Goal: Task Accomplishment & Management: Manage account settings

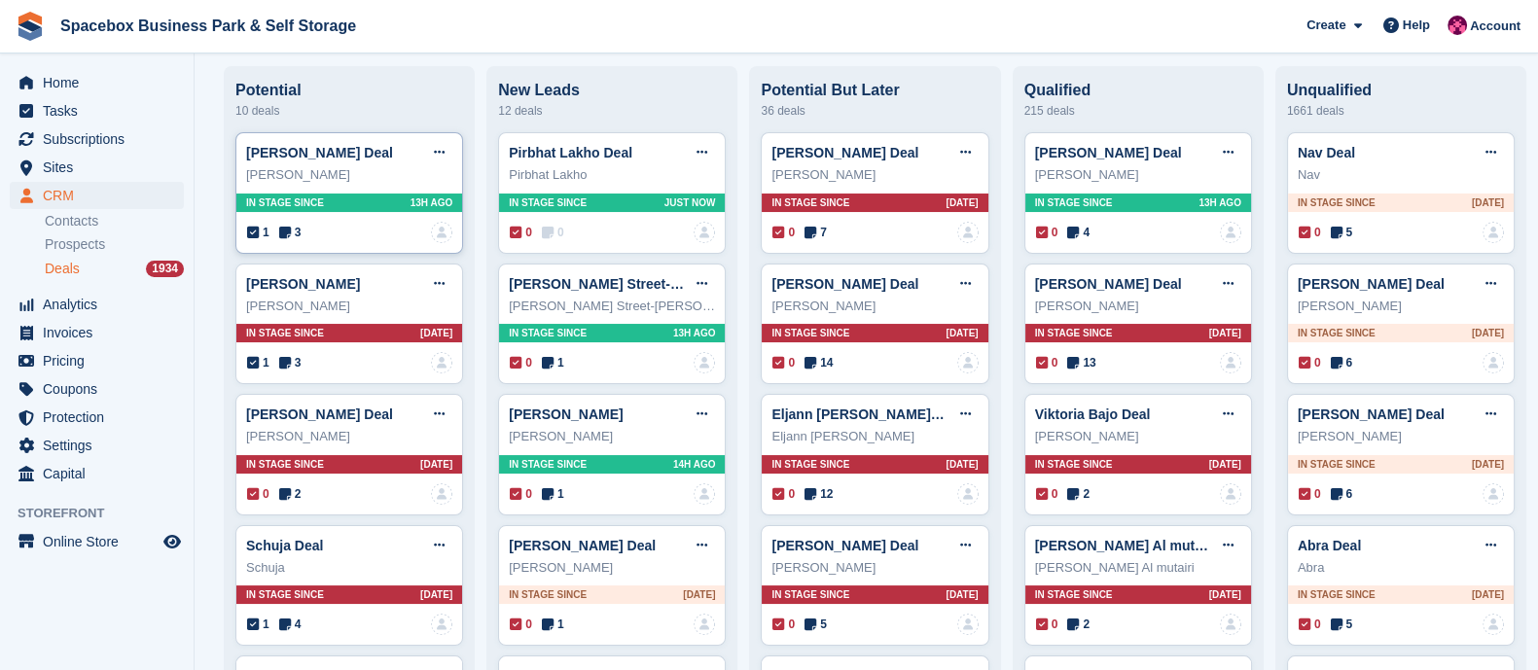
scroll to position [358, 0]
click at [86, 109] on span "Tasks" at bounding box center [101, 110] width 117 height 27
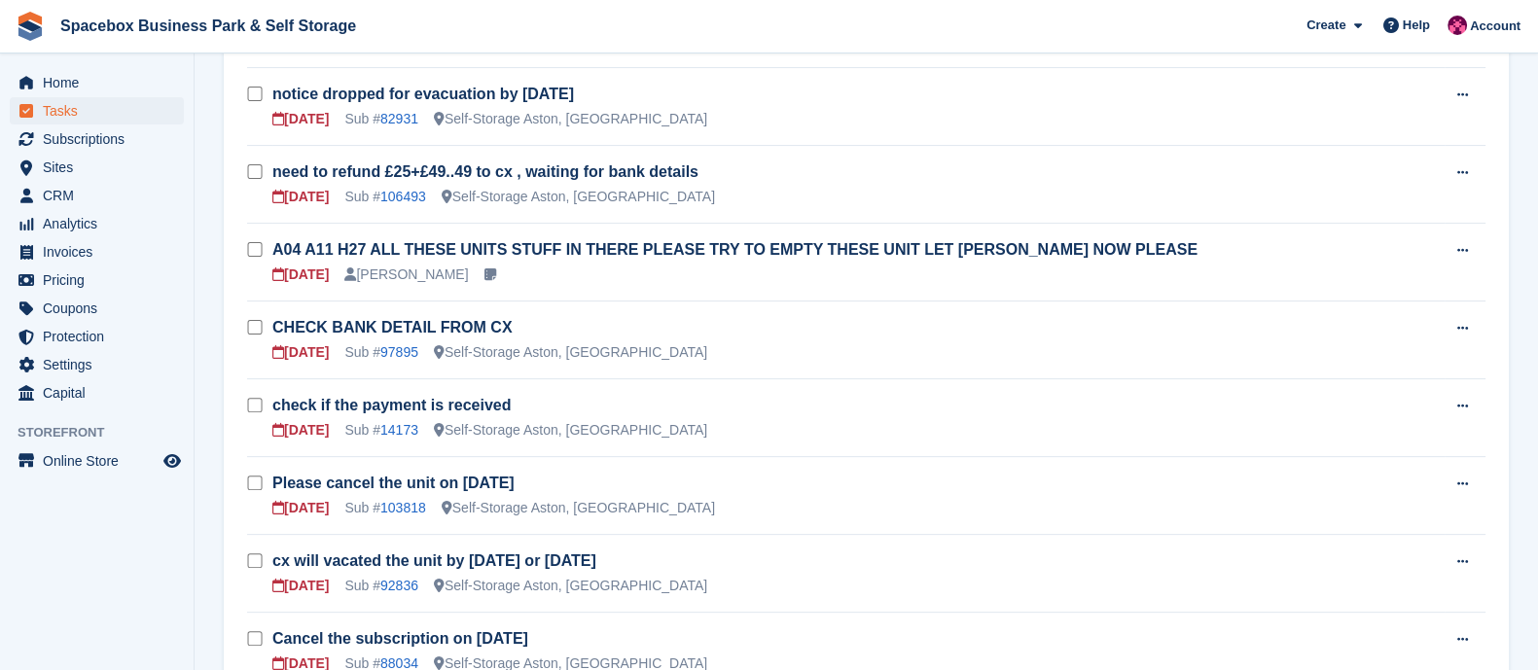
scroll to position [773, 0]
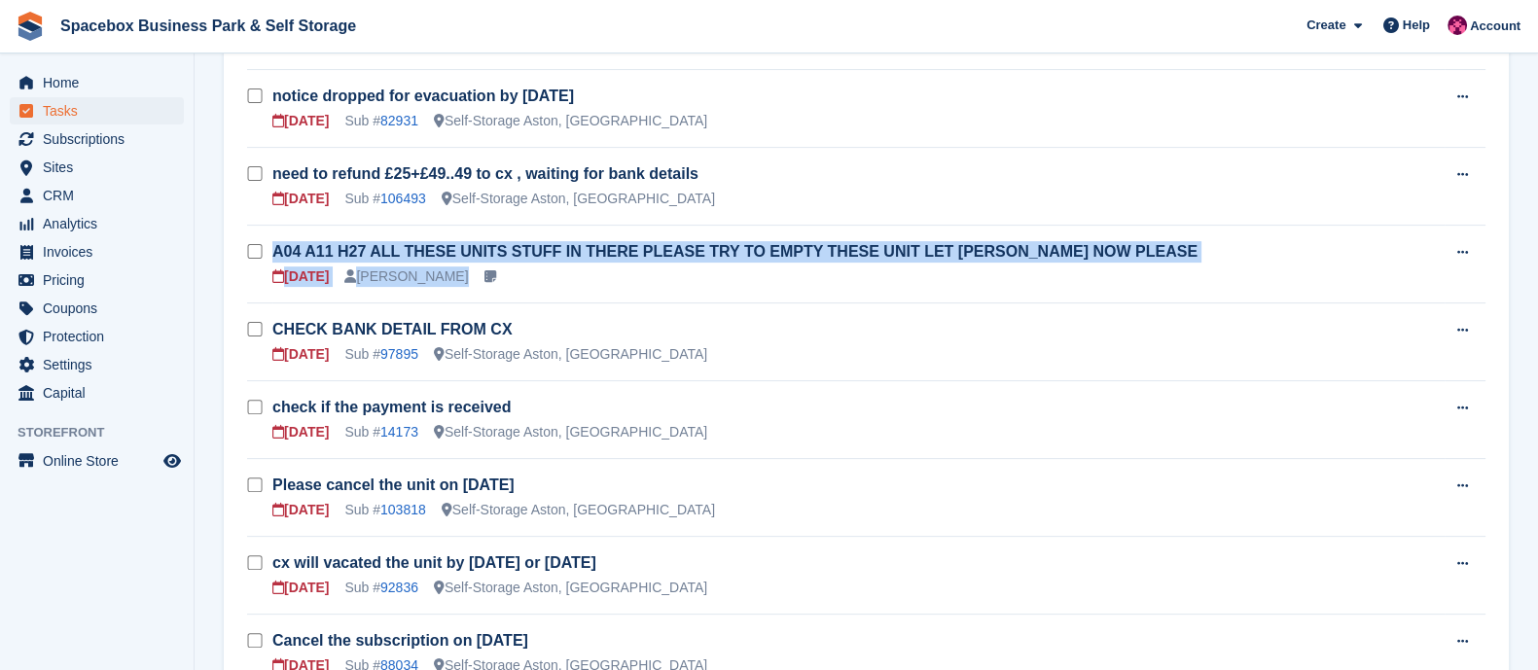
drag, startPoint x: 521, startPoint y: 280, endPoint x: 270, endPoint y: 250, distance: 251.9
click at [270, 250] on tr "A04 A11 H27 ALL THESE UNITS STUFF IN THERE PLEASE TRY TO EMPTY THESE UNIT LET S…" at bounding box center [866, 264] width 1239 height 78
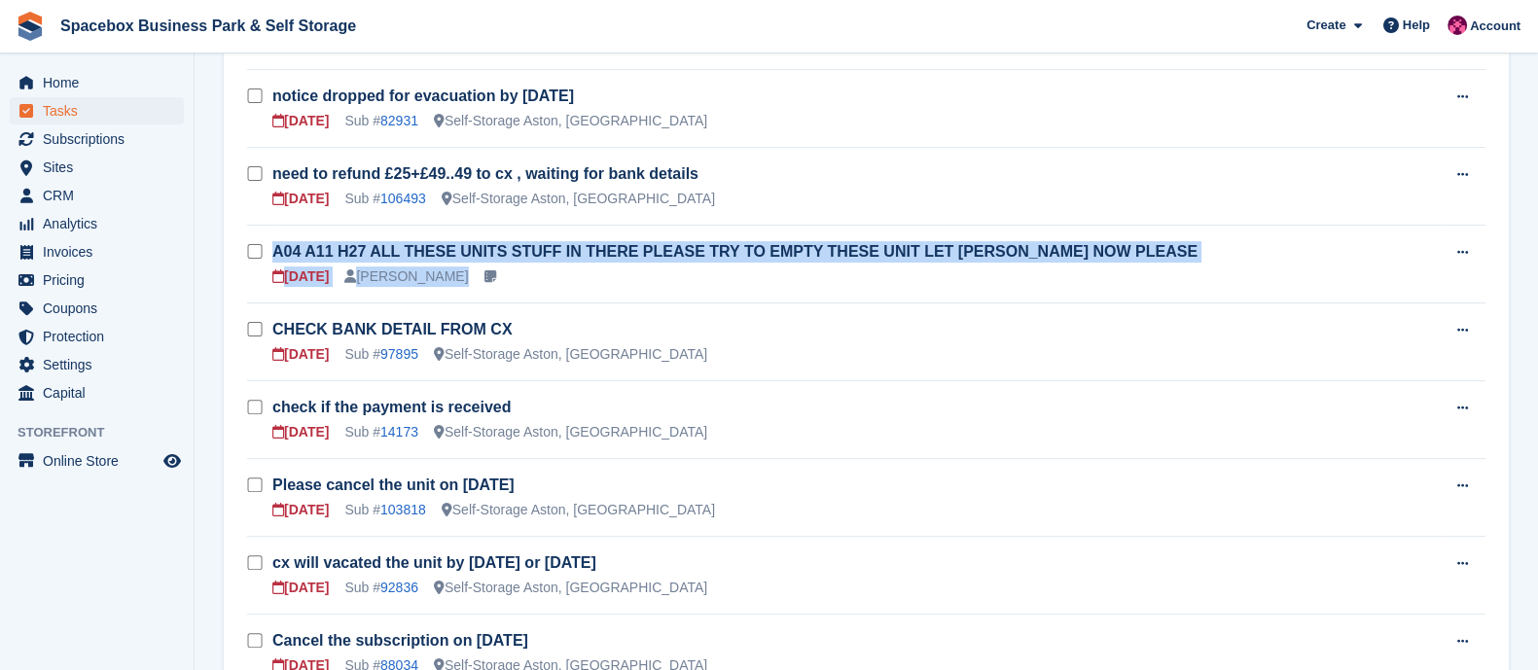
click at [262, 250] on tr "A04 A11 H27 ALL THESE UNITS STUFF IN THERE PLEASE TRY TO EMPTY THESE UNIT LET S…" at bounding box center [866, 264] width 1239 height 78
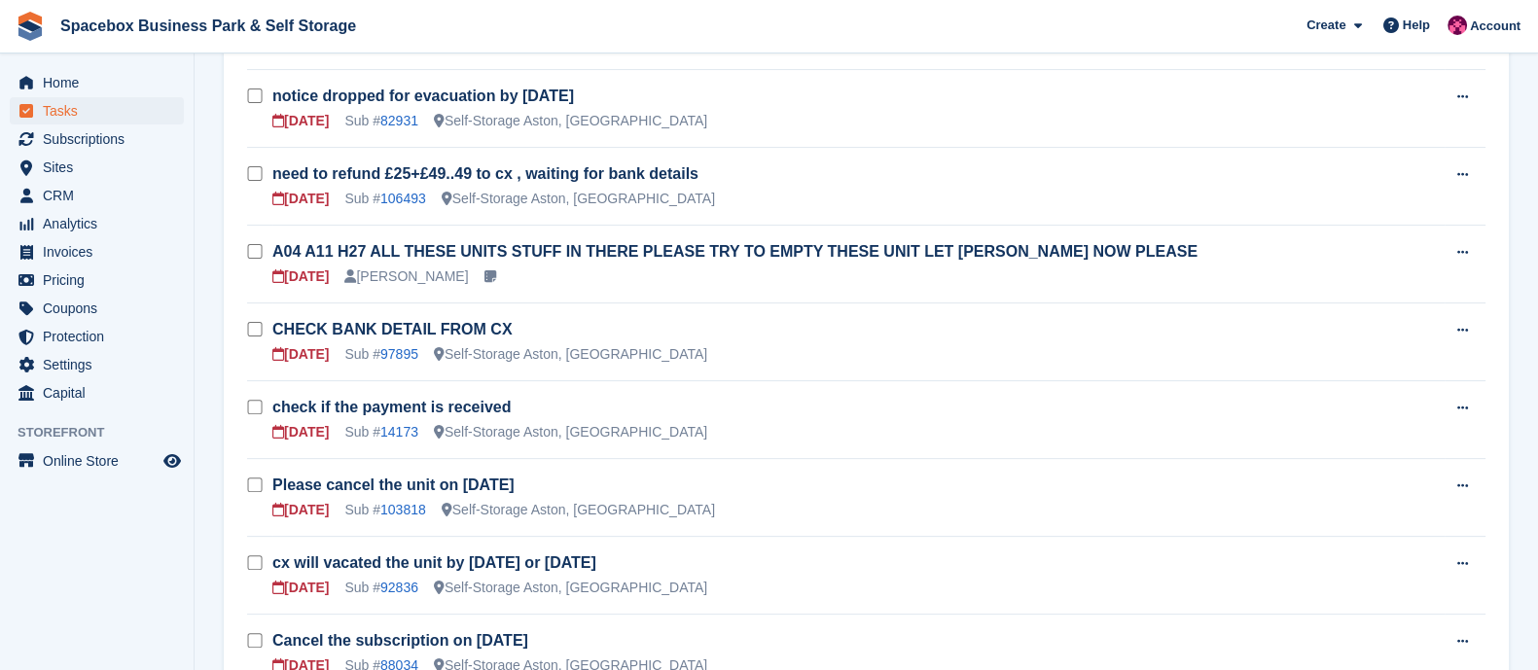
click at [77, 129] on span "Subscriptions" at bounding box center [101, 139] width 117 height 27
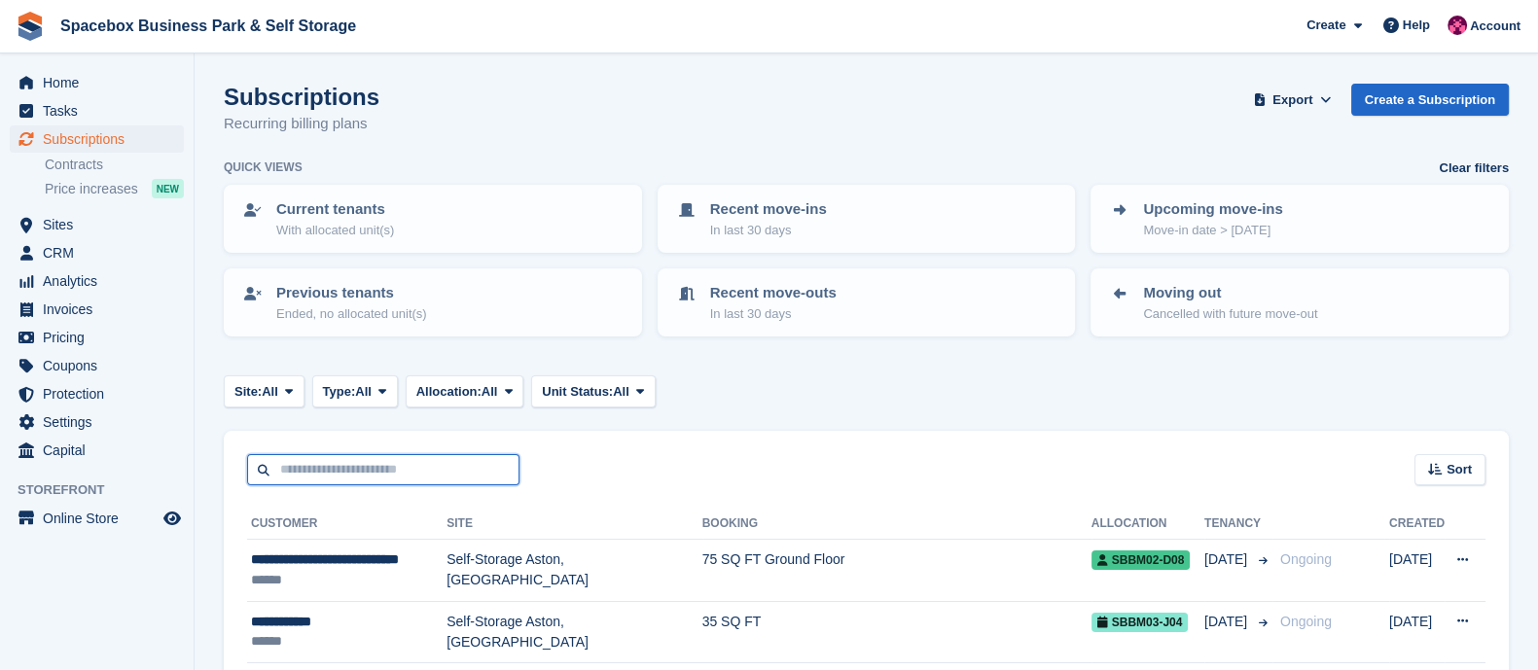
click at [356, 473] on input "text" at bounding box center [383, 470] width 272 height 32
type input "***"
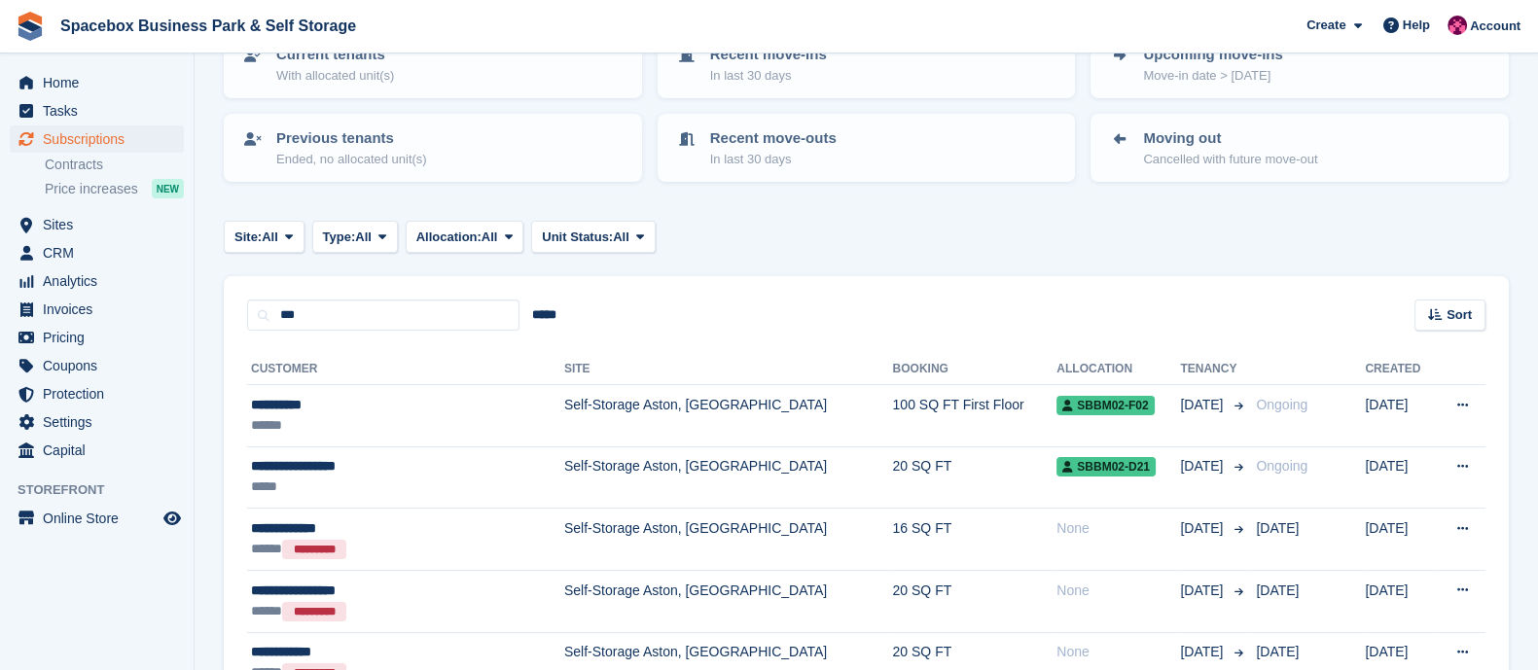
scroll to position [156, 0]
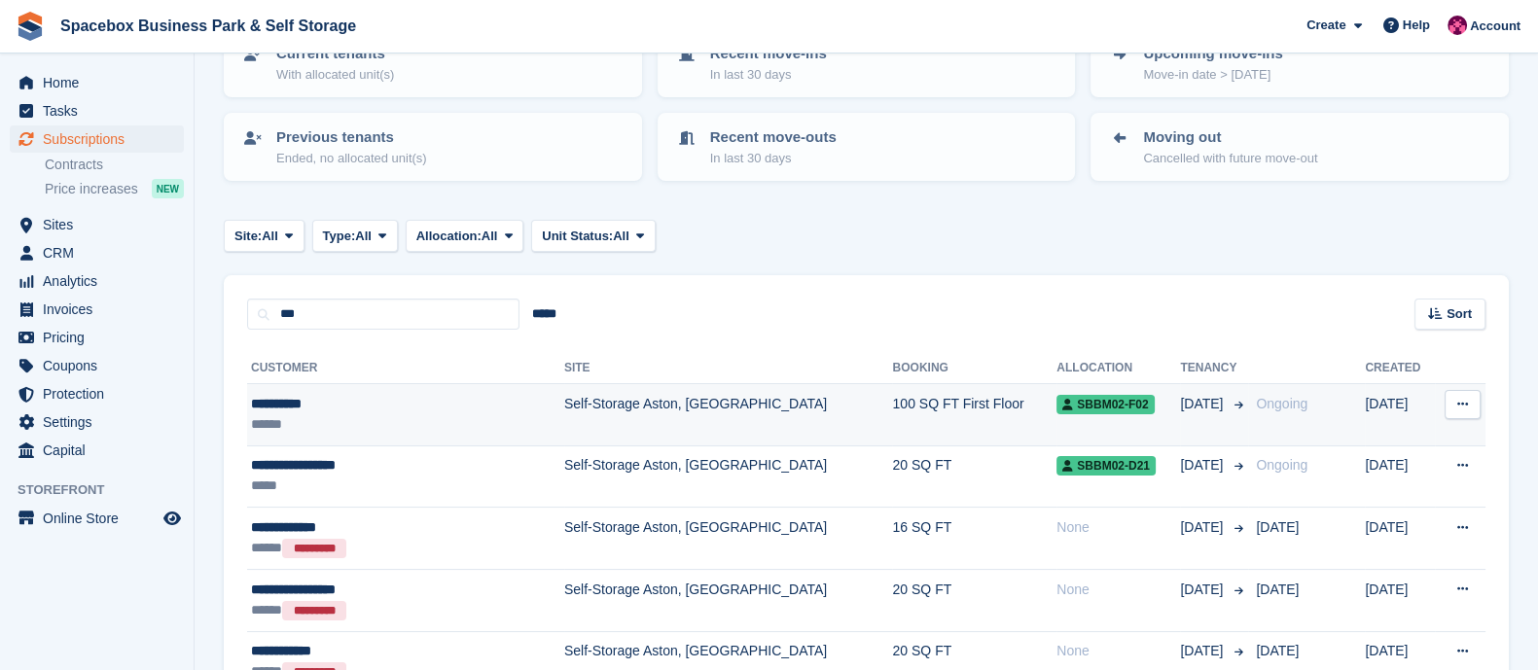
click at [577, 414] on td "Self-Storage Aston, [GEOGRAPHIC_DATA]" at bounding box center [728, 414] width 329 height 61
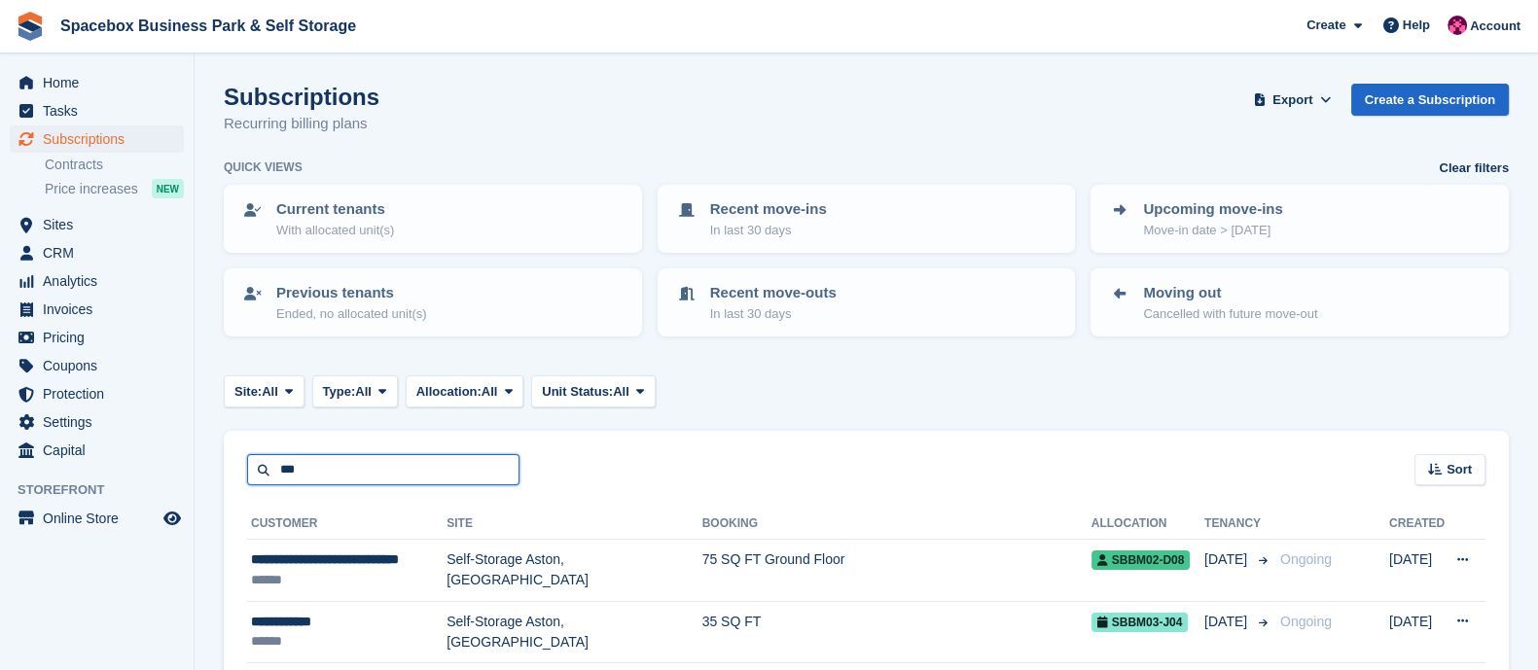
drag, startPoint x: 306, startPoint y: 474, endPoint x: 232, endPoint y: 481, distance: 75.2
click at [232, 481] on div "*** Sort Sort by Customer name Date created Move in date Move out date Created …" at bounding box center [866, 458] width 1285 height 55
type input "**"
drag, startPoint x: 336, startPoint y: 469, endPoint x: 195, endPoint y: 504, distance: 145.4
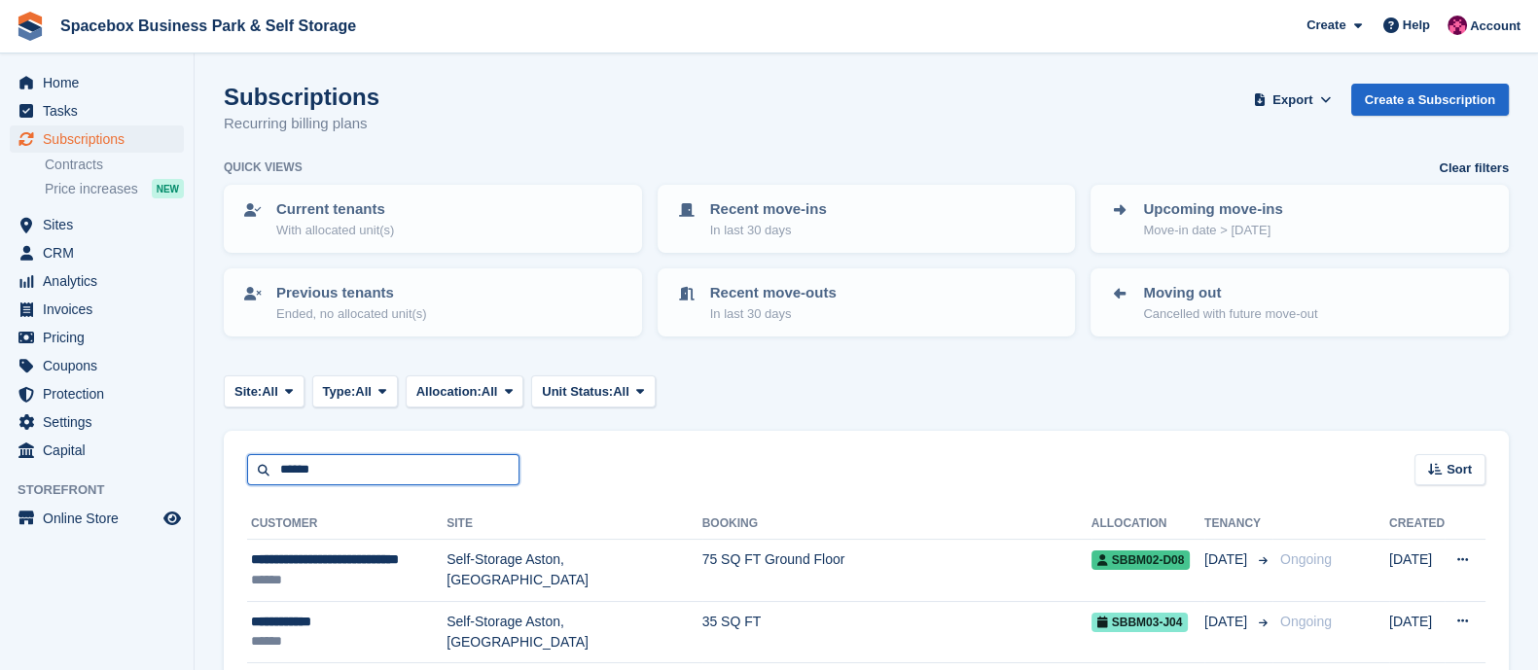
type input "******"
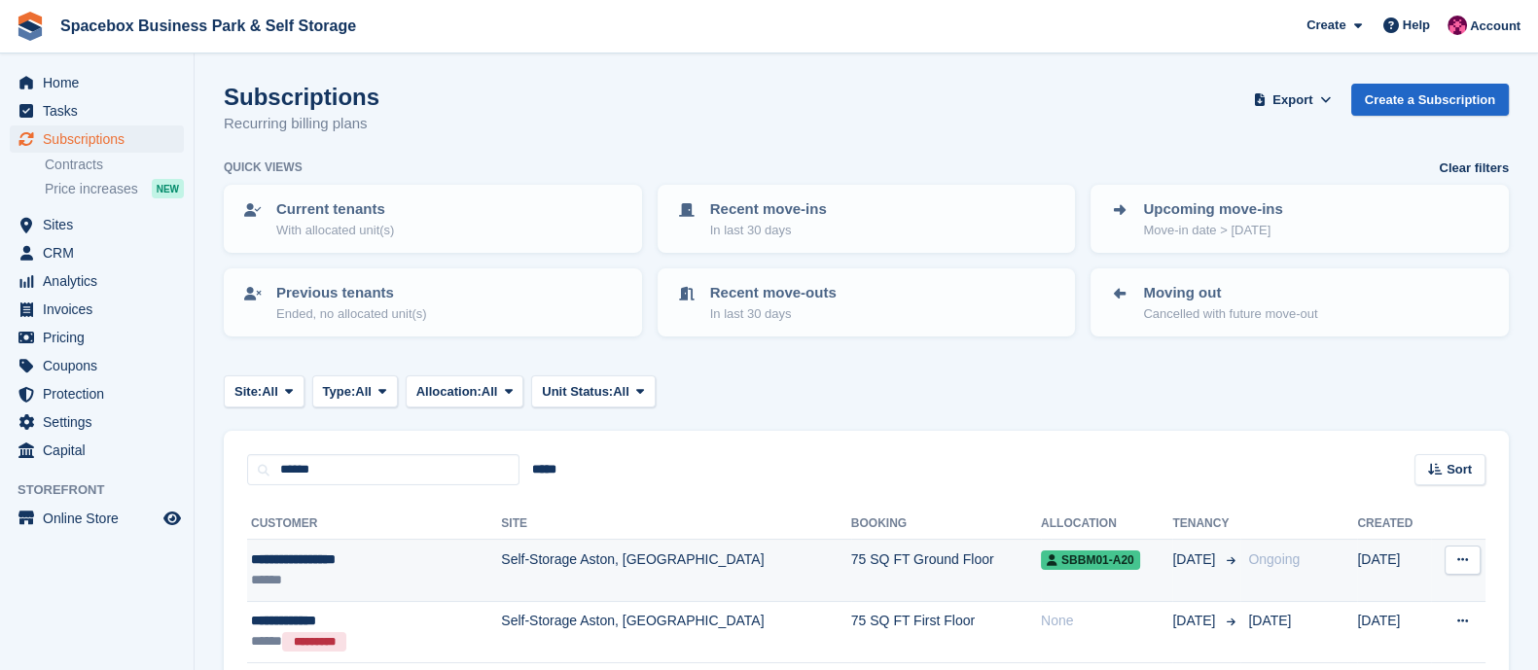
click at [535, 566] on td "Self-Storage Aston, [GEOGRAPHIC_DATA]" at bounding box center [675, 570] width 349 height 61
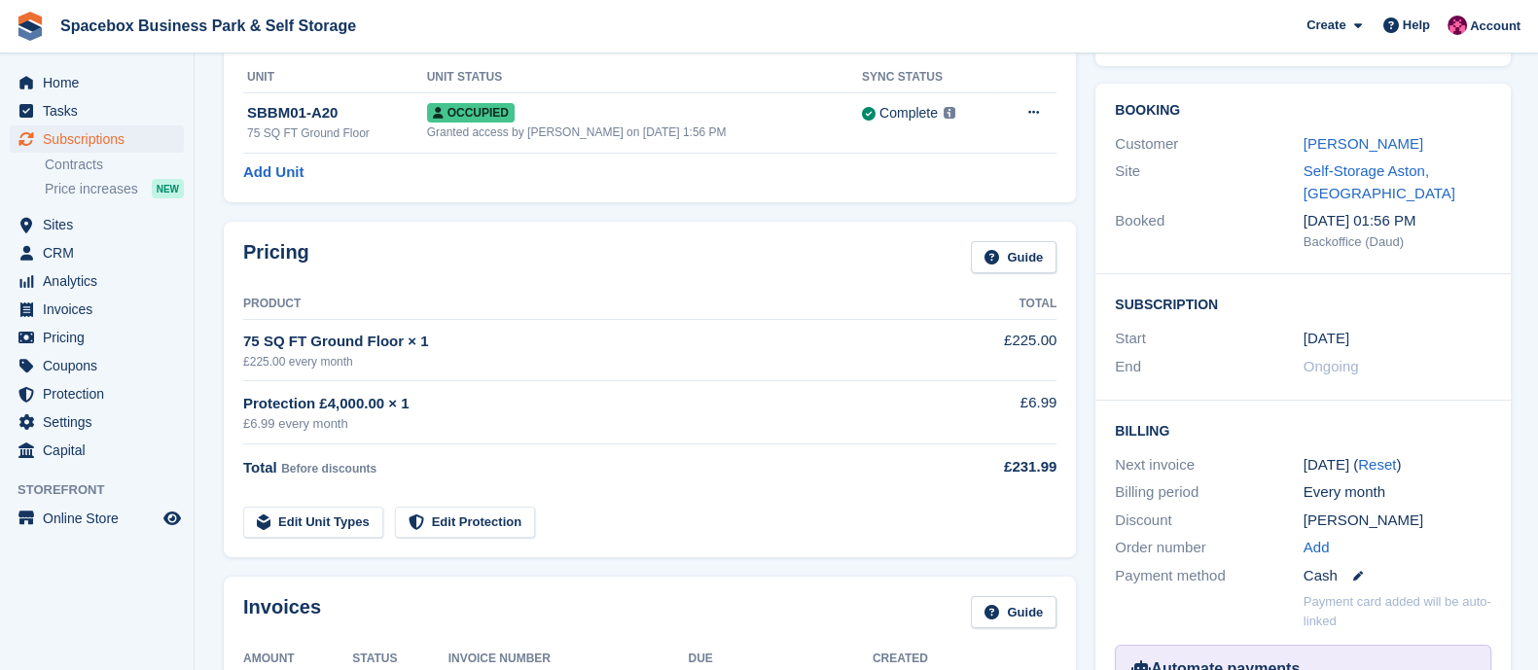
scroll to position [136, 0]
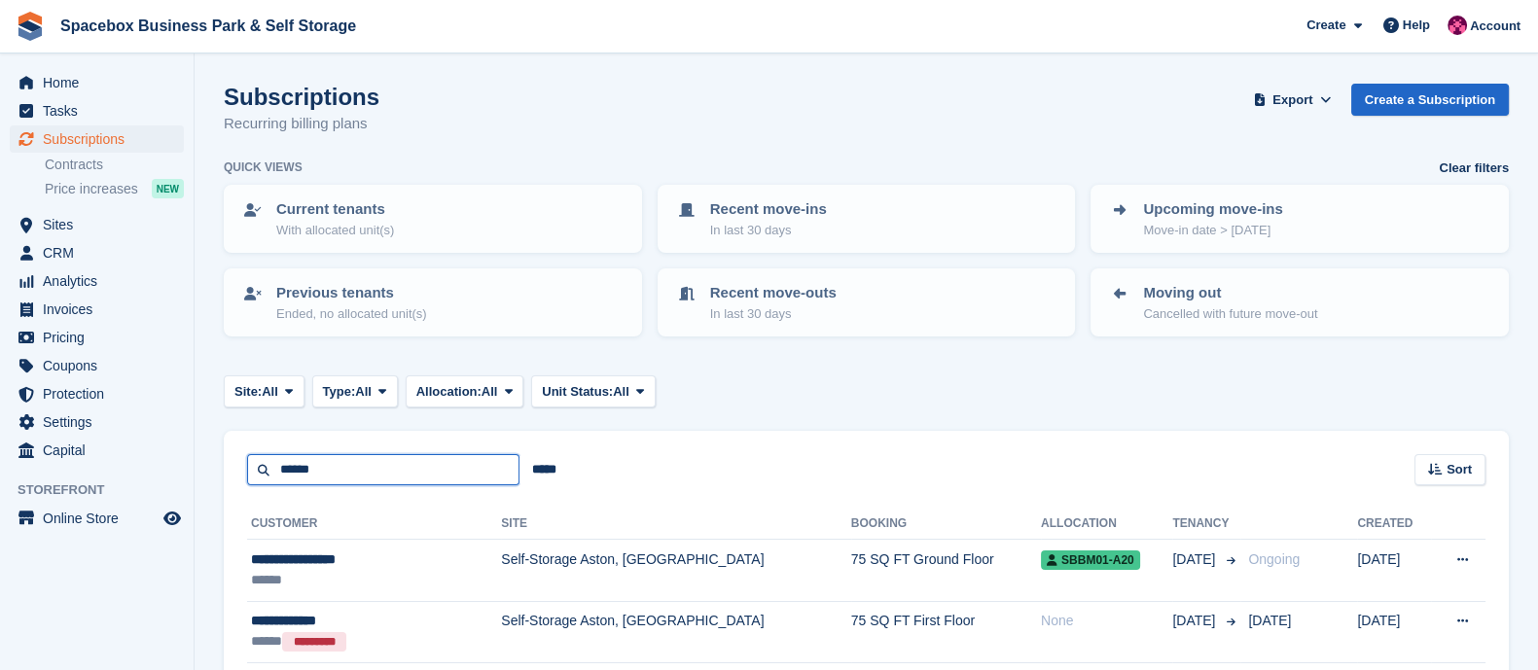
drag, startPoint x: 0, startPoint y: 0, endPoint x: 190, endPoint y: 484, distance: 519.5
click at [190, 484] on div "Home Tasks Subscriptions Subscriptions Subscriptions Contracts Price increases …" at bounding box center [769, 473] width 1538 height 947
type input "*******"
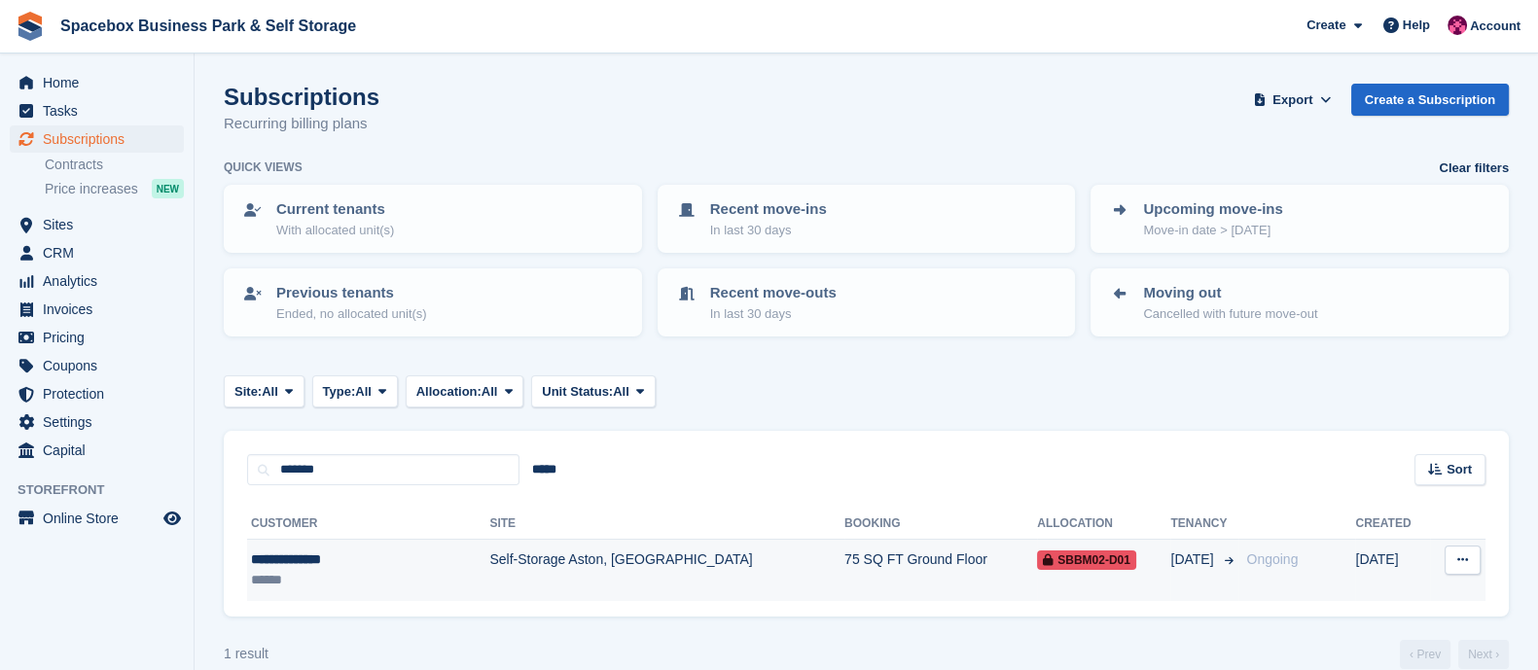
click at [550, 558] on td "Self-Storage Aston, [GEOGRAPHIC_DATA]" at bounding box center [666, 570] width 355 height 61
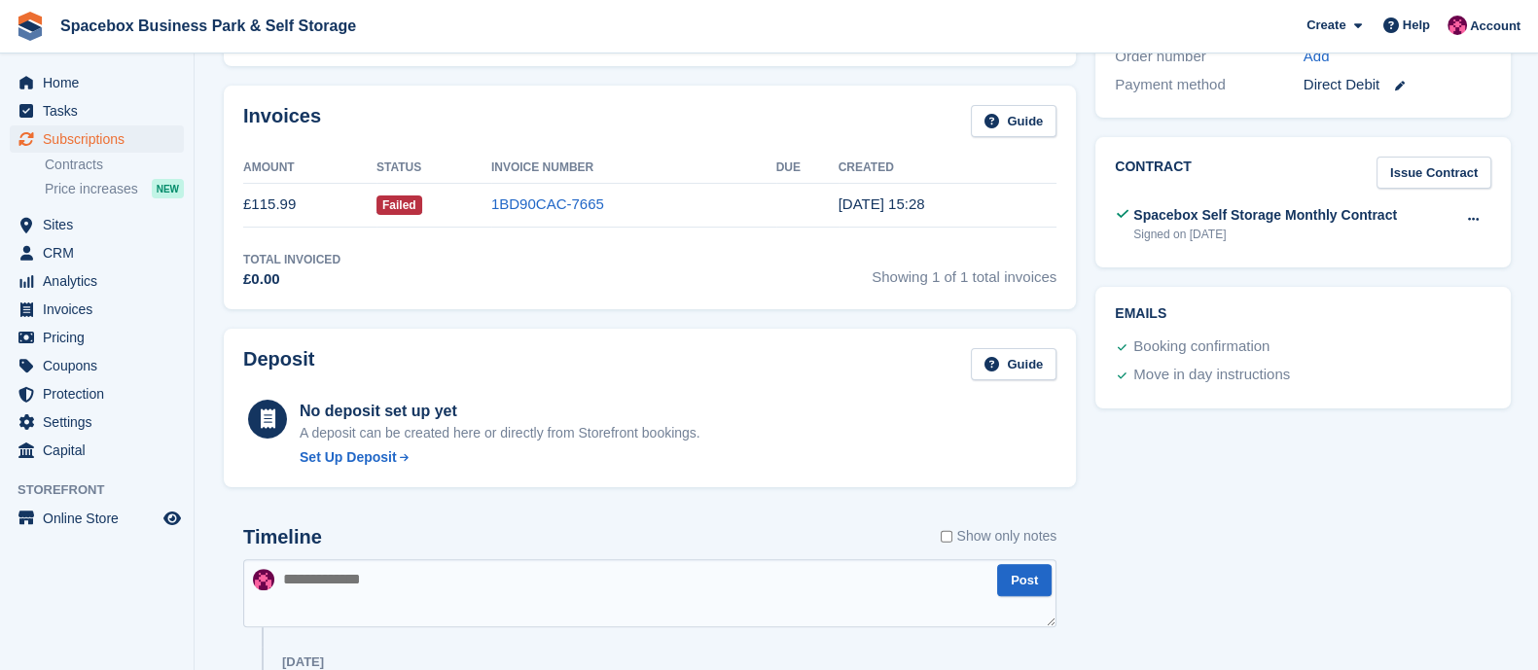
scroll to position [625, 0]
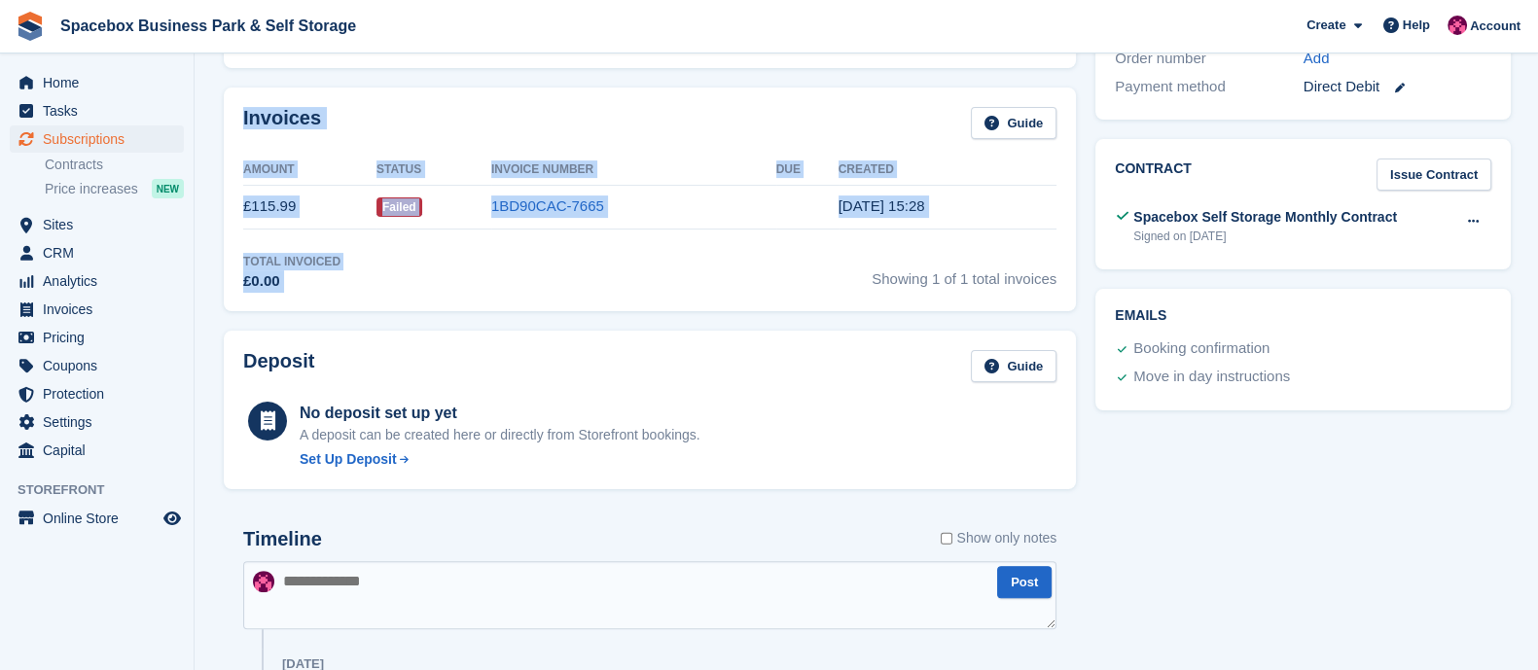
drag, startPoint x: 235, startPoint y: 122, endPoint x: 758, endPoint y: 277, distance: 545.2
click at [758, 277] on div "Invoices Guide Amount Status Invoice Number Due Created £115.99 Failed 1BD90CAC…" at bounding box center [650, 200] width 852 height 224
click at [758, 277] on div "Total Invoiced £0.00 Showing 1 of 1 total invoices" at bounding box center [649, 273] width 813 height 40
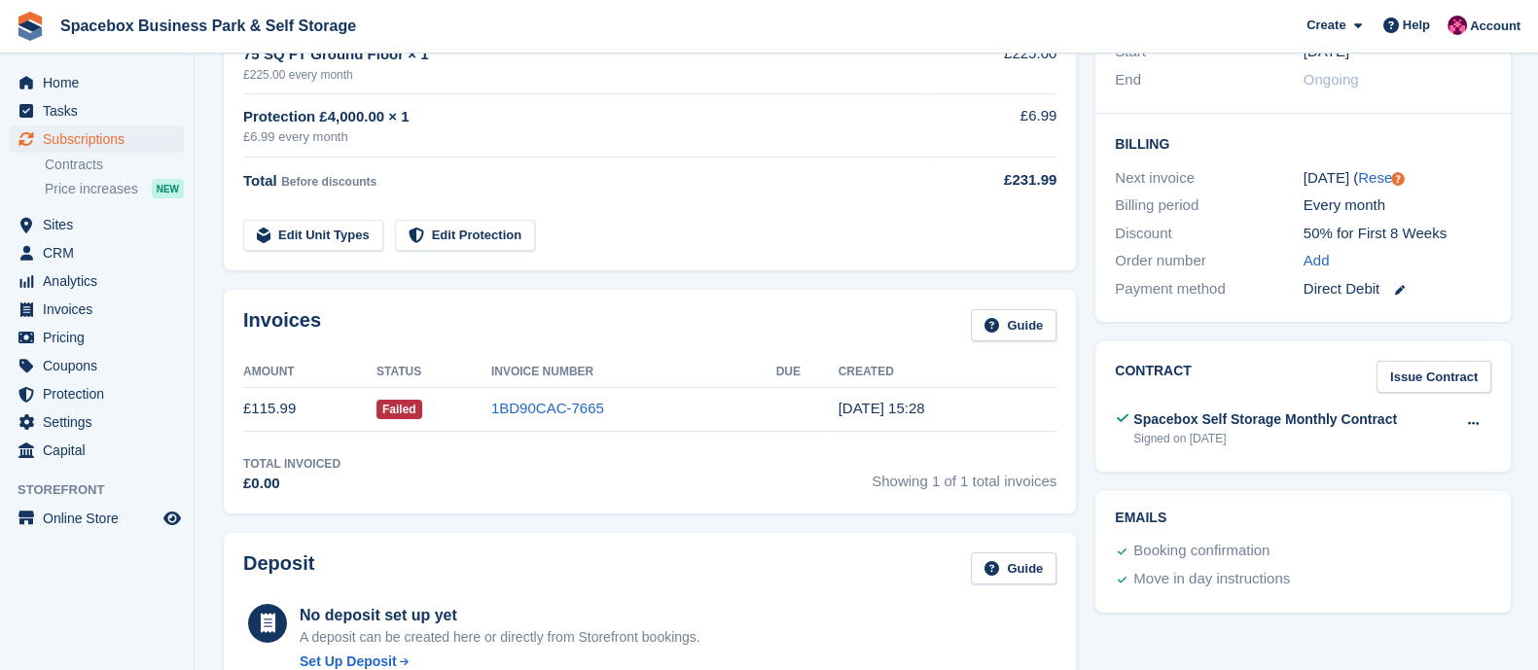
scroll to position [422, 0]
click at [553, 400] on link "1BD90CAC-7665" at bounding box center [547, 408] width 113 height 17
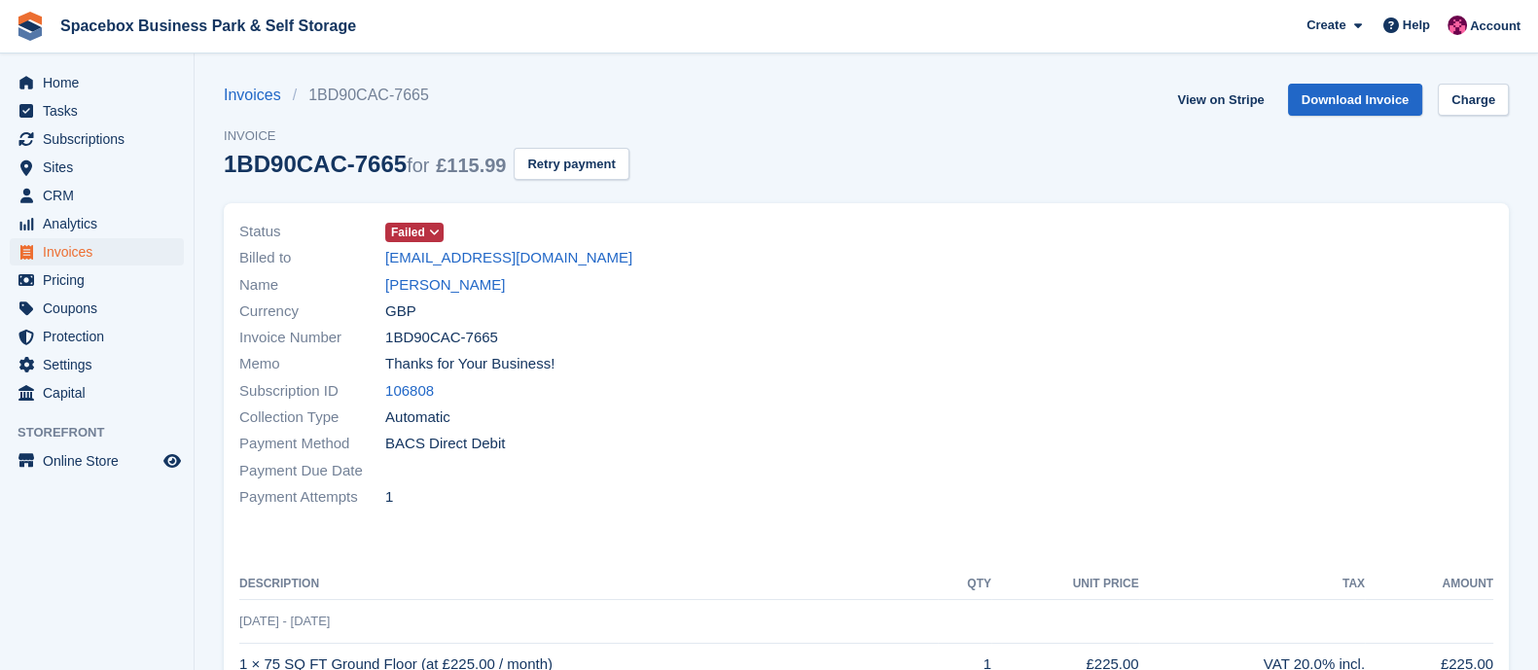
click at [433, 233] on icon at bounding box center [434, 233] width 11 height 12
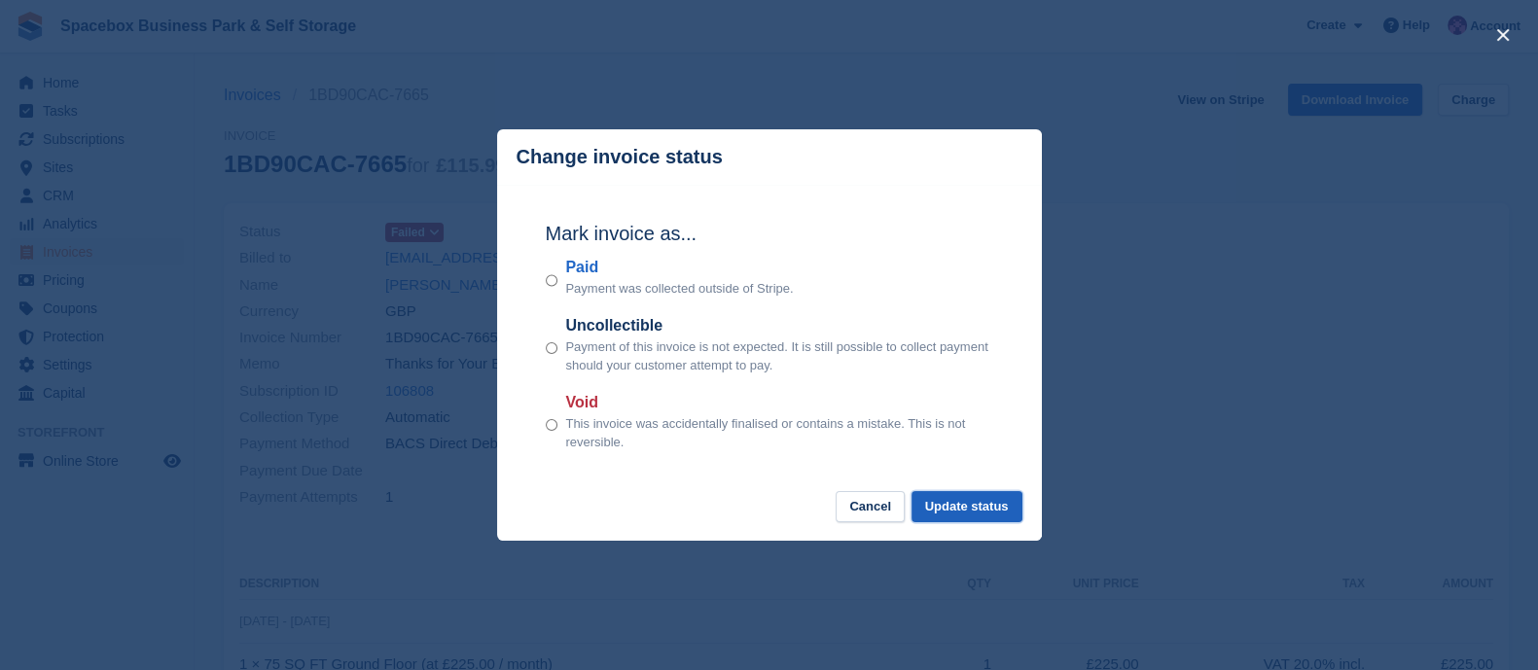
click at [957, 509] on button "Update status" at bounding box center [967, 507] width 111 height 32
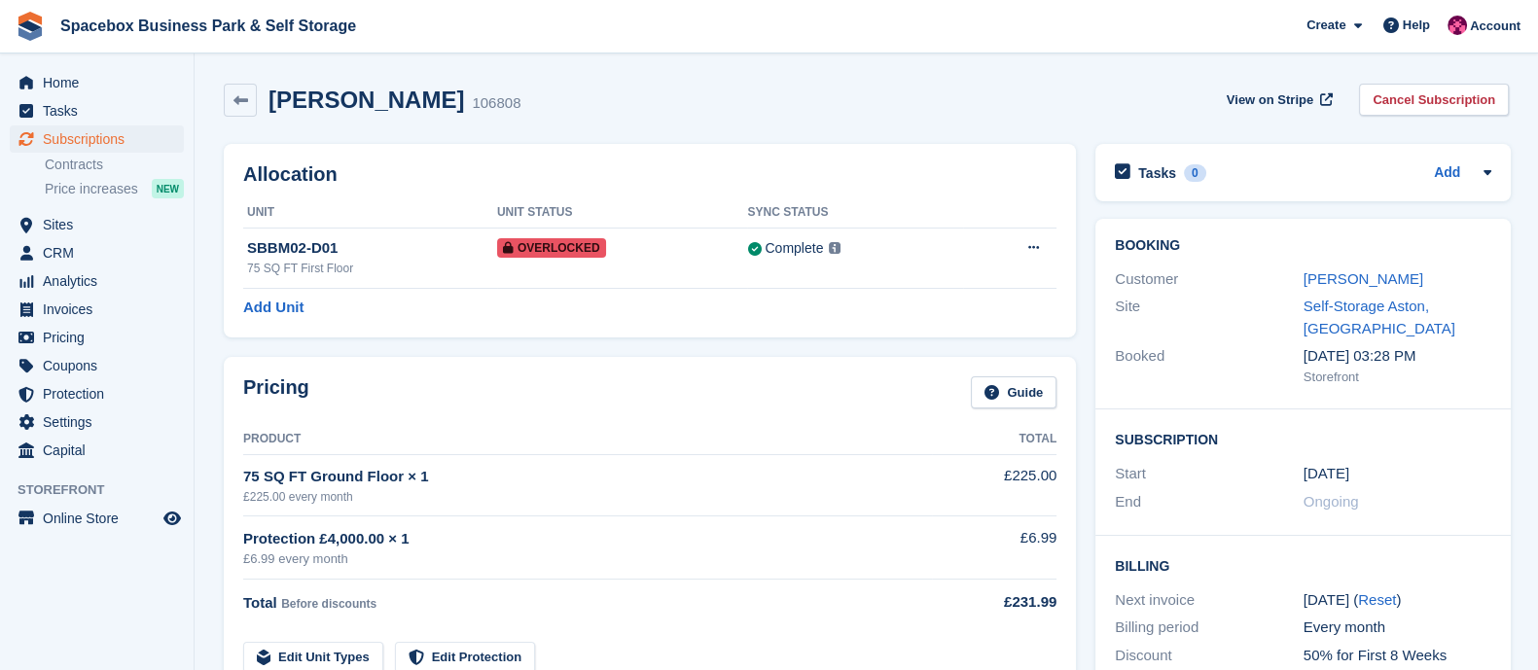
scroll to position [422, 0]
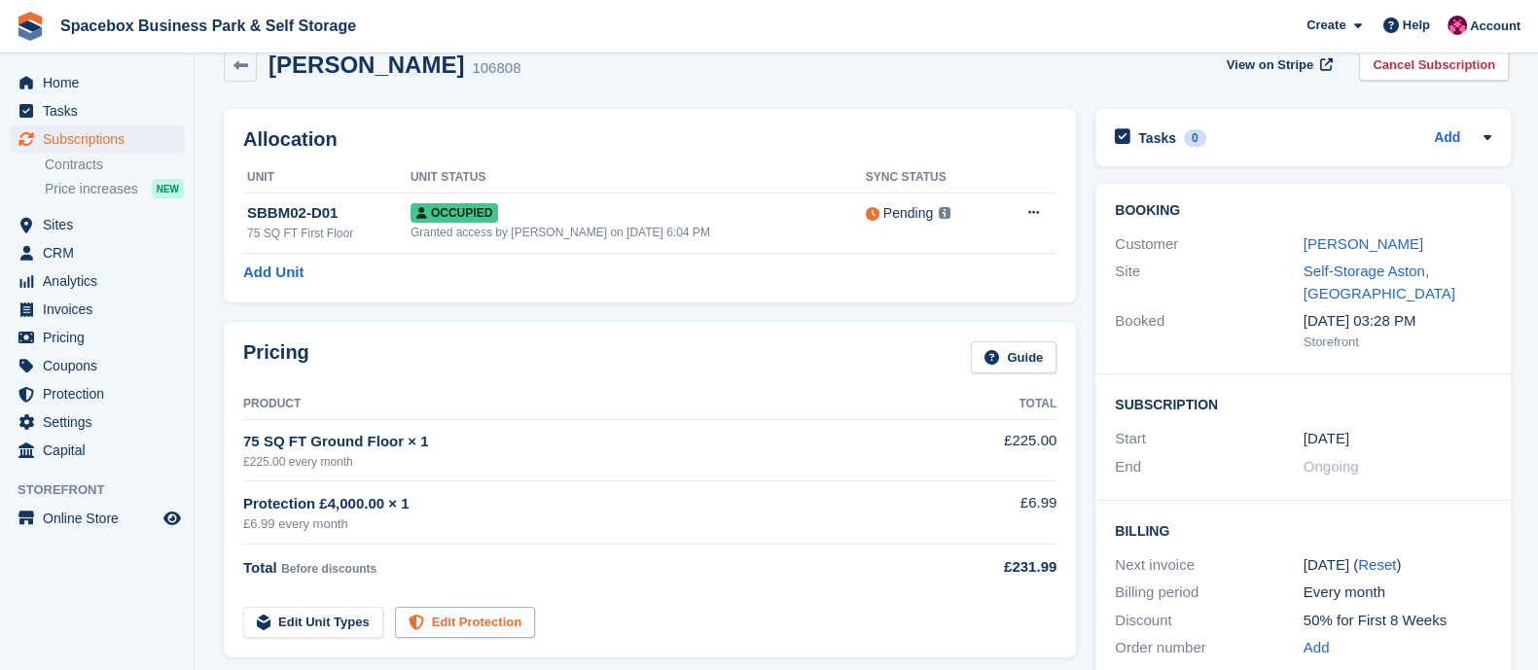
scroll to position [34, 0]
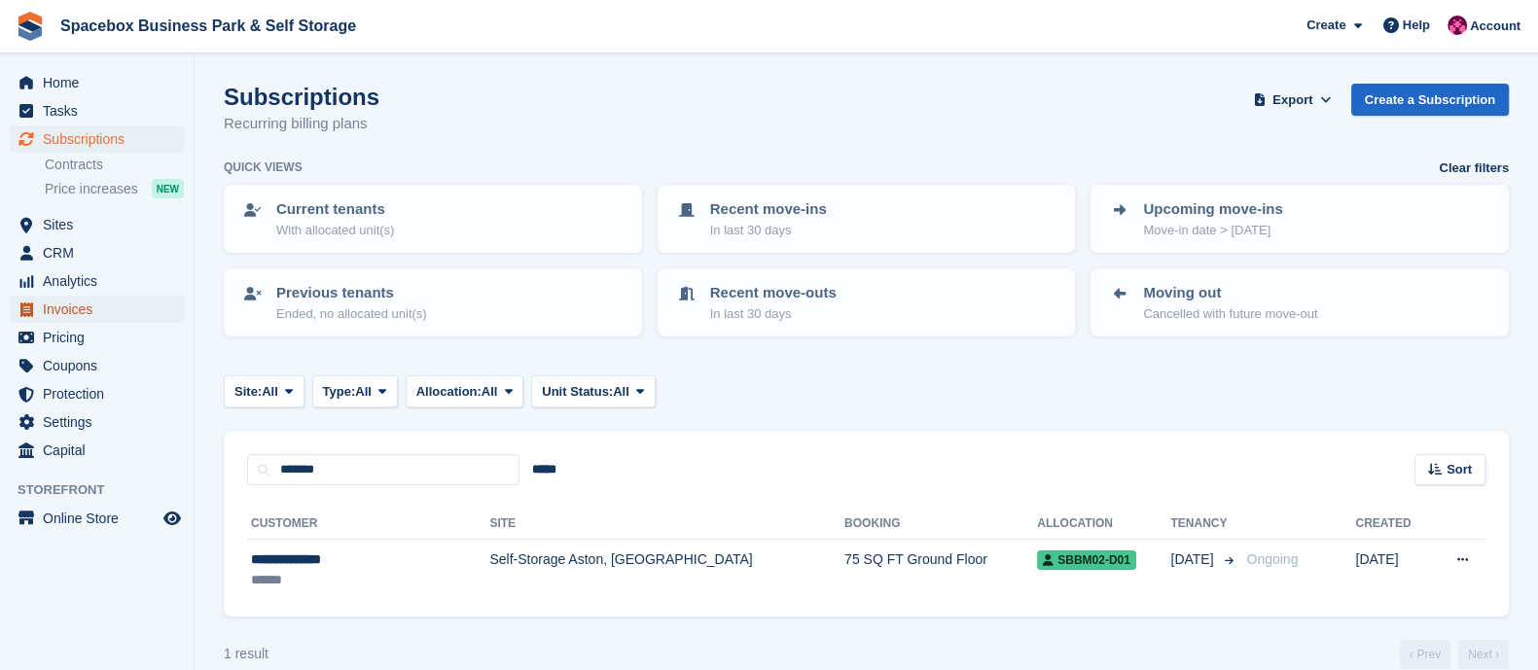
click at [81, 317] on span "Invoices" at bounding box center [101, 309] width 117 height 27
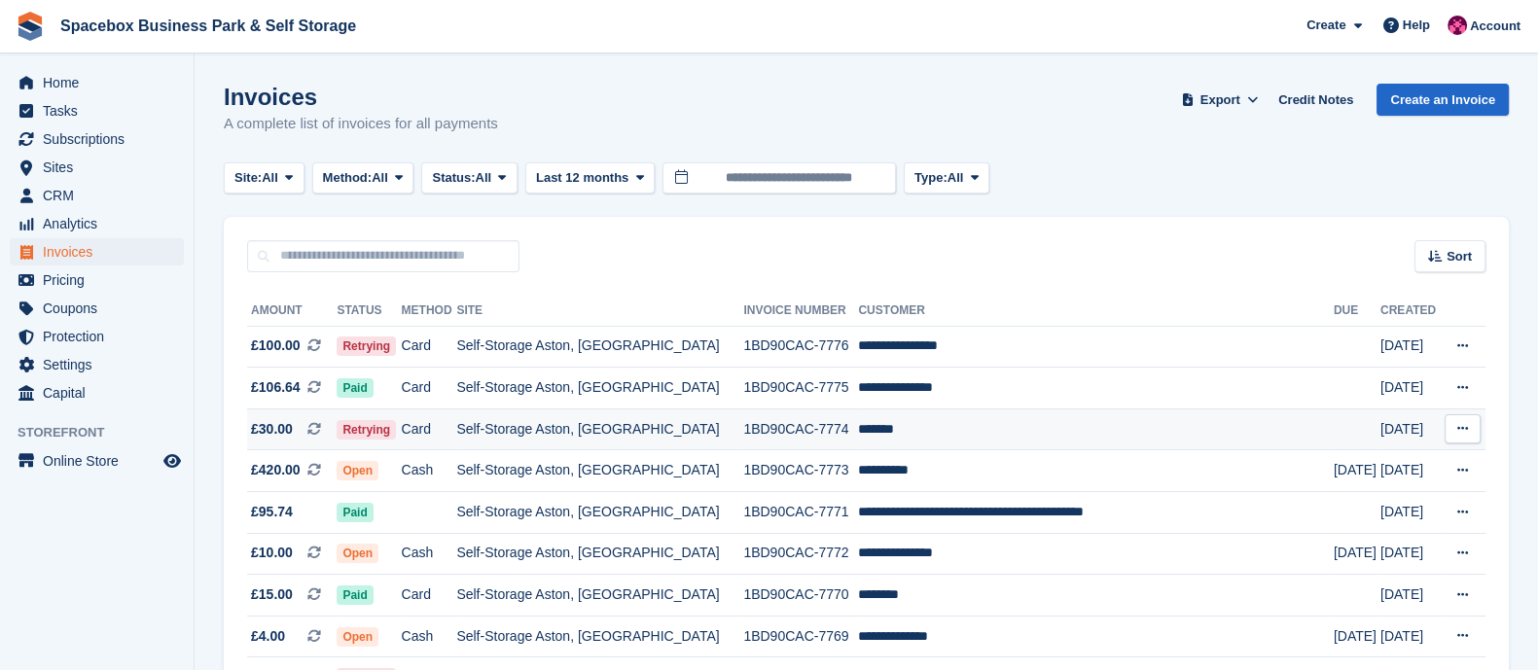
scroll to position [18, 0]
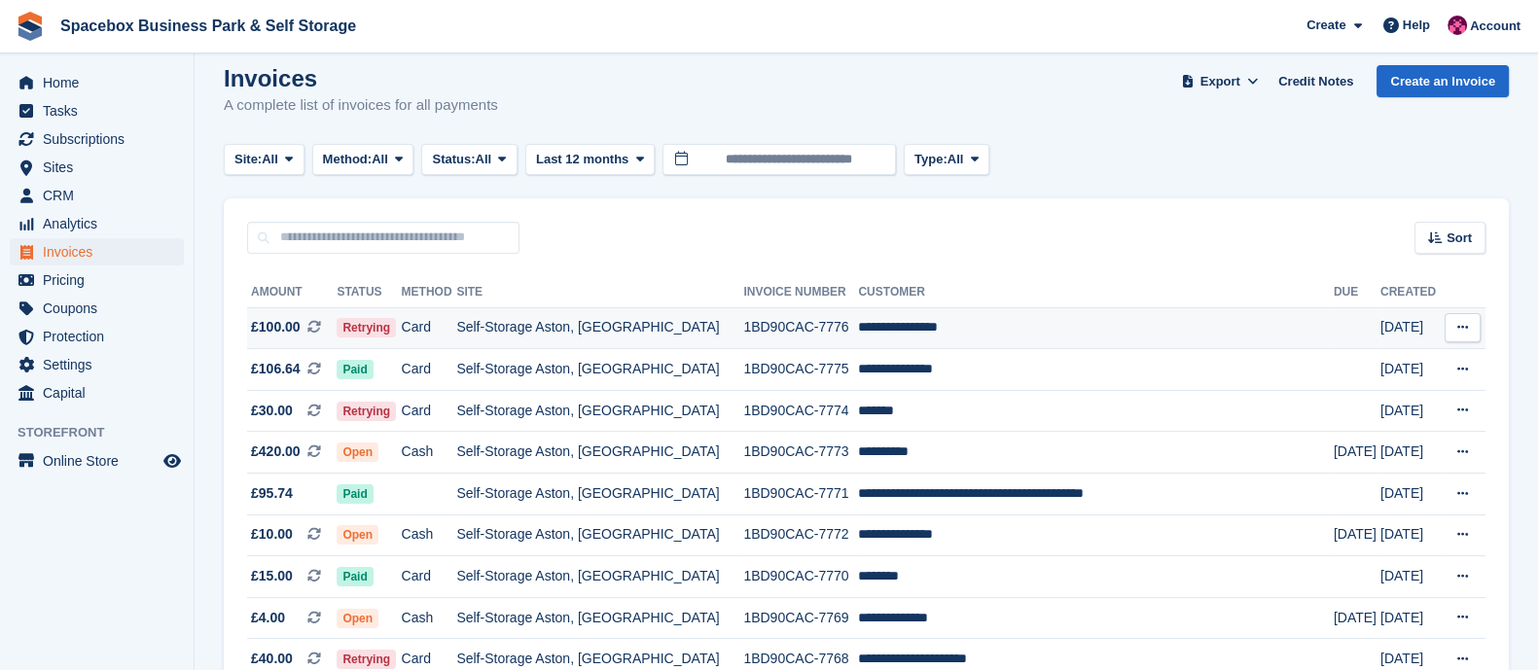
click at [526, 335] on td "Self-Storage Aston, [GEOGRAPHIC_DATA]" at bounding box center [599, 328] width 287 height 42
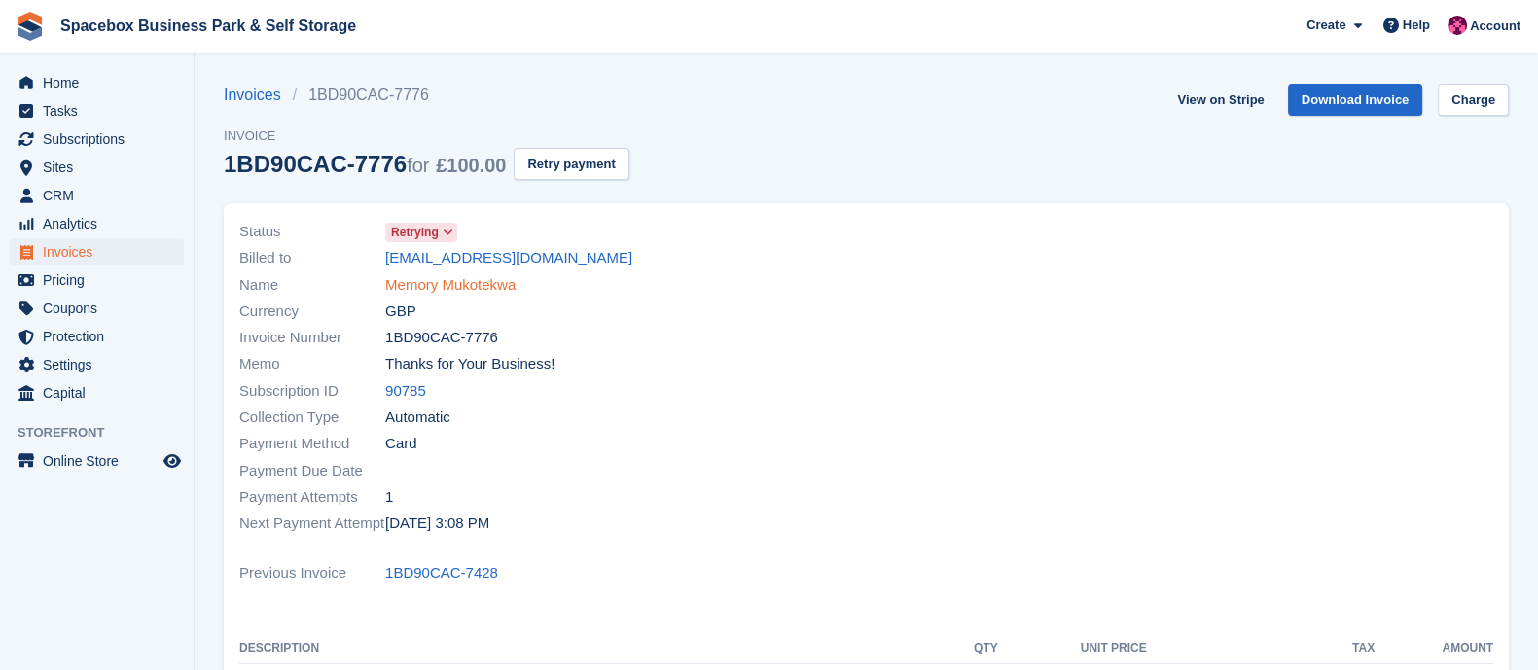
drag, startPoint x: 0, startPoint y: 0, endPoint x: 452, endPoint y: 283, distance: 533.7
click at [452, 283] on link "Memory Mukotekwa" at bounding box center [450, 285] width 130 height 22
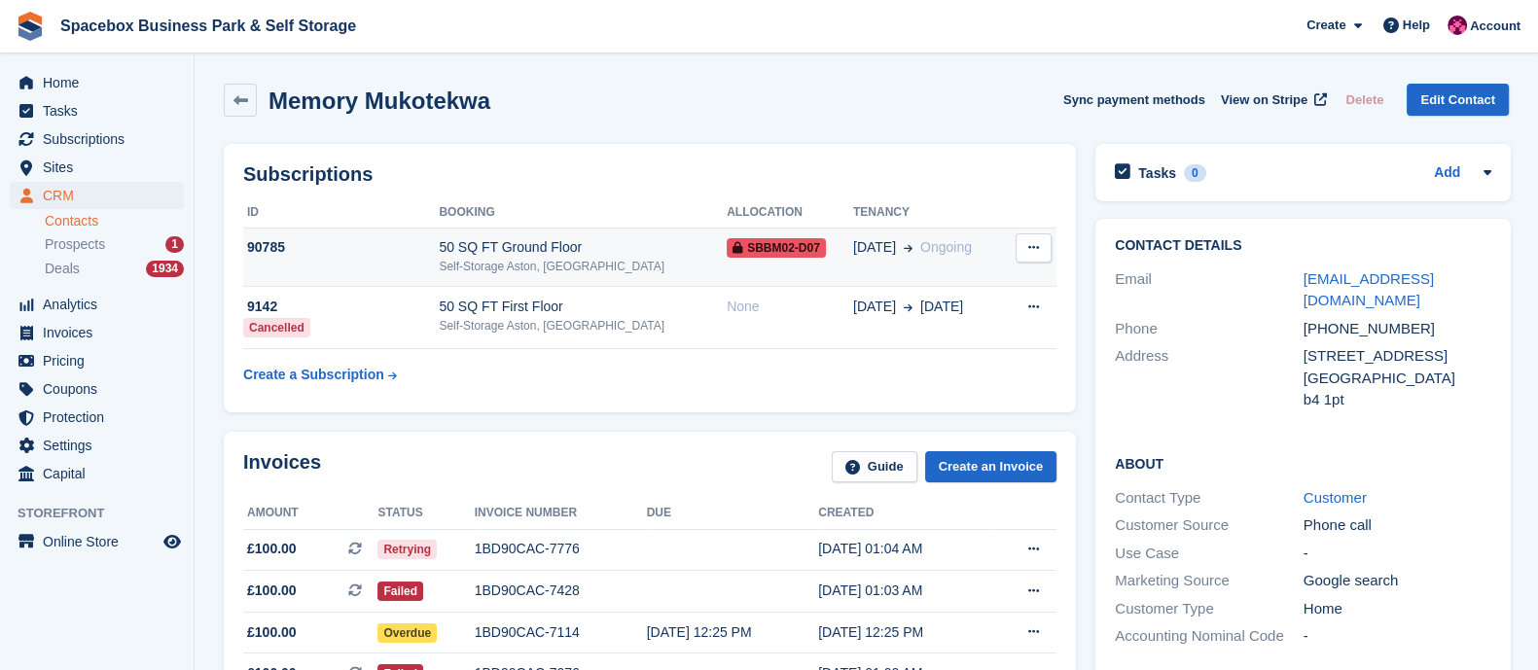
click at [649, 262] on div "Self-Storage Aston, [GEOGRAPHIC_DATA]" at bounding box center [583, 267] width 288 height 18
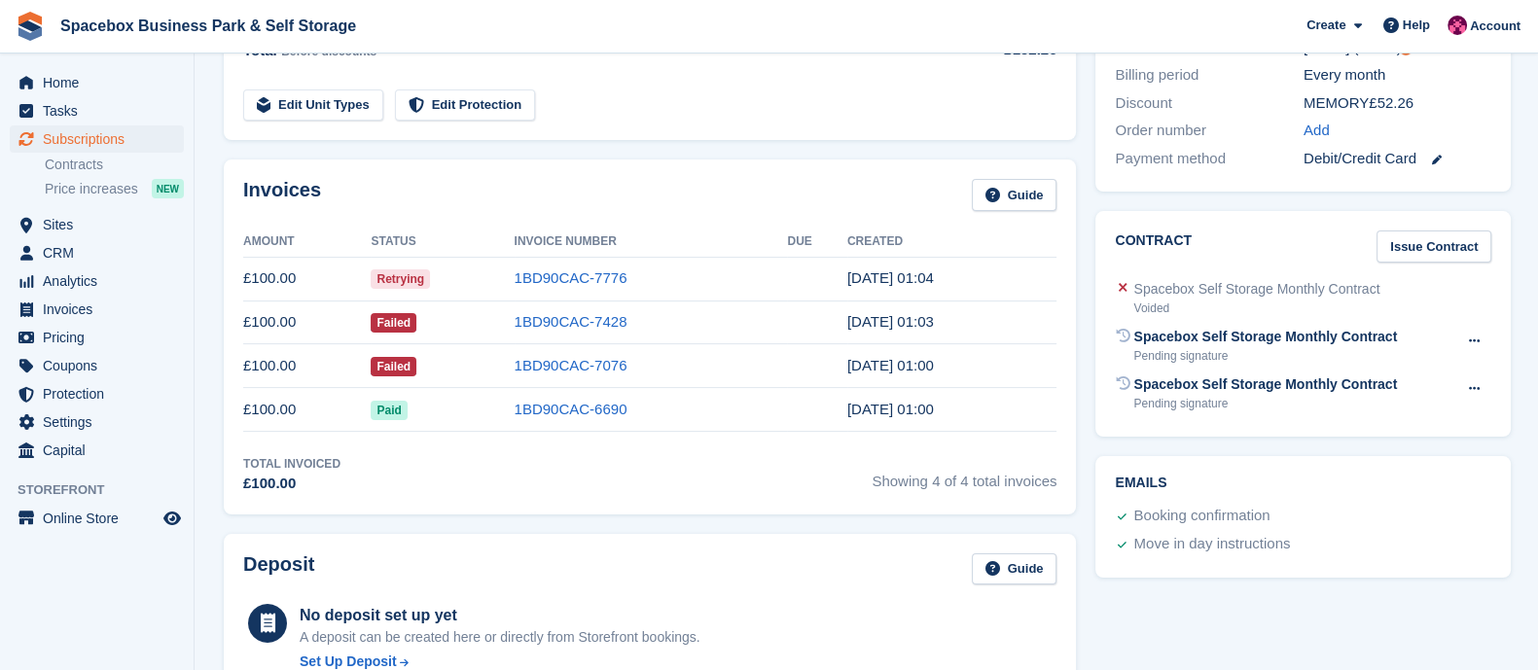
scroll to position [551, 0]
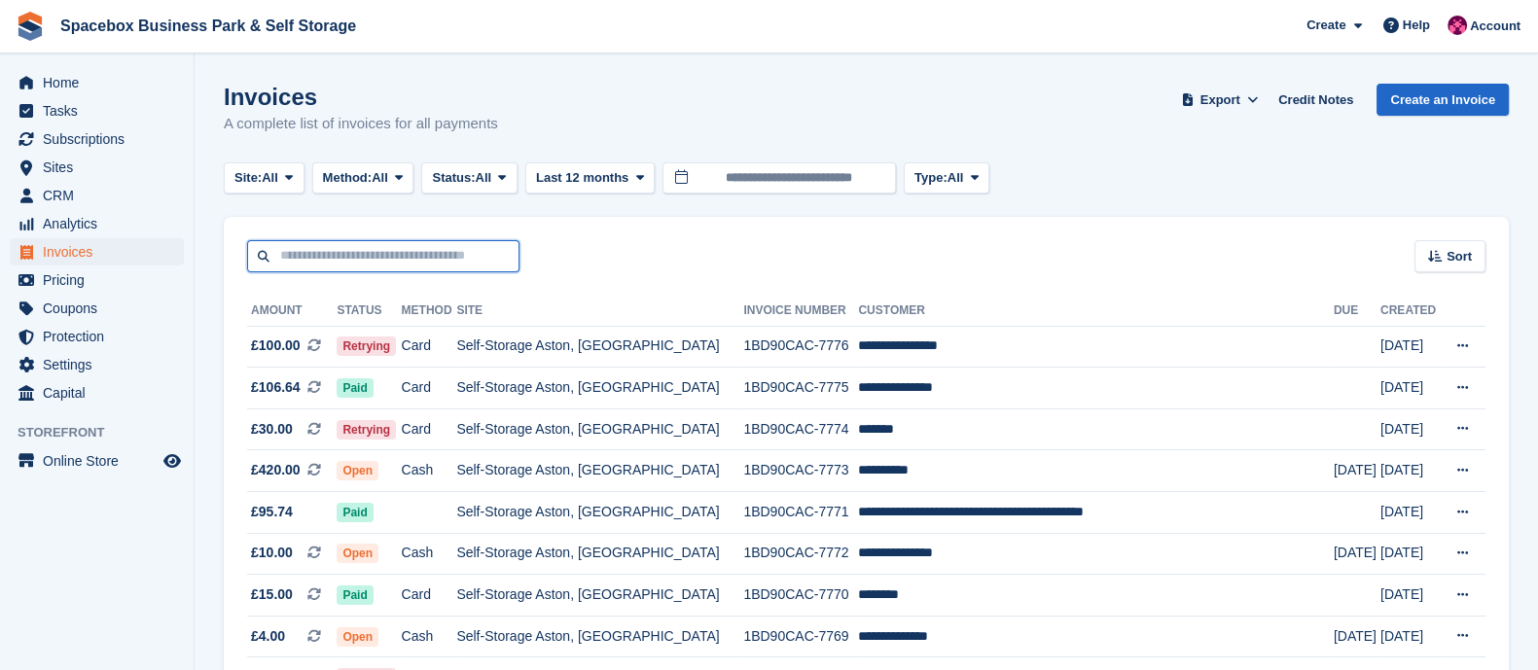
click at [419, 257] on input "text" at bounding box center [383, 256] width 272 height 32
type input "******"
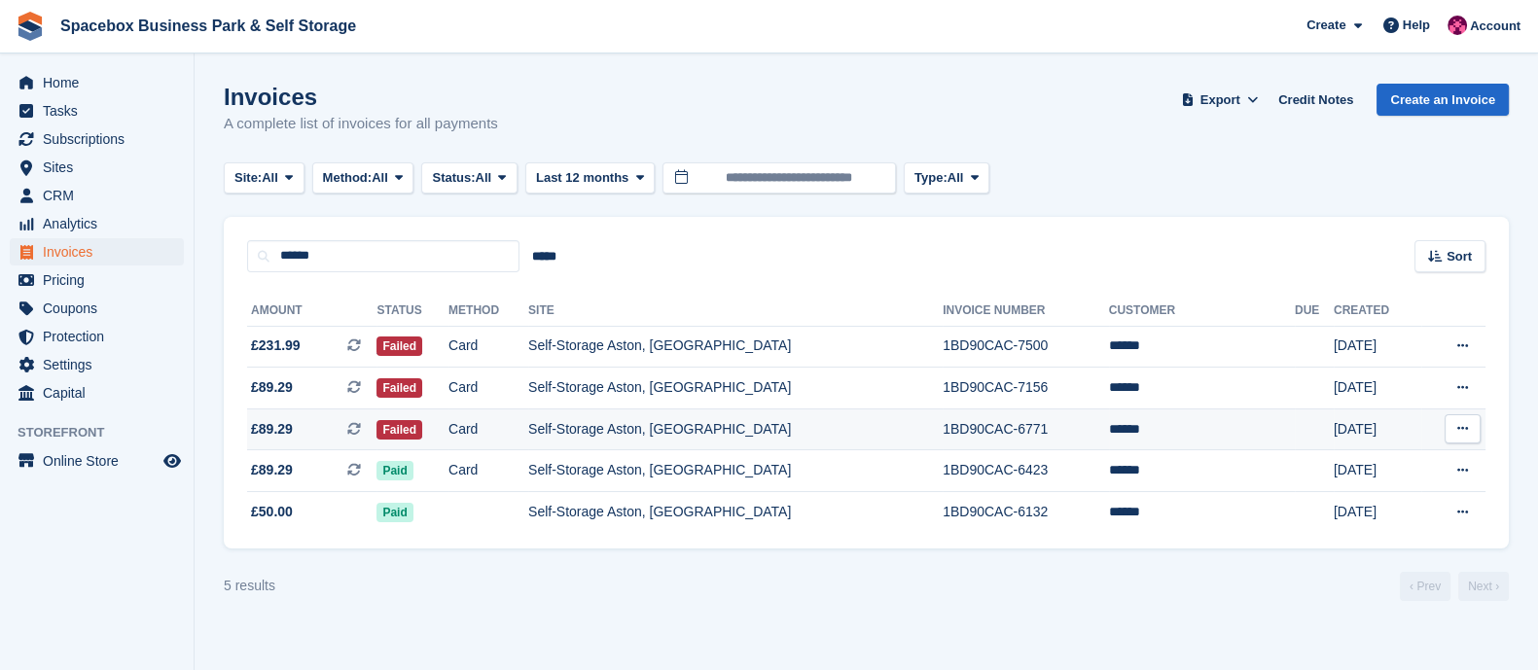
click at [528, 445] on td "Card" at bounding box center [489, 430] width 80 height 42
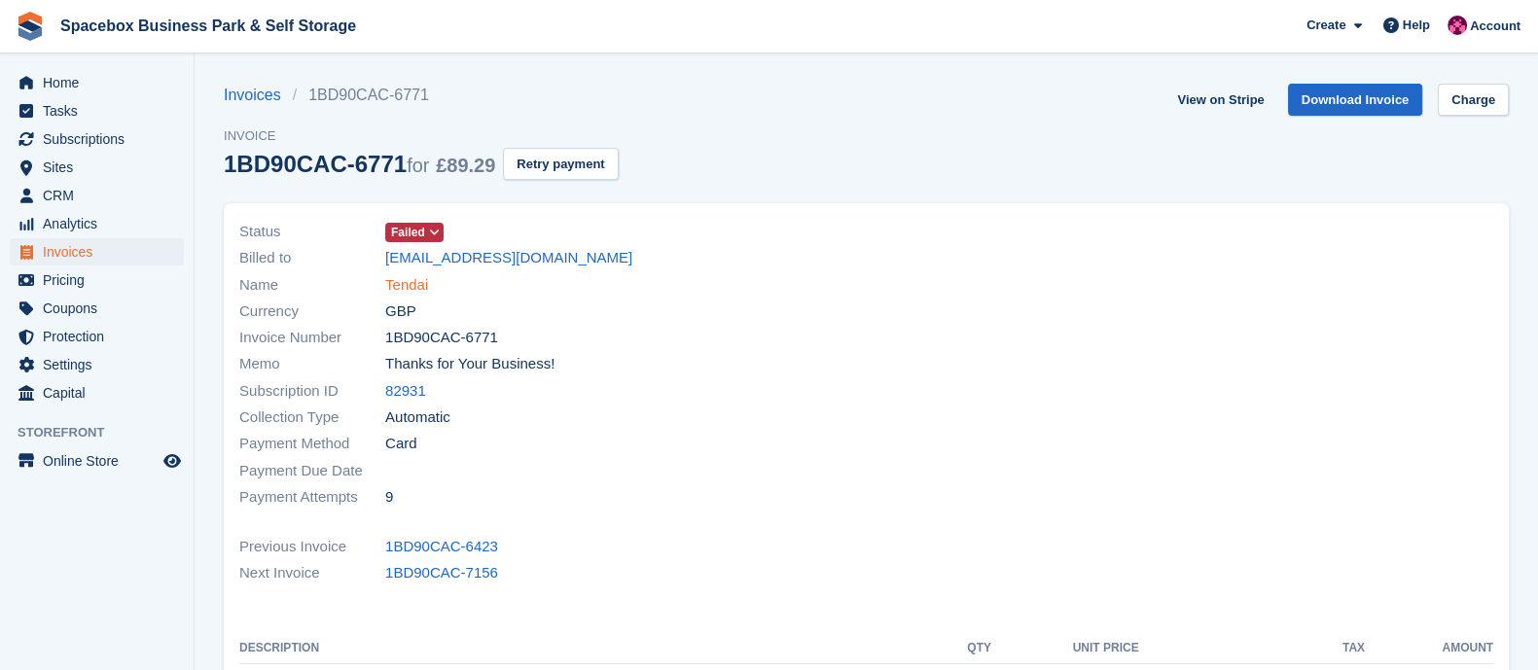
click at [409, 286] on link "Tendai" at bounding box center [406, 285] width 43 height 22
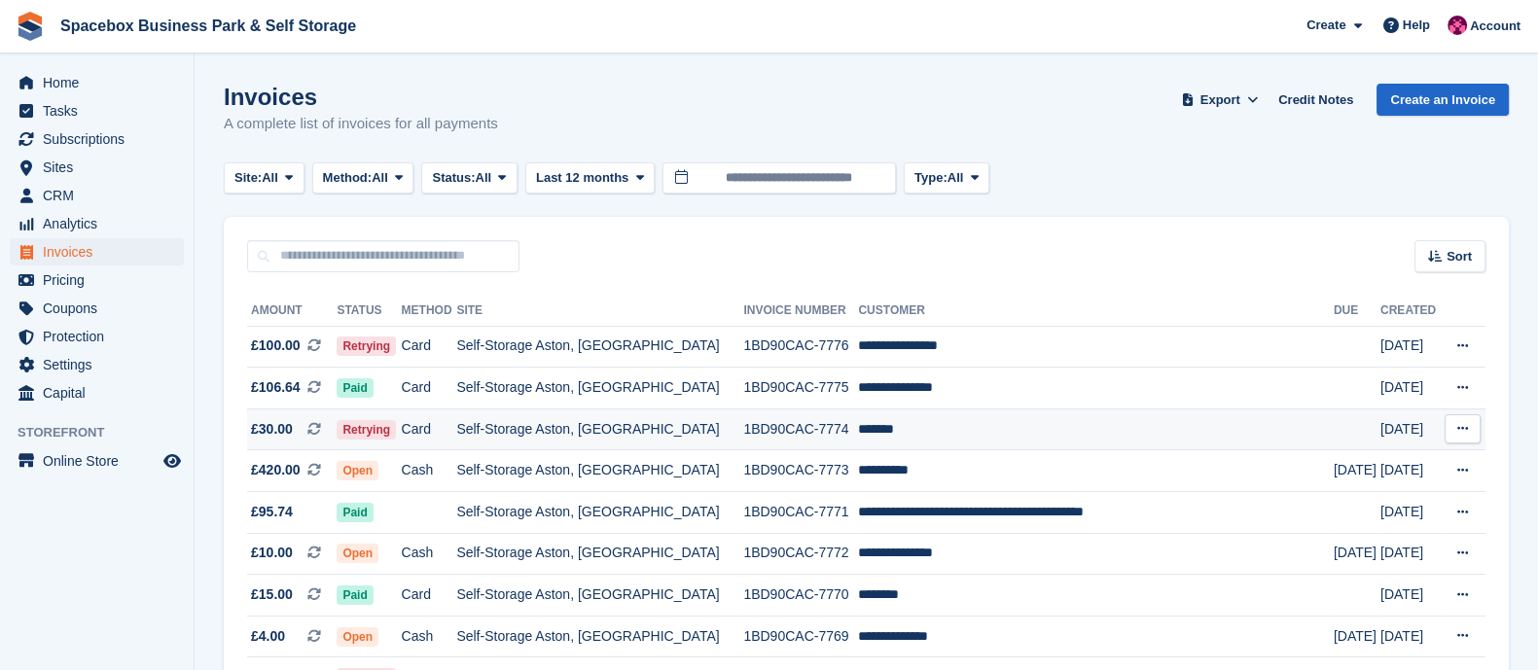
click at [557, 428] on td "Self-Storage Aston, [GEOGRAPHIC_DATA]" at bounding box center [599, 430] width 287 height 42
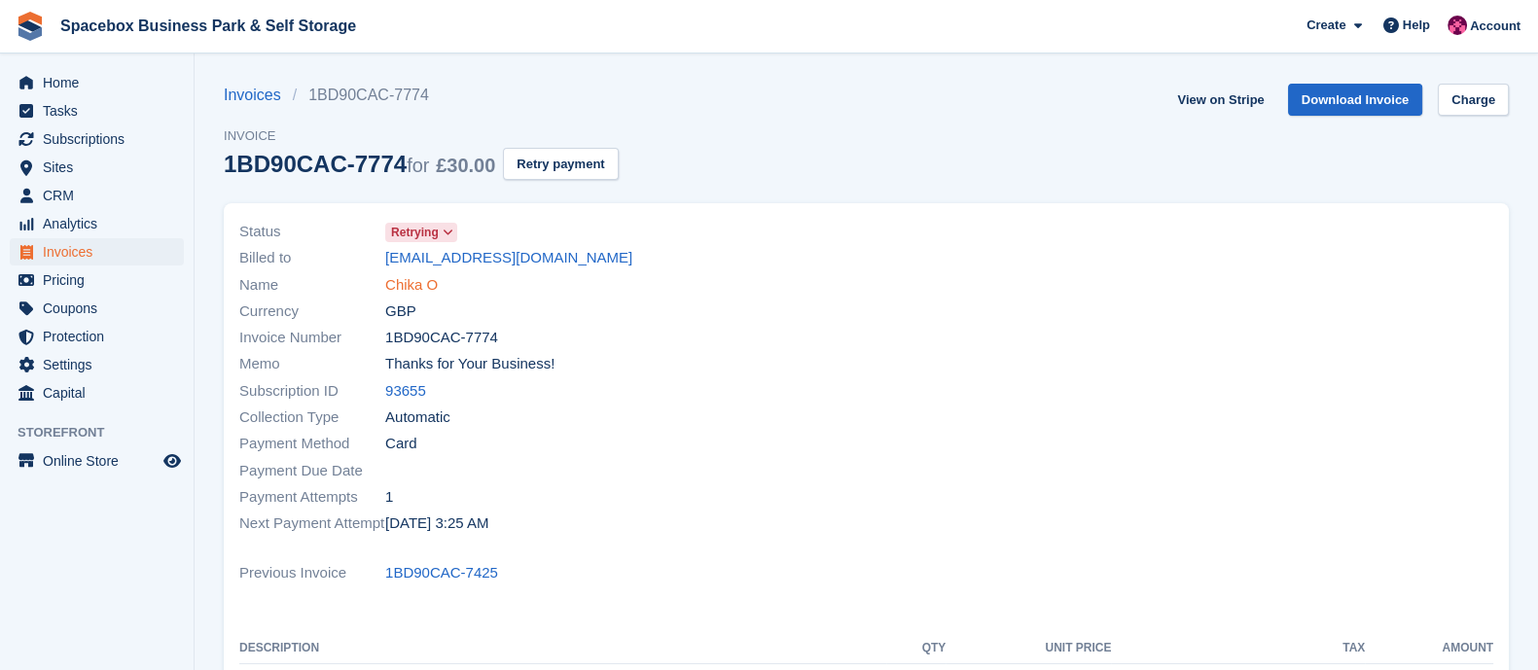
click at [422, 289] on link "Chika O" at bounding box center [411, 285] width 53 height 22
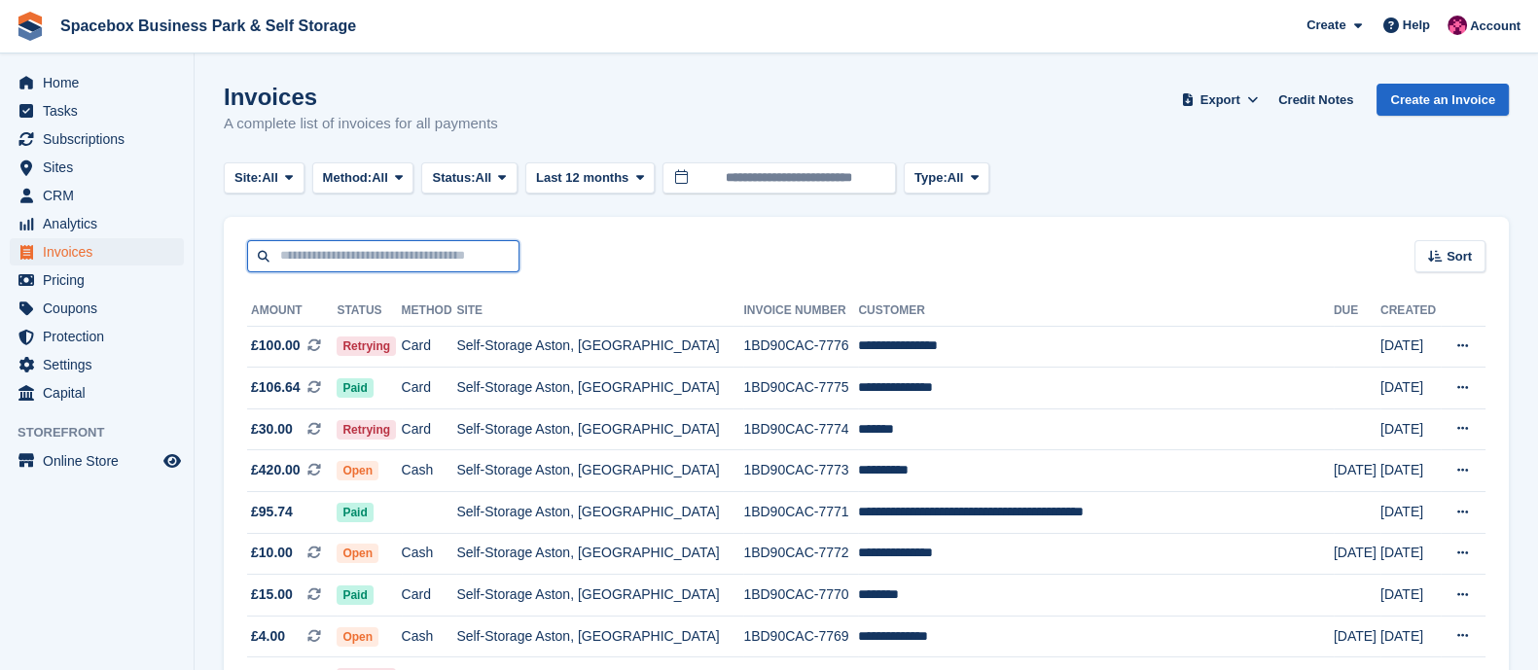
click at [387, 267] on input "text" at bounding box center [383, 256] width 272 height 32
type input "*****"
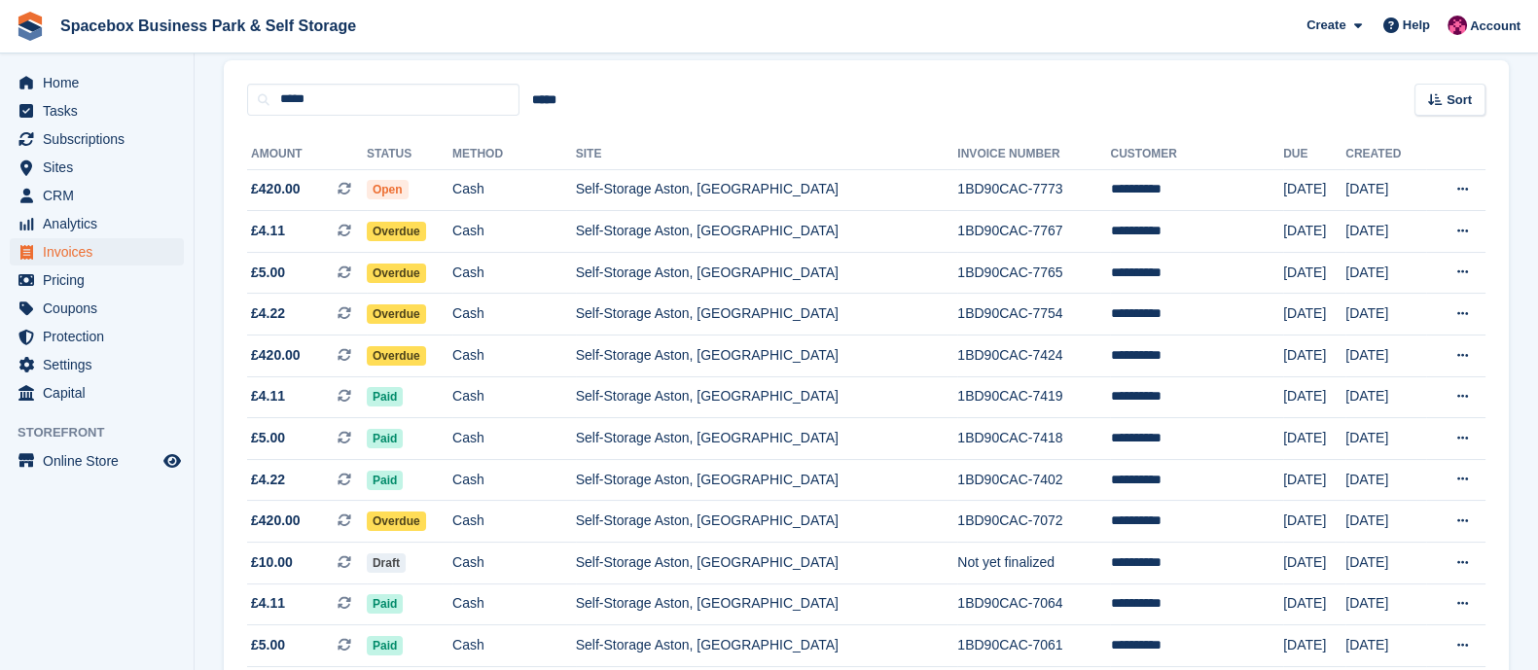
scroll to position [172, 0]
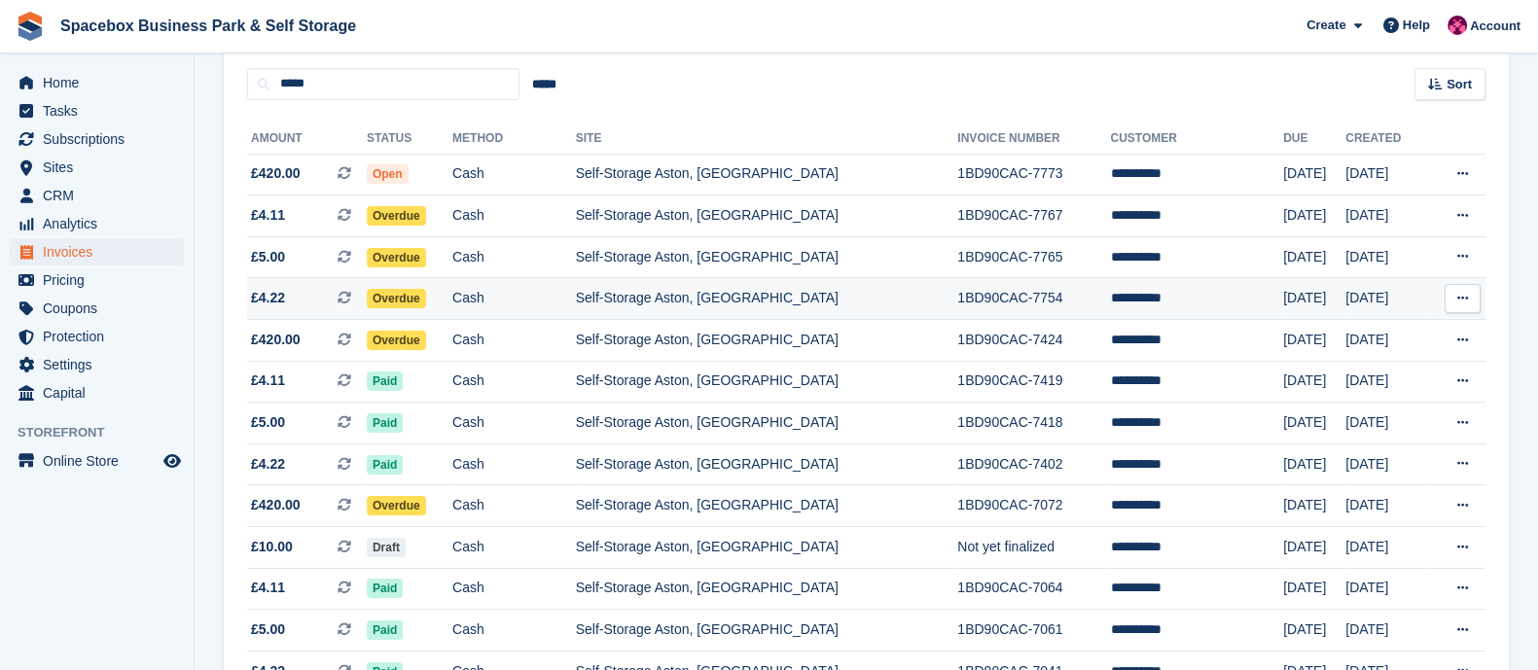
click at [743, 312] on td "Self-Storage Aston, [GEOGRAPHIC_DATA]" at bounding box center [767, 299] width 382 height 42
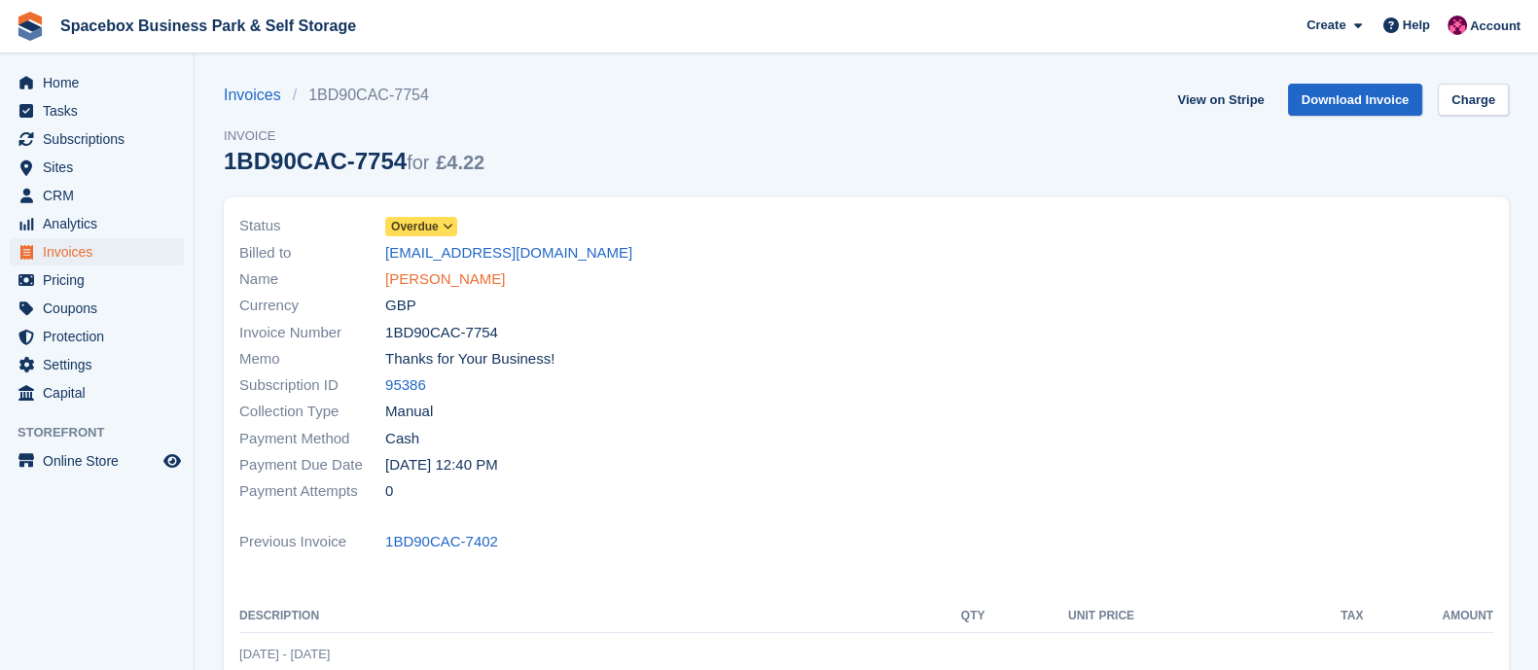
click at [429, 283] on link "[PERSON_NAME]" at bounding box center [445, 280] width 120 height 22
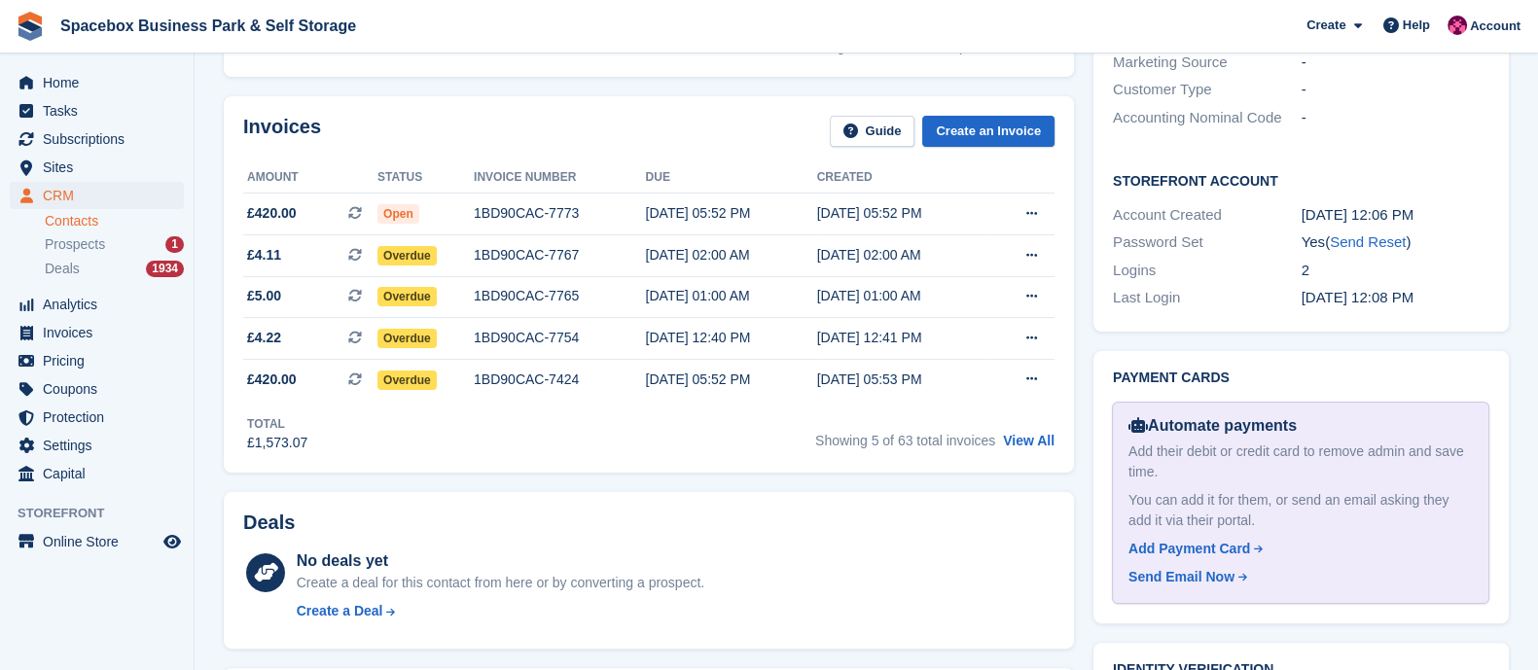
scroll to position [565, 0]
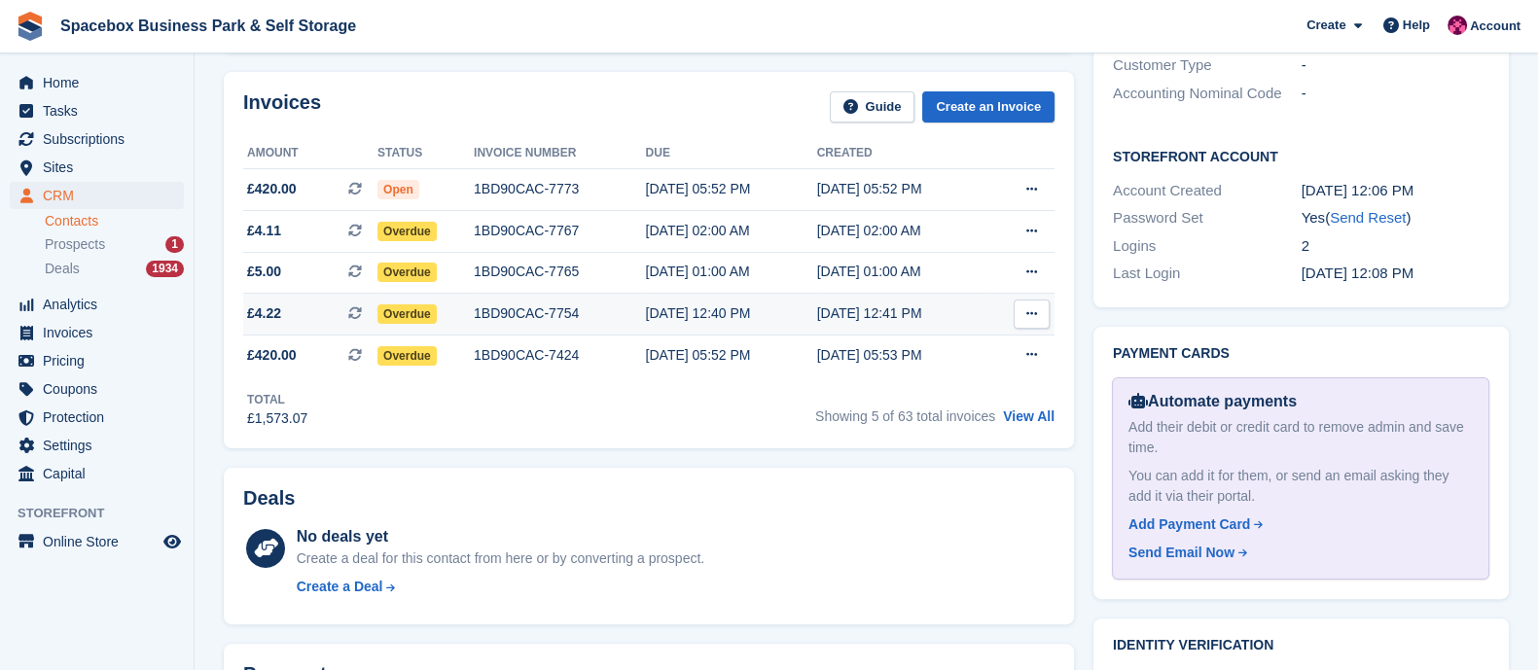
click at [501, 315] on div "1BD90CAC-7754" at bounding box center [559, 314] width 171 height 20
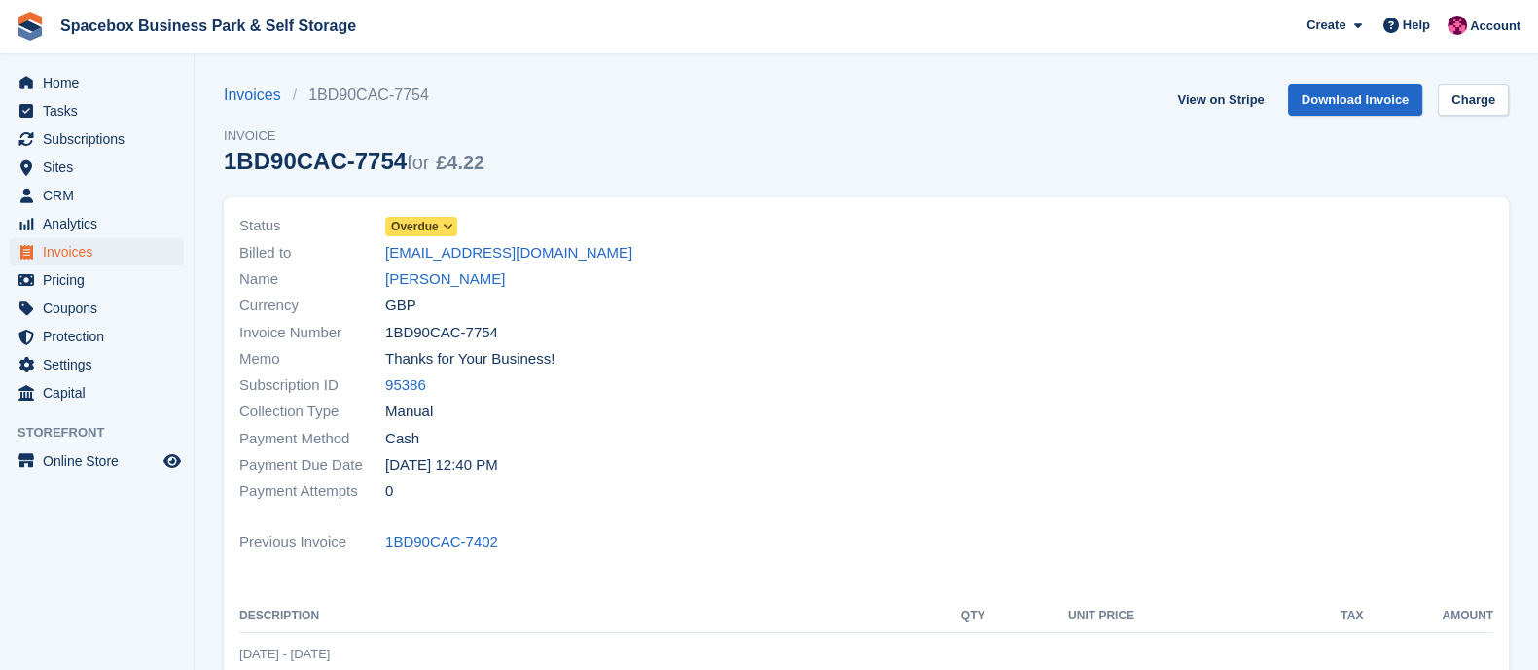
click at [448, 231] on icon at bounding box center [448, 227] width 11 height 12
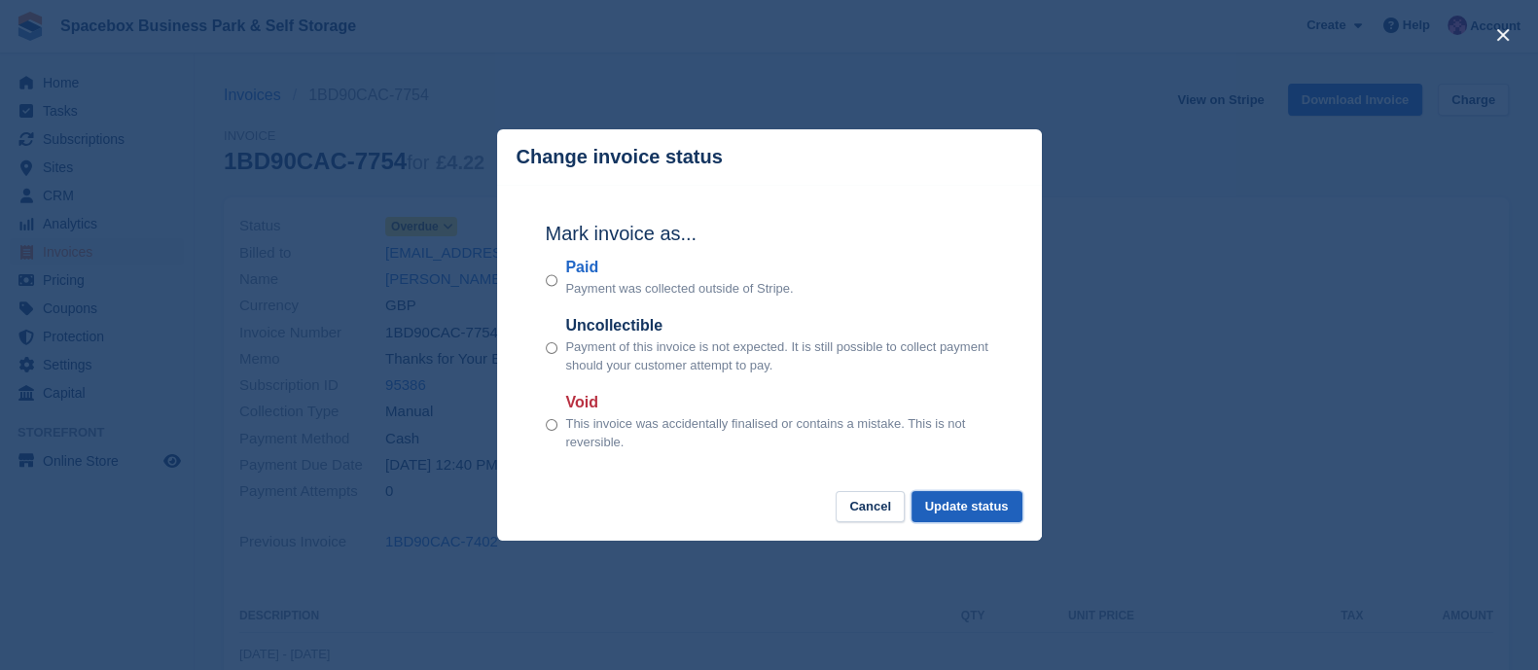
click at [966, 511] on button "Update status" at bounding box center [967, 507] width 111 height 32
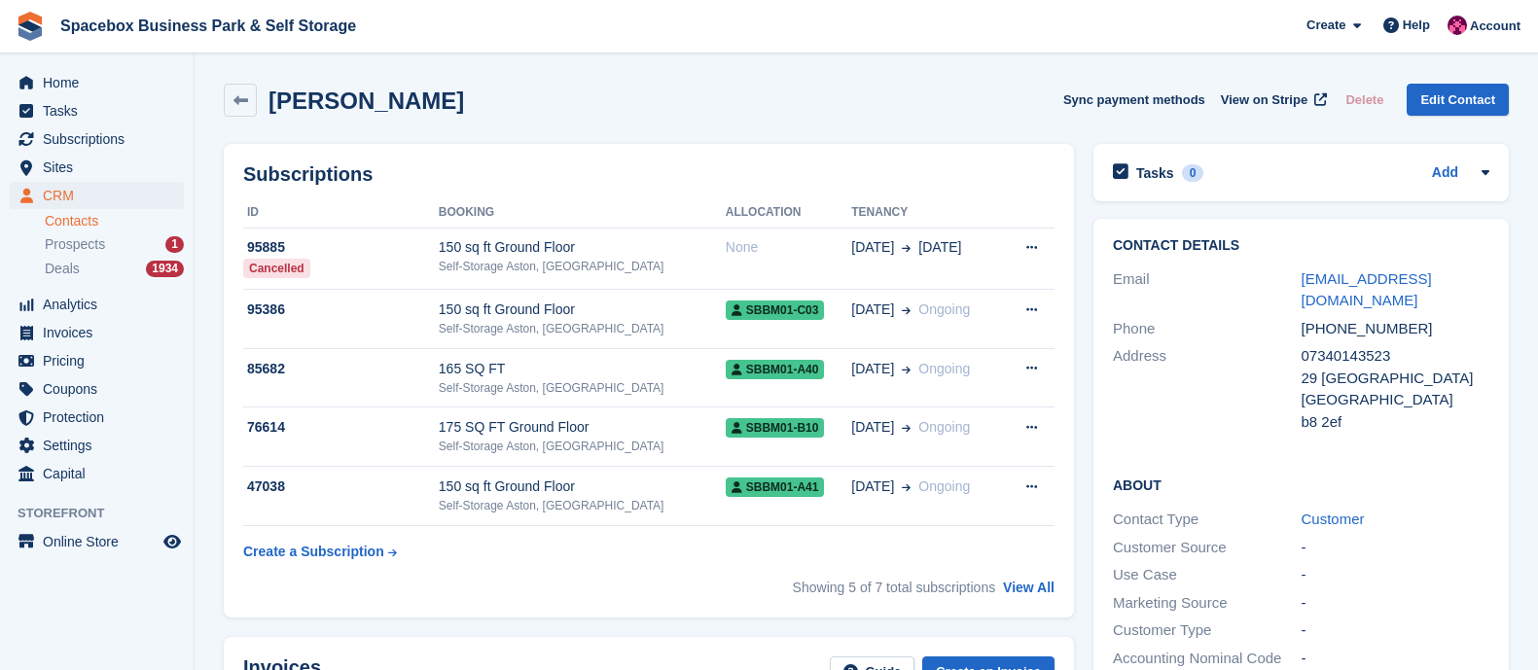
scroll to position [565, 0]
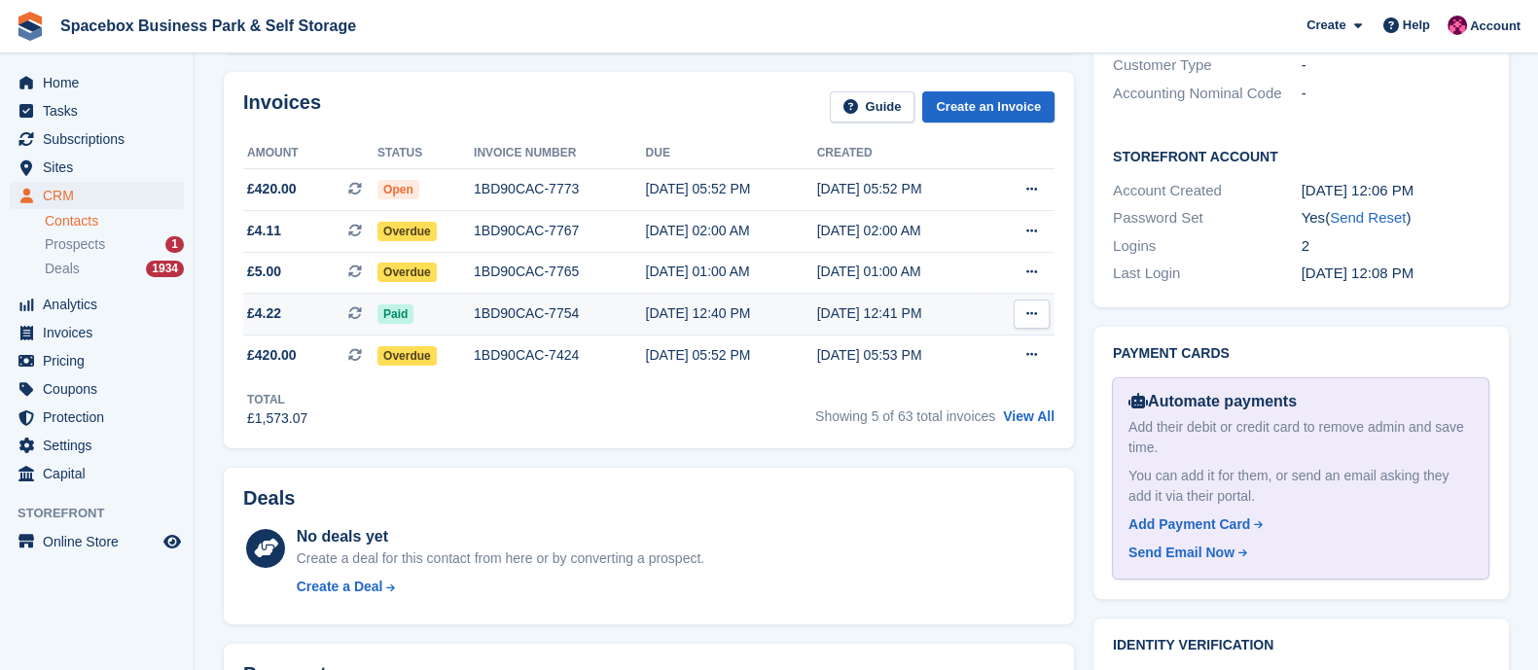
click at [521, 297] on td "1BD90CAC-7754" at bounding box center [559, 315] width 171 height 42
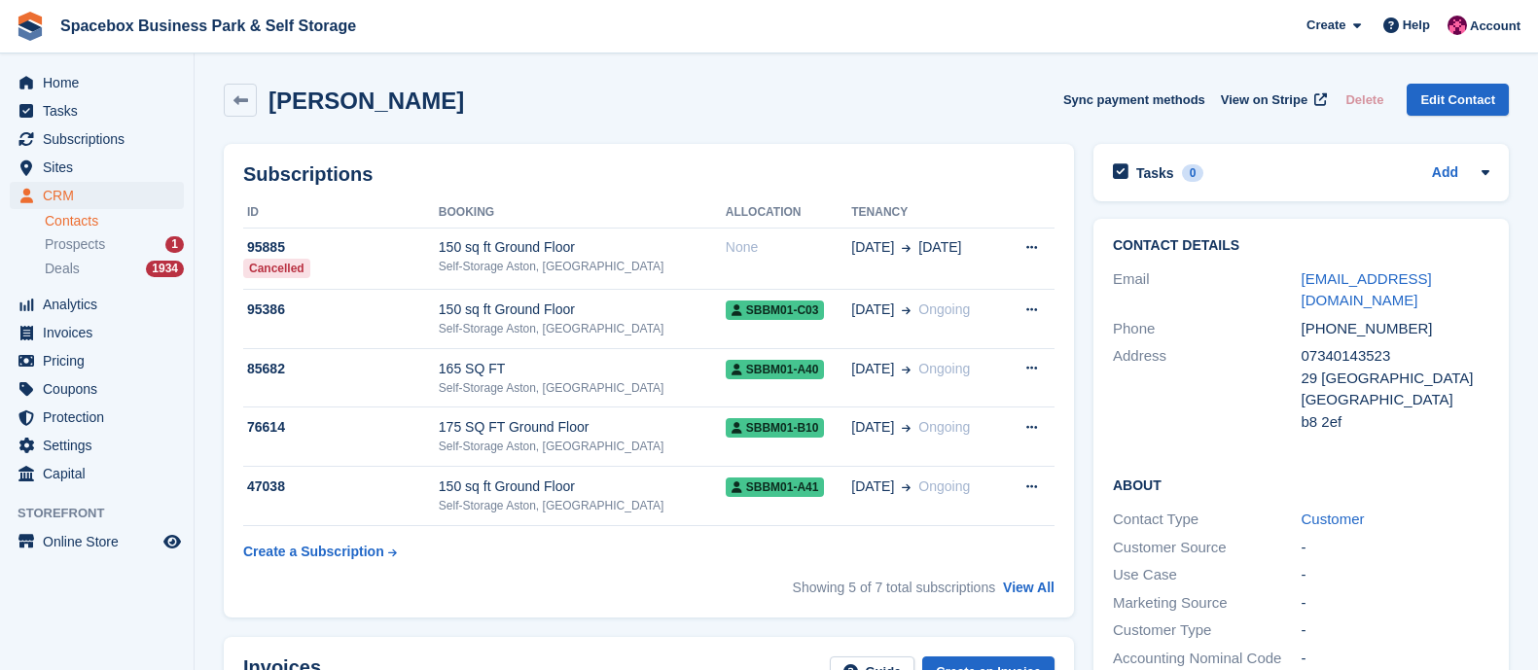
scroll to position [565, 0]
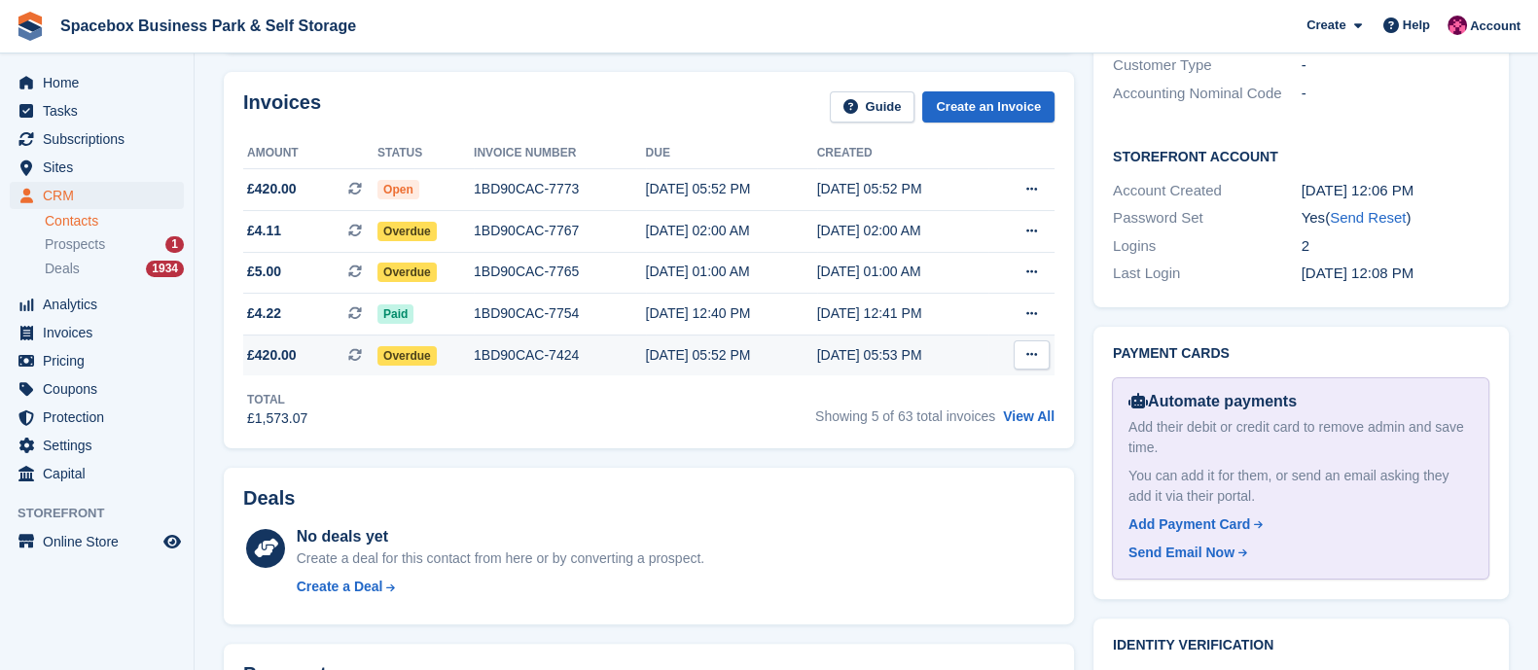
click at [508, 342] on td "1BD90CAC-7424" at bounding box center [559, 355] width 171 height 41
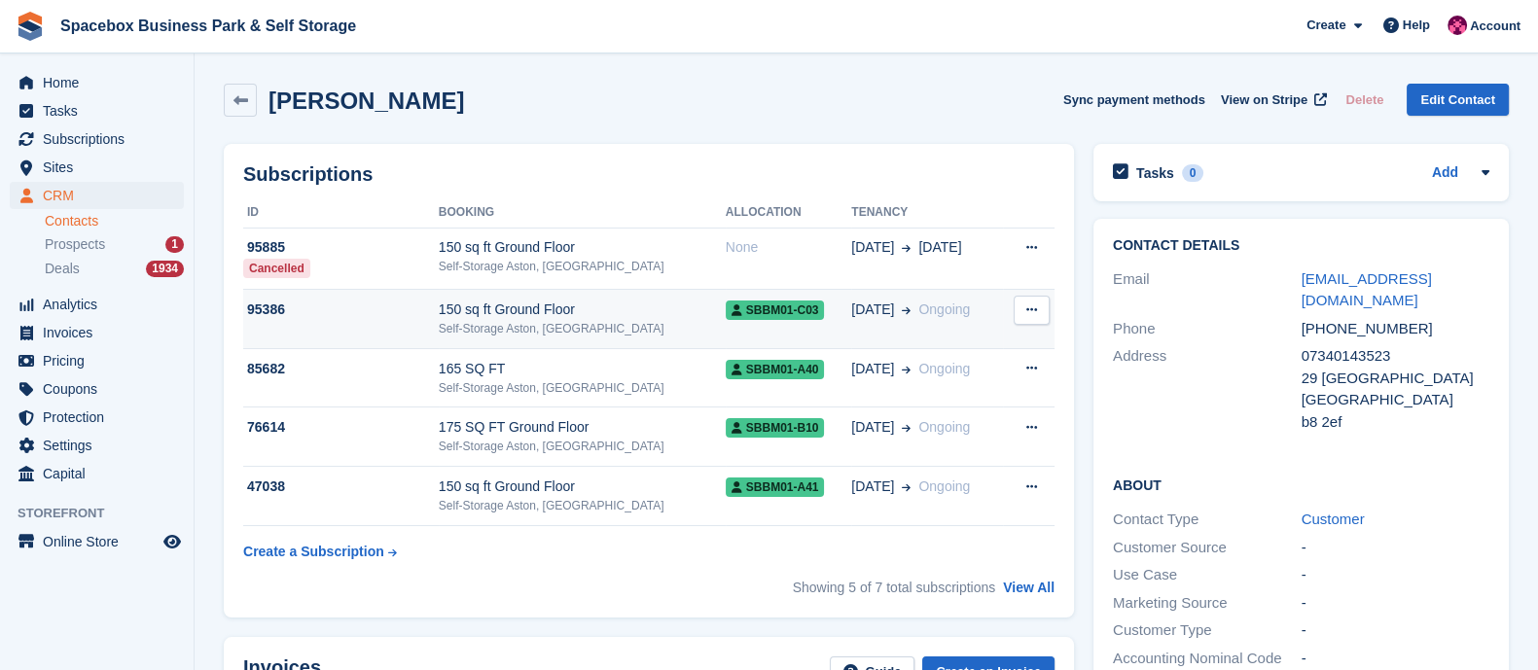
click at [525, 320] on div "Self-Storage Aston, [GEOGRAPHIC_DATA]" at bounding box center [582, 329] width 287 height 18
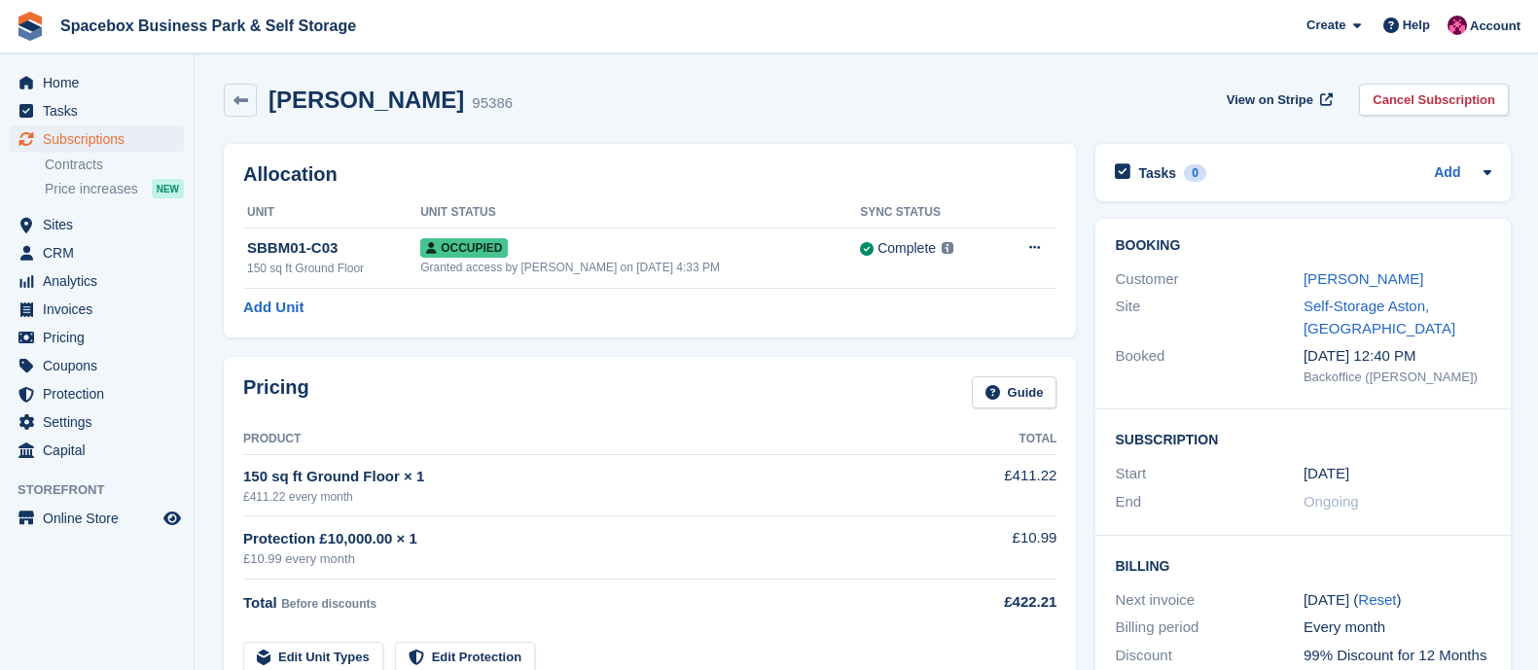
scroll to position [510, 0]
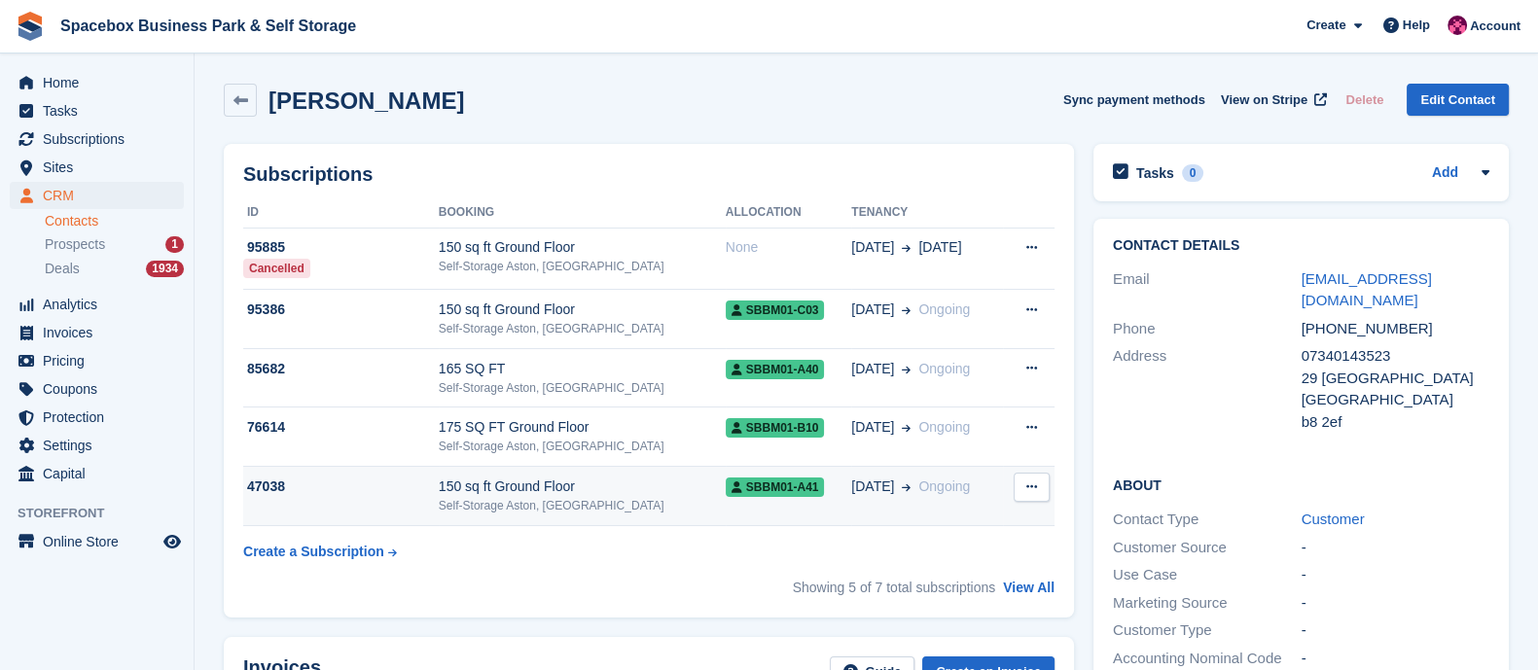
click at [726, 488] on span "SBBM01-A41" at bounding box center [775, 487] width 99 height 19
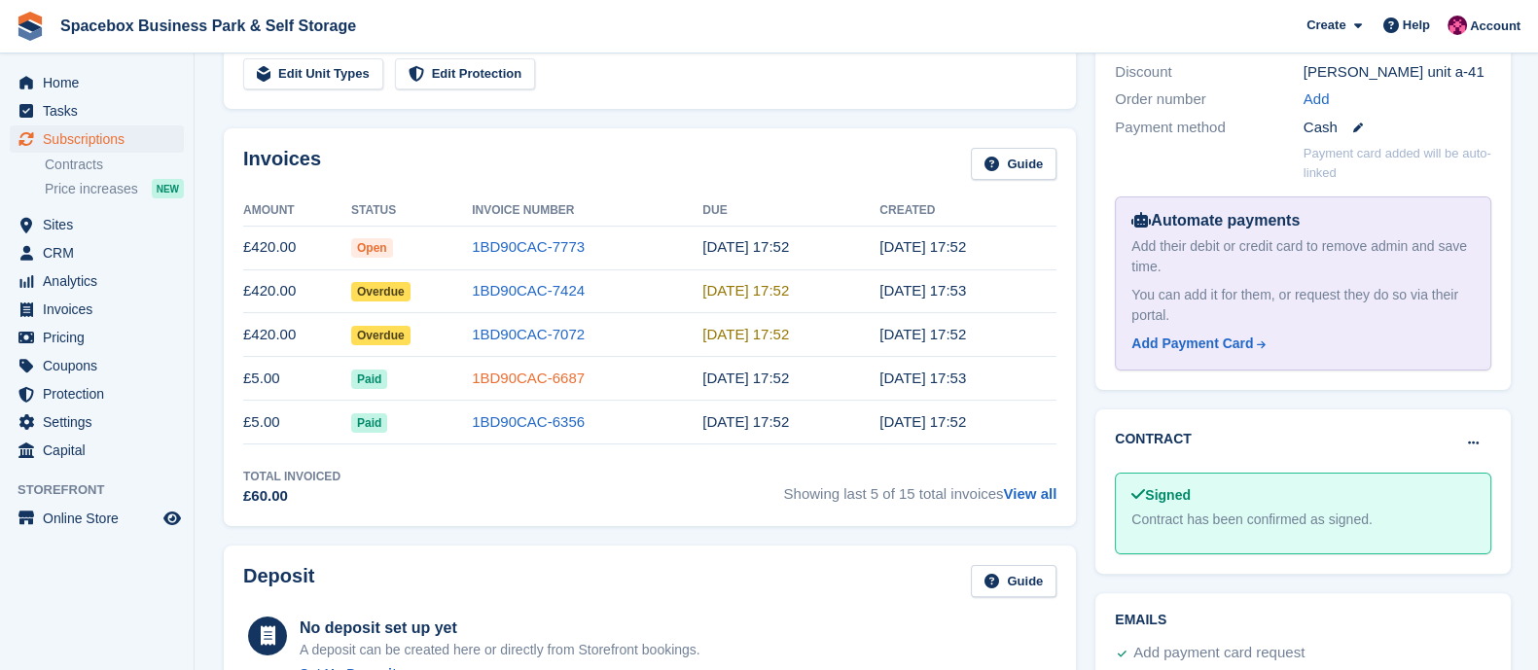
scroll to position [585, 0]
drag, startPoint x: 306, startPoint y: 332, endPoint x: 243, endPoint y: 245, distance: 107.2
click at [243, 245] on tbody "£420.00 Open 1BD90CAC-7773 [DATE] 17:52 [DATE] 17:52 £420.00 Overdue 1BD90CAC-7…" at bounding box center [649, 334] width 813 height 218
click at [330, 182] on div "Invoices Guide" at bounding box center [649, 169] width 813 height 44
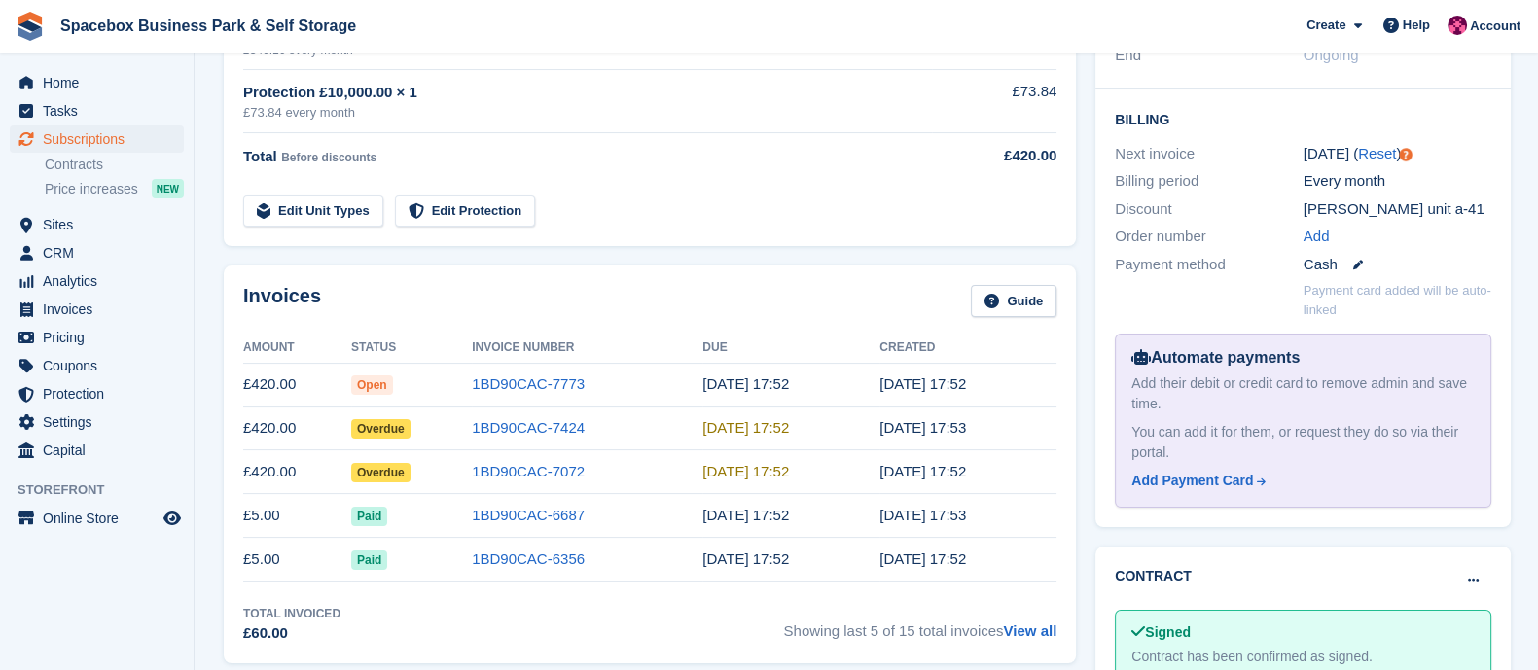
scroll to position [447, 0]
drag, startPoint x: 243, startPoint y: 304, endPoint x: 257, endPoint y: 304, distance: 13.6
click at [257, 304] on h2 "Invoices" at bounding box center [282, 301] width 78 height 32
click at [307, 306] on h2 "Invoices" at bounding box center [282, 301] width 78 height 32
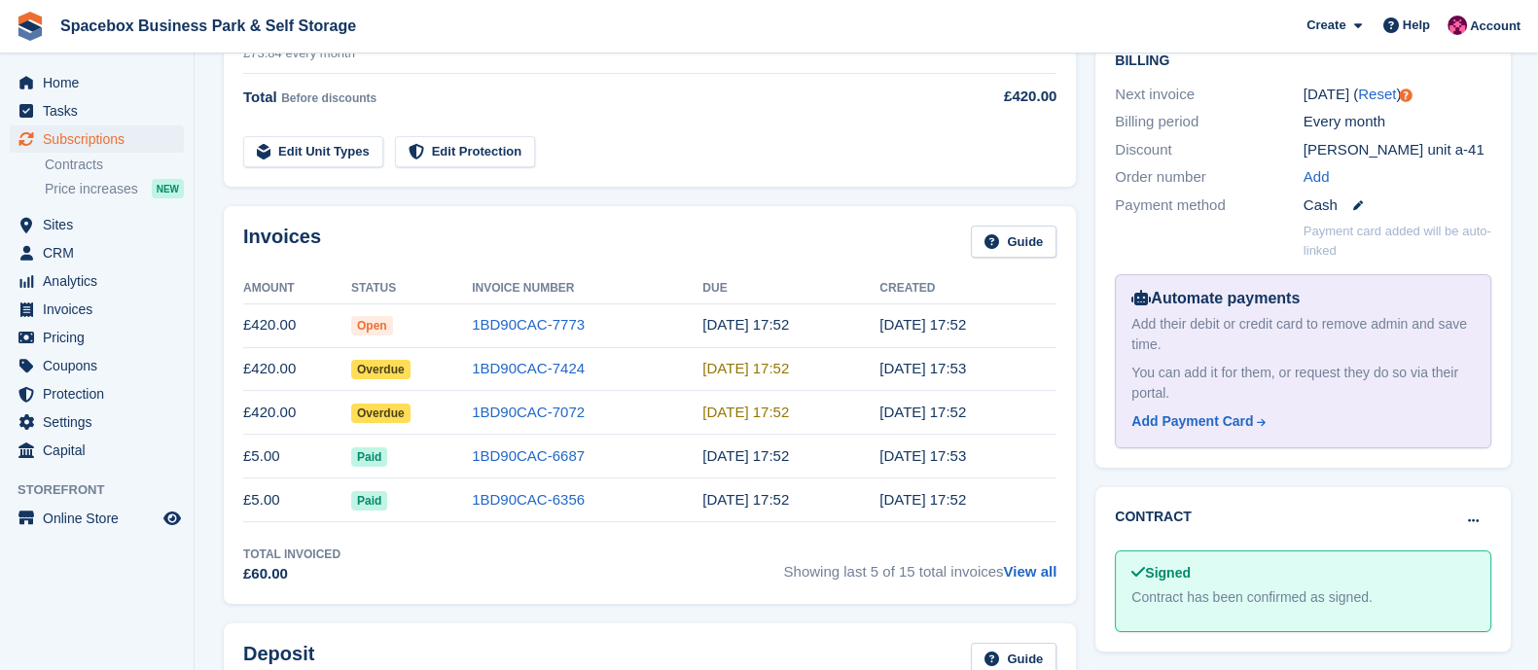
scroll to position [0, 0]
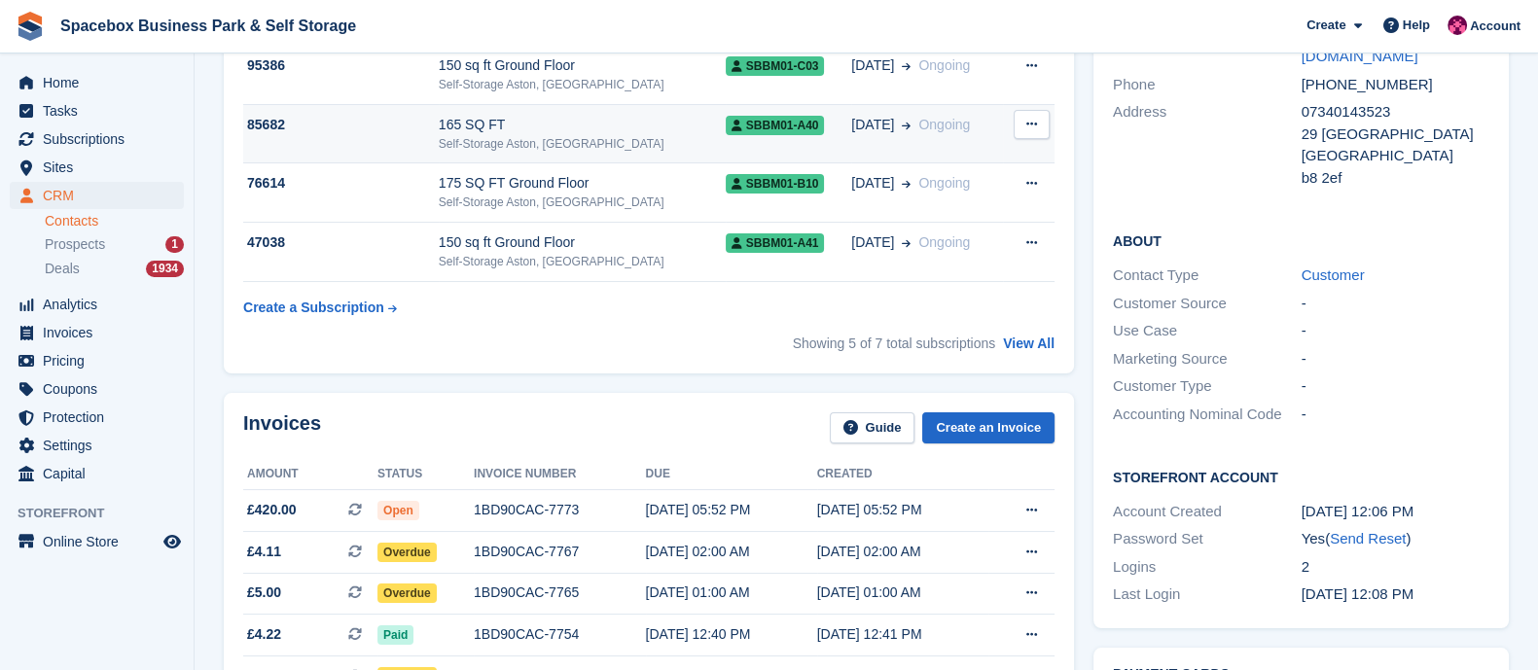
scroll to position [240, 0]
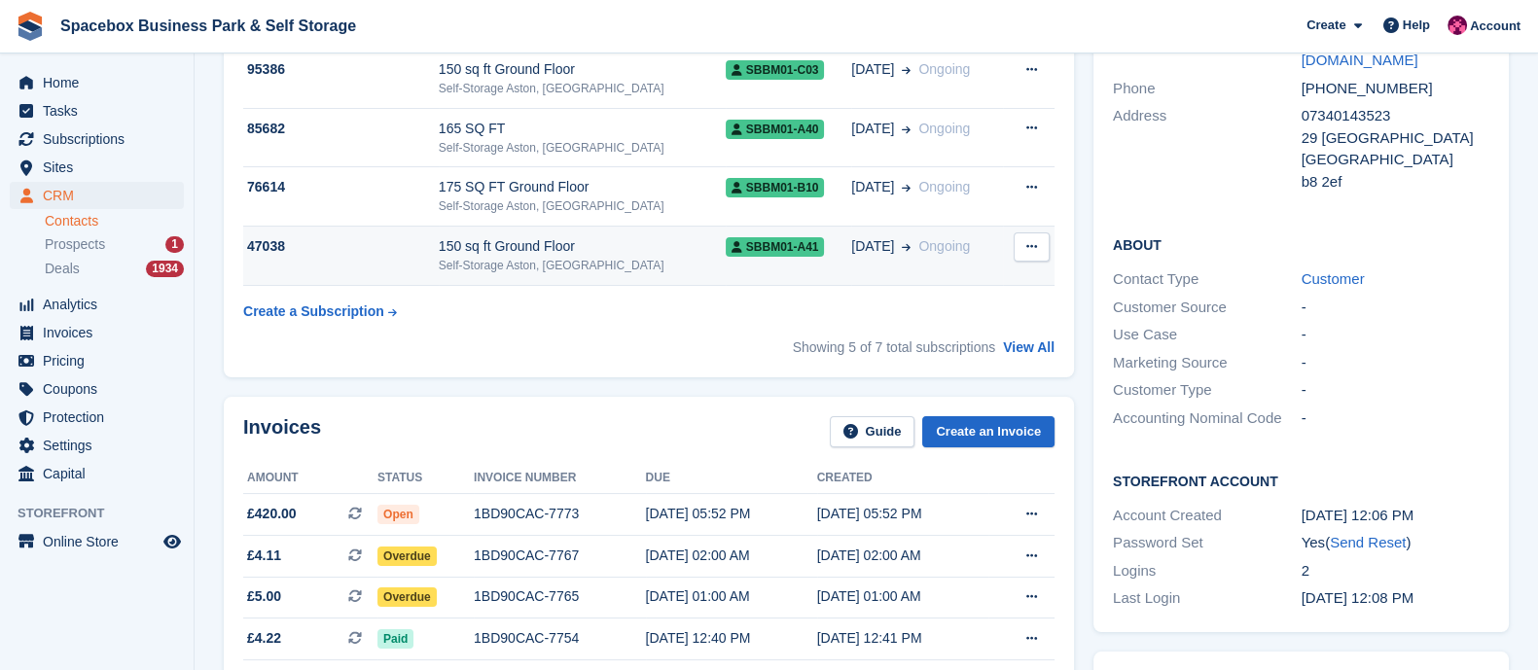
click at [565, 257] on div "Self-Storage Aston, [GEOGRAPHIC_DATA]" at bounding box center [582, 266] width 287 height 18
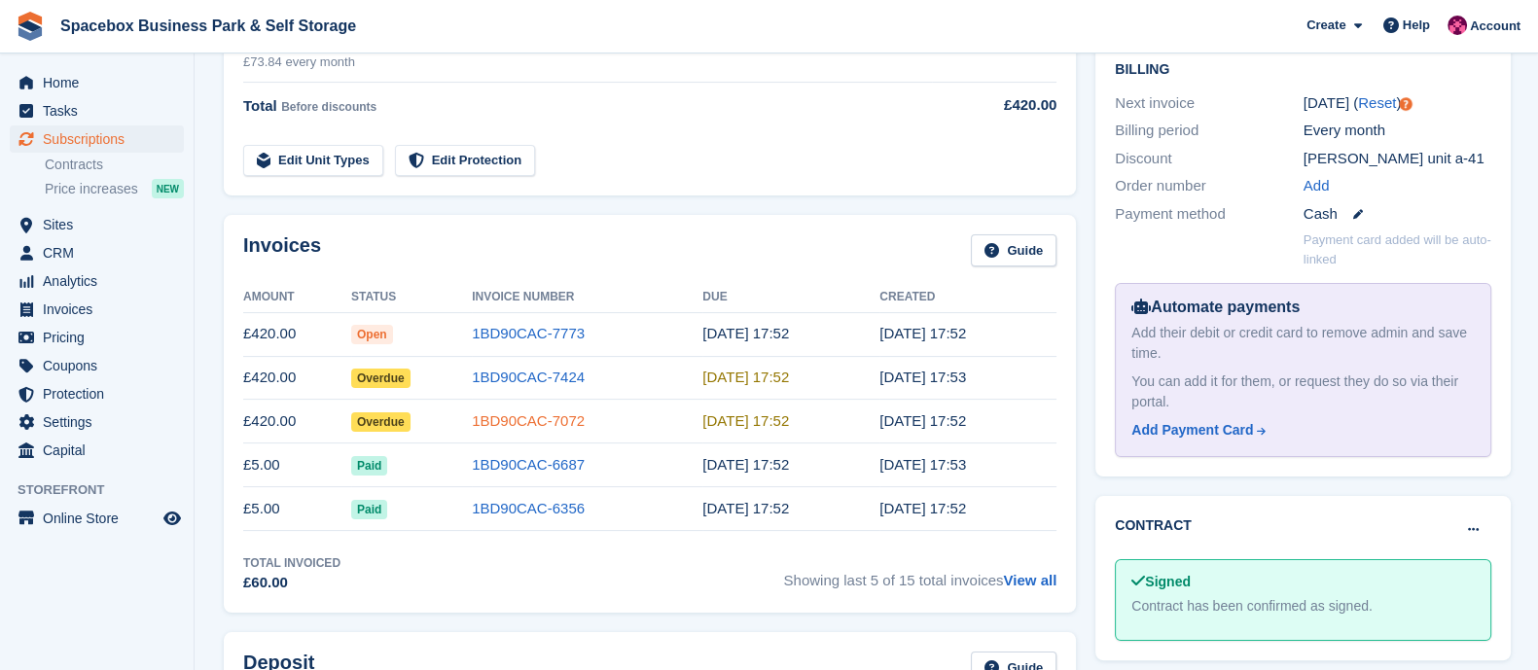
scroll to position [495, 0]
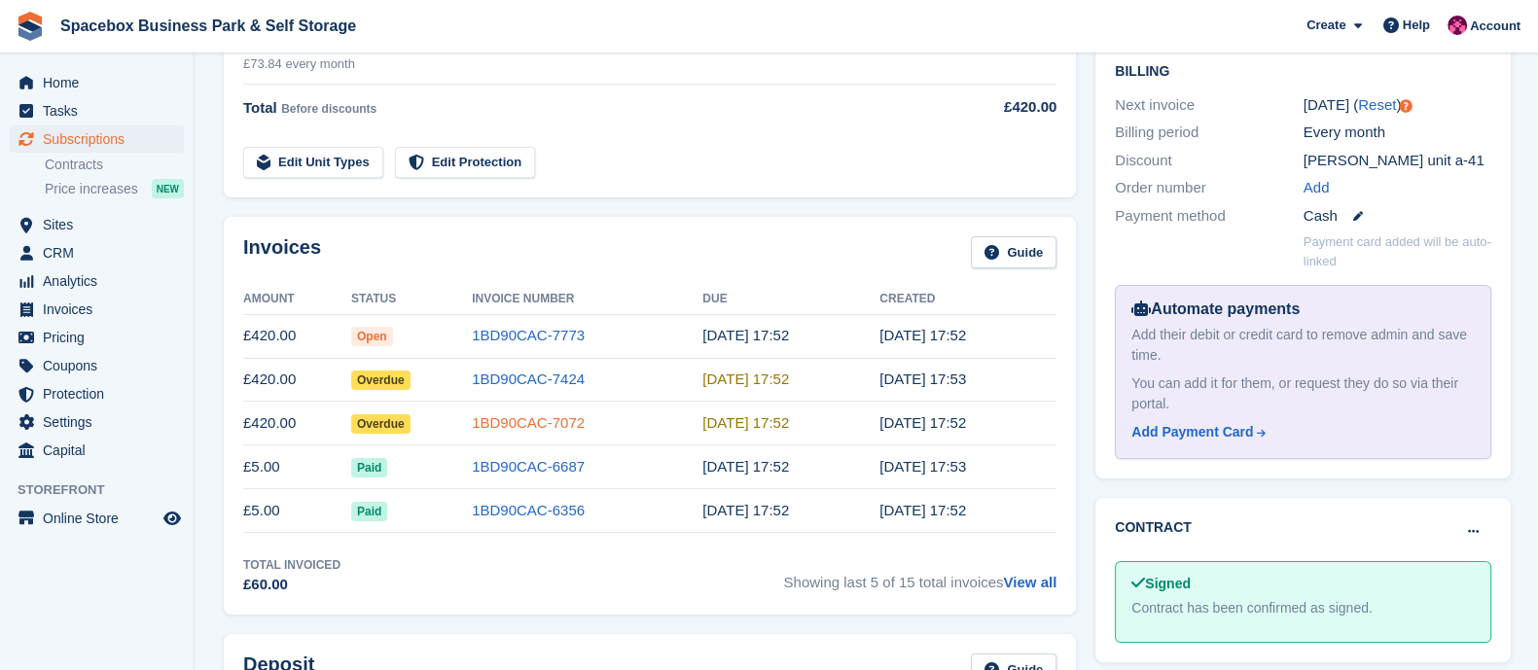
click at [494, 426] on link "1BD90CAC-7072" at bounding box center [528, 422] width 113 height 17
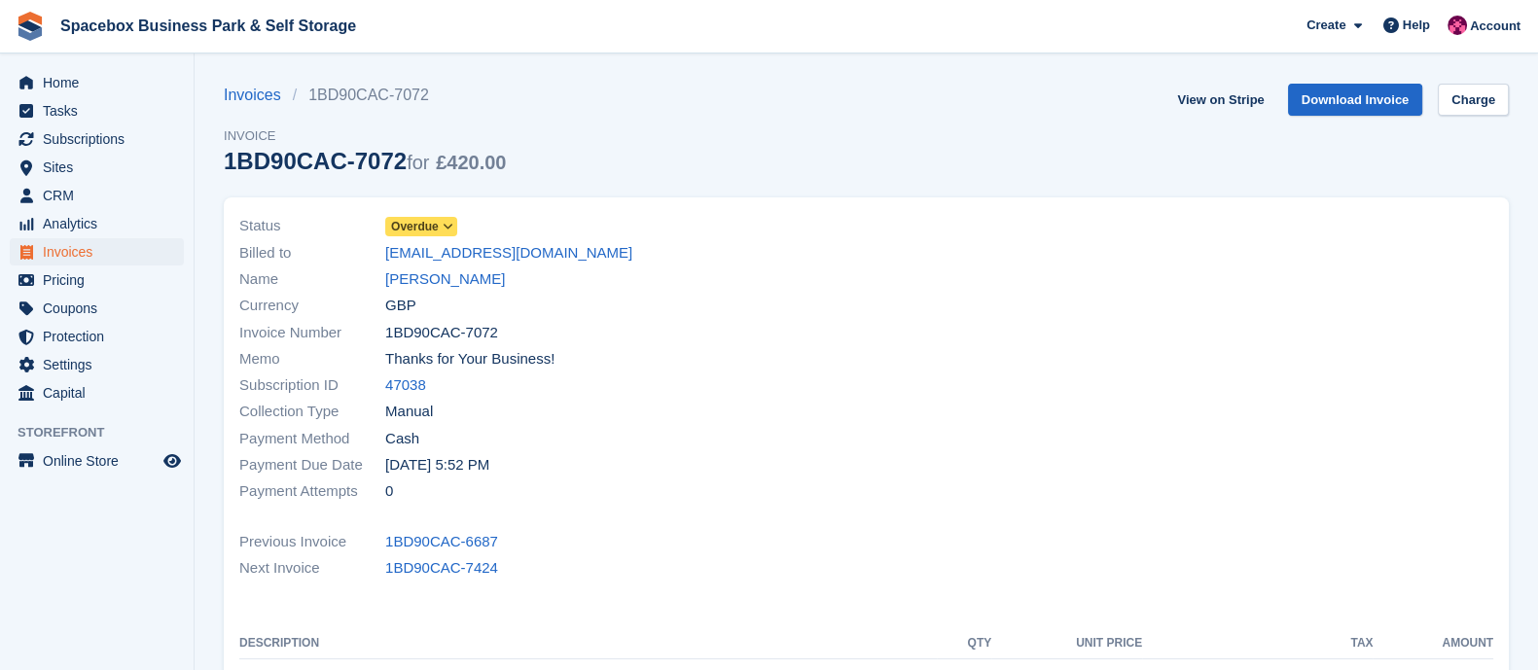
click at [449, 230] on icon at bounding box center [448, 227] width 11 height 12
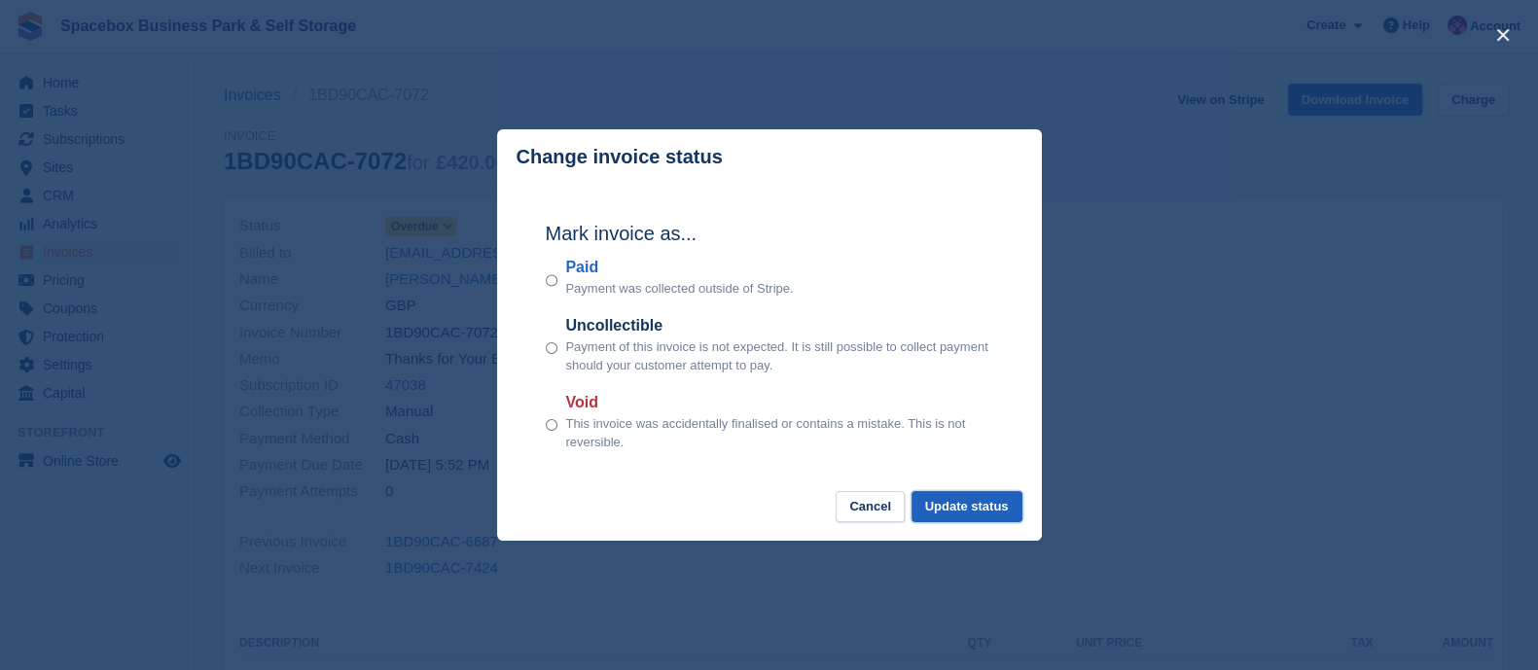
click at [990, 521] on button "Update status" at bounding box center [967, 507] width 111 height 32
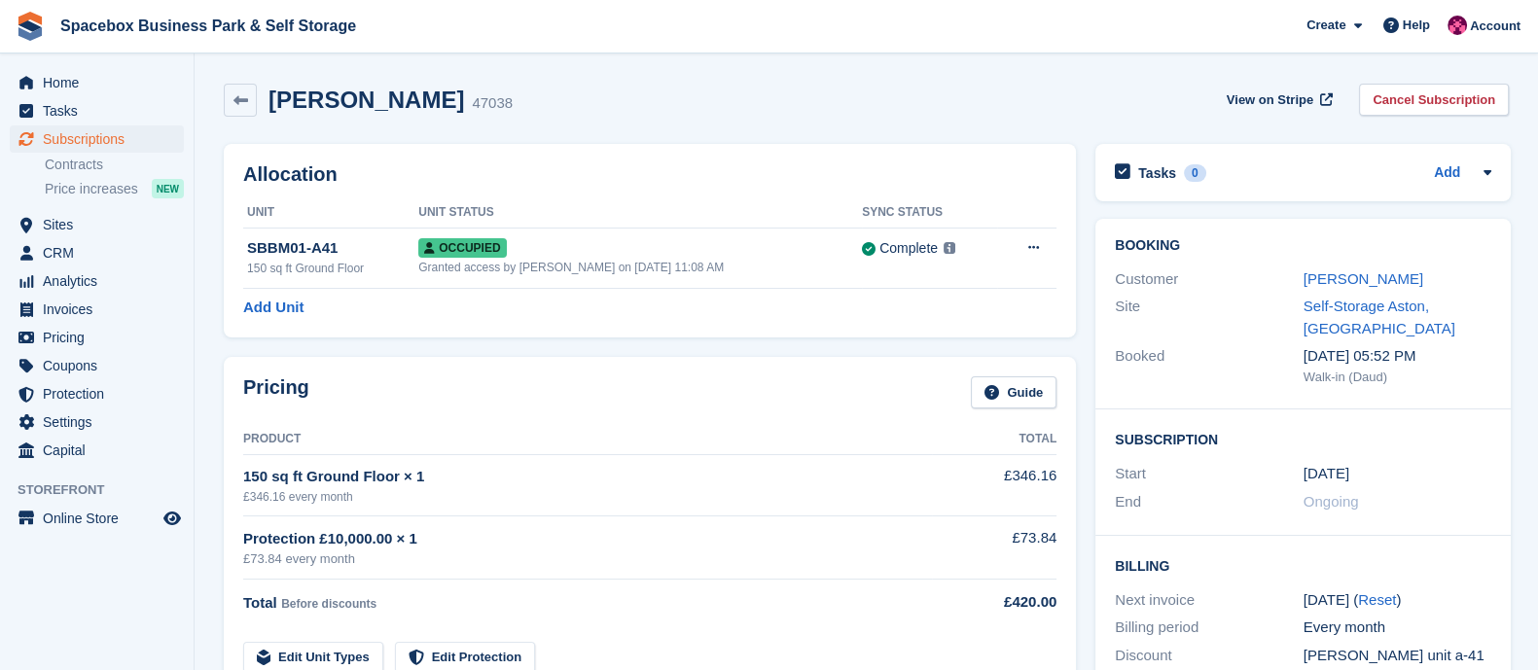
scroll to position [495, 0]
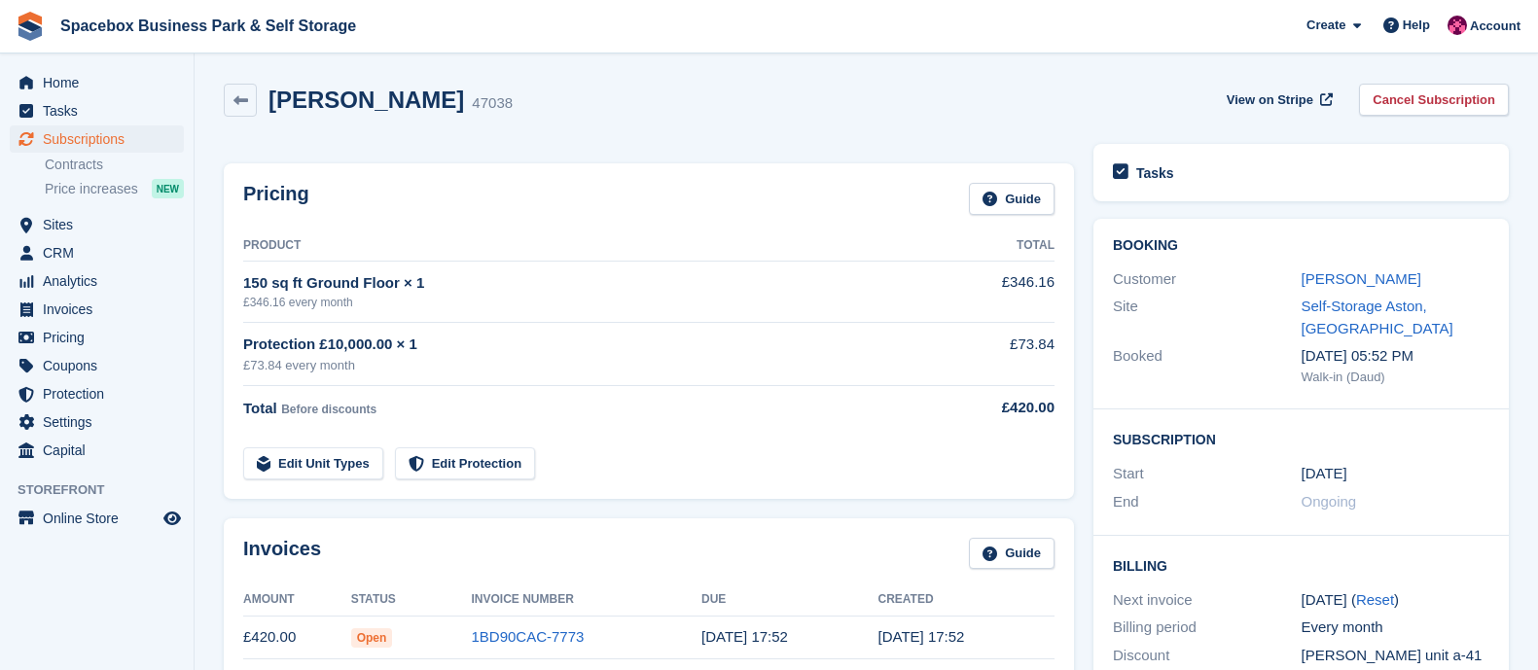
scroll to position [495, 0]
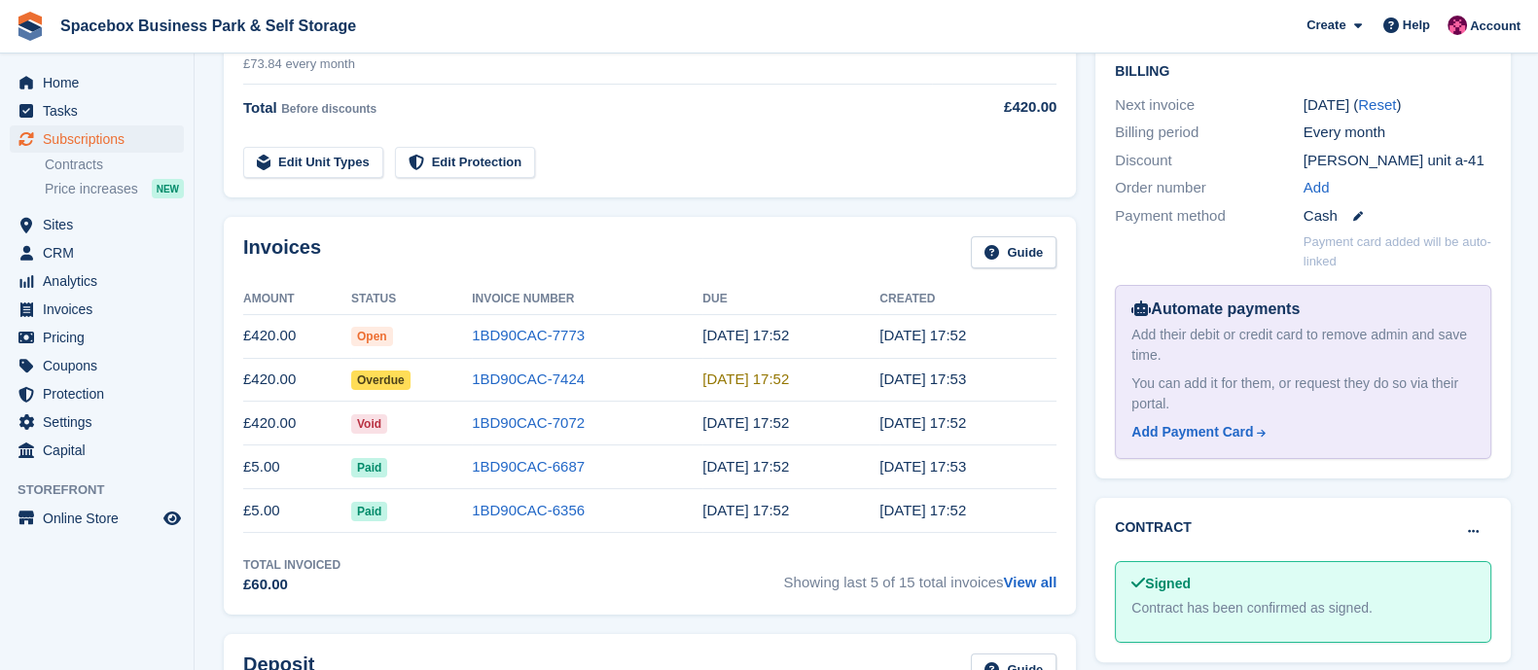
click at [535, 388] on td "1BD90CAC-7424" at bounding box center [587, 380] width 231 height 44
click at [540, 382] on link "1BD90CAC-7424" at bounding box center [528, 379] width 113 height 17
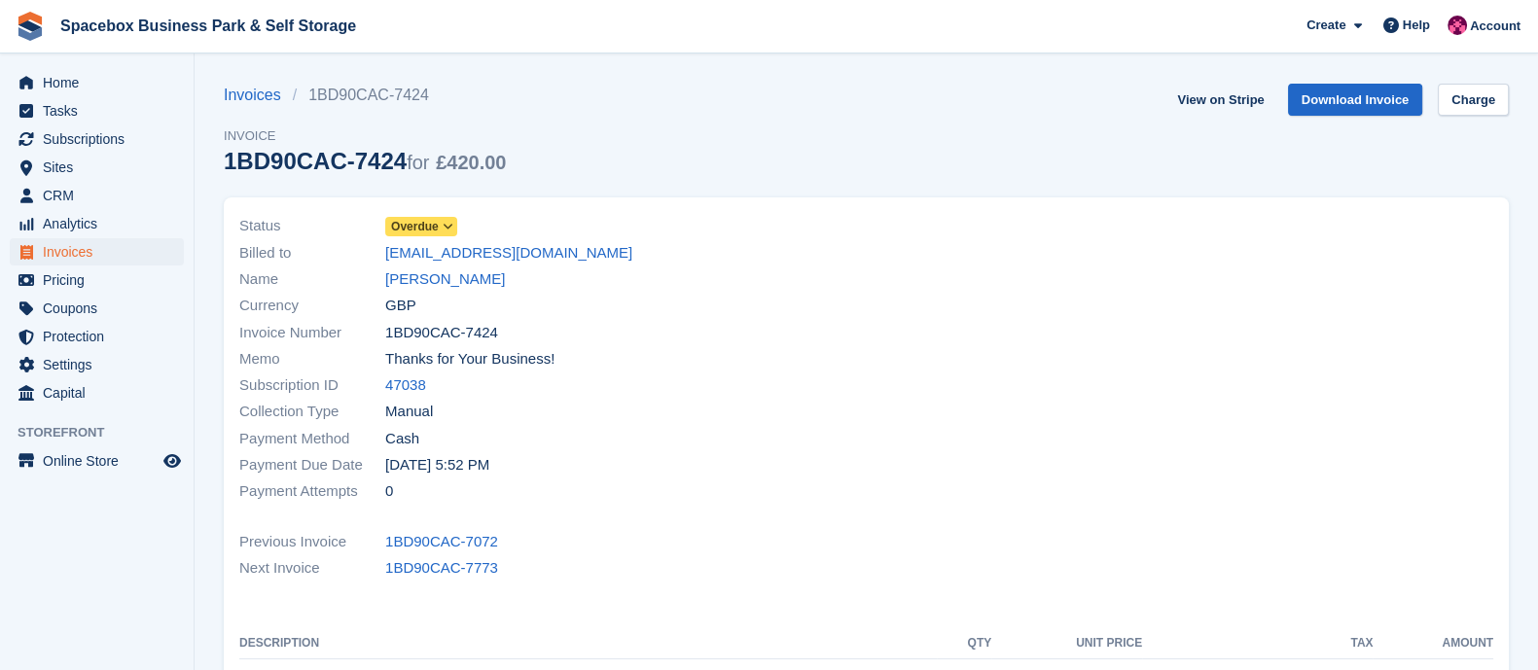
click at [447, 223] on icon at bounding box center [448, 227] width 11 height 12
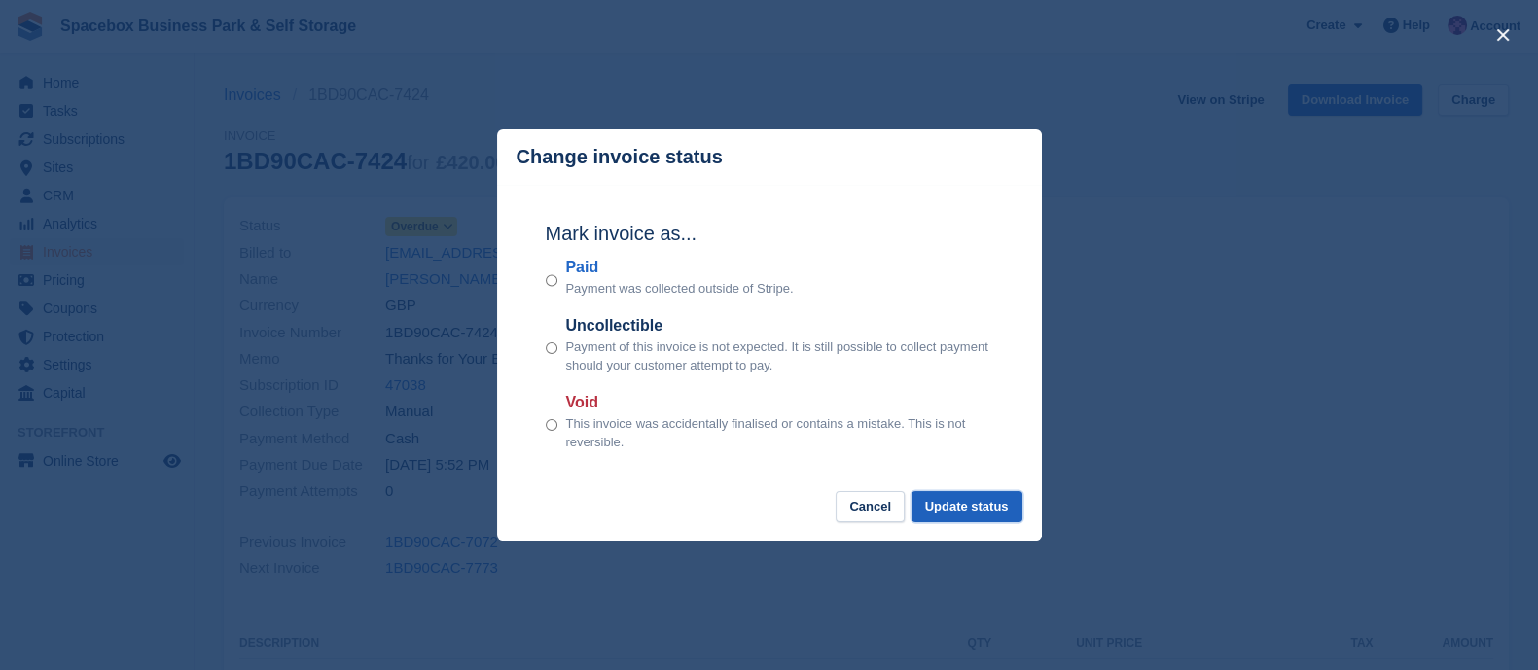
click at [966, 503] on button "Update status" at bounding box center [967, 507] width 111 height 32
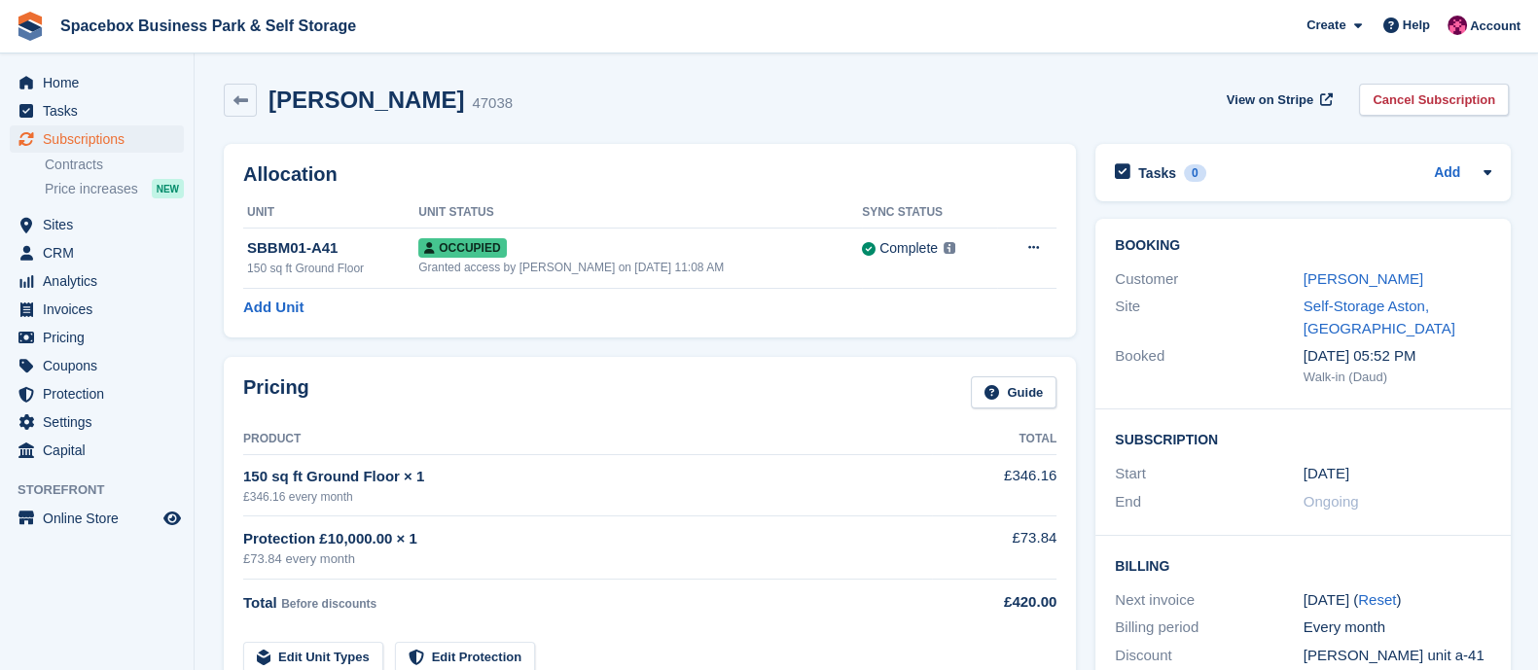
scroll to position [495, 0]
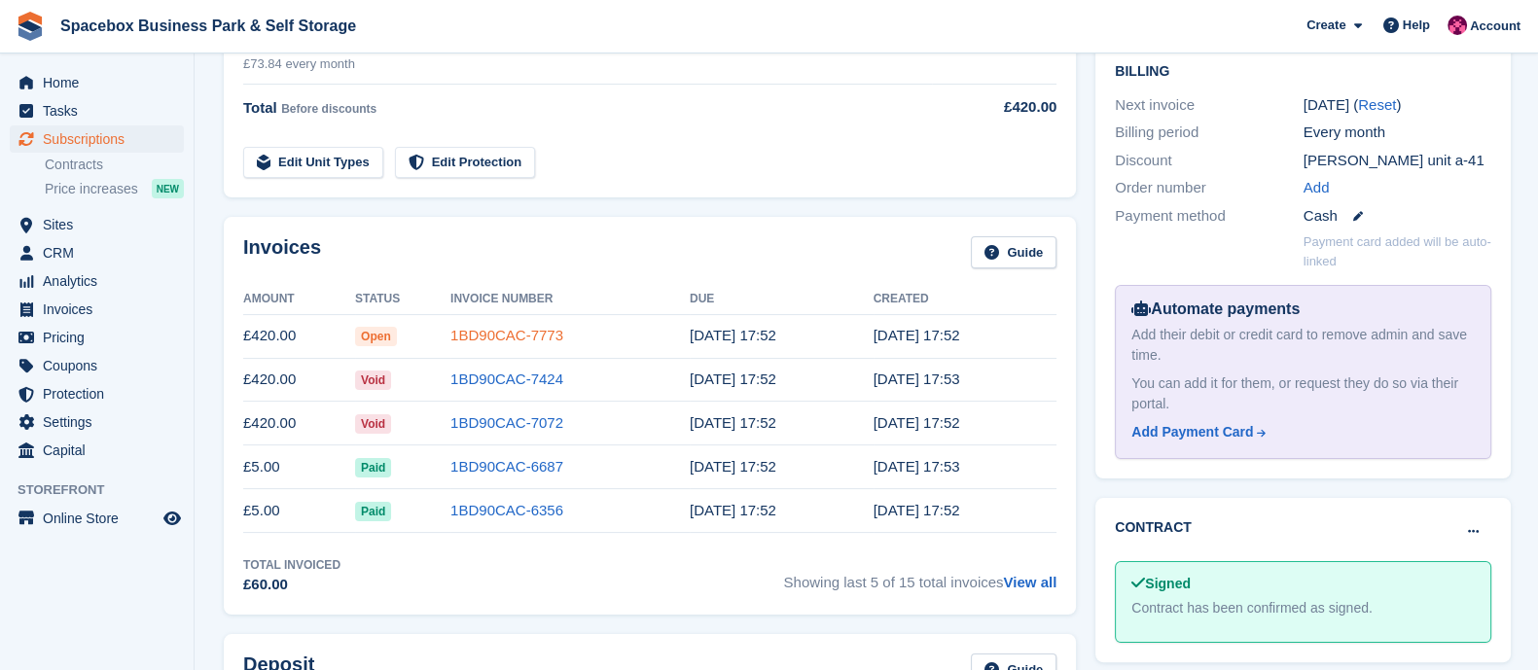
click at [478, 340] on link "1BD90CAC-7773" at bounding box center [506, 335] width 113 height 17
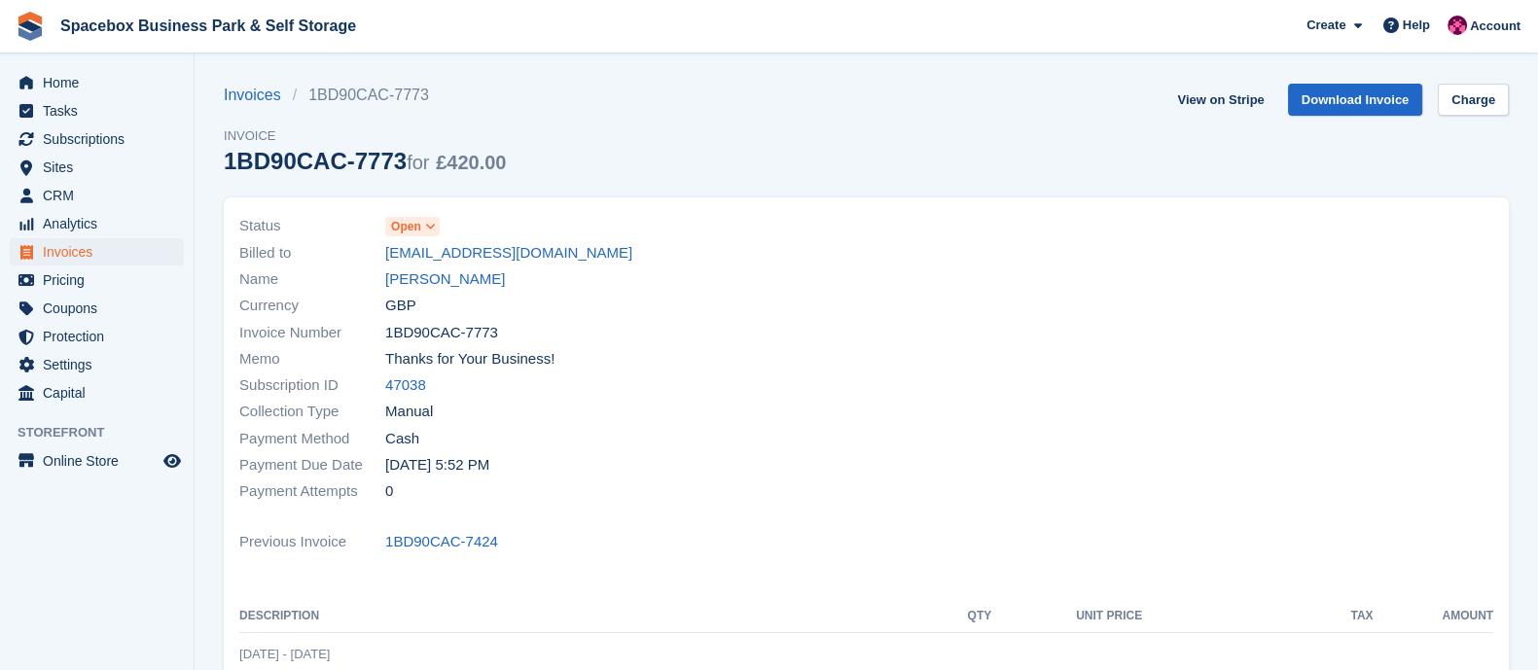
click at [433, 234] on span at bounding box center [431, 227] width 16 height 16
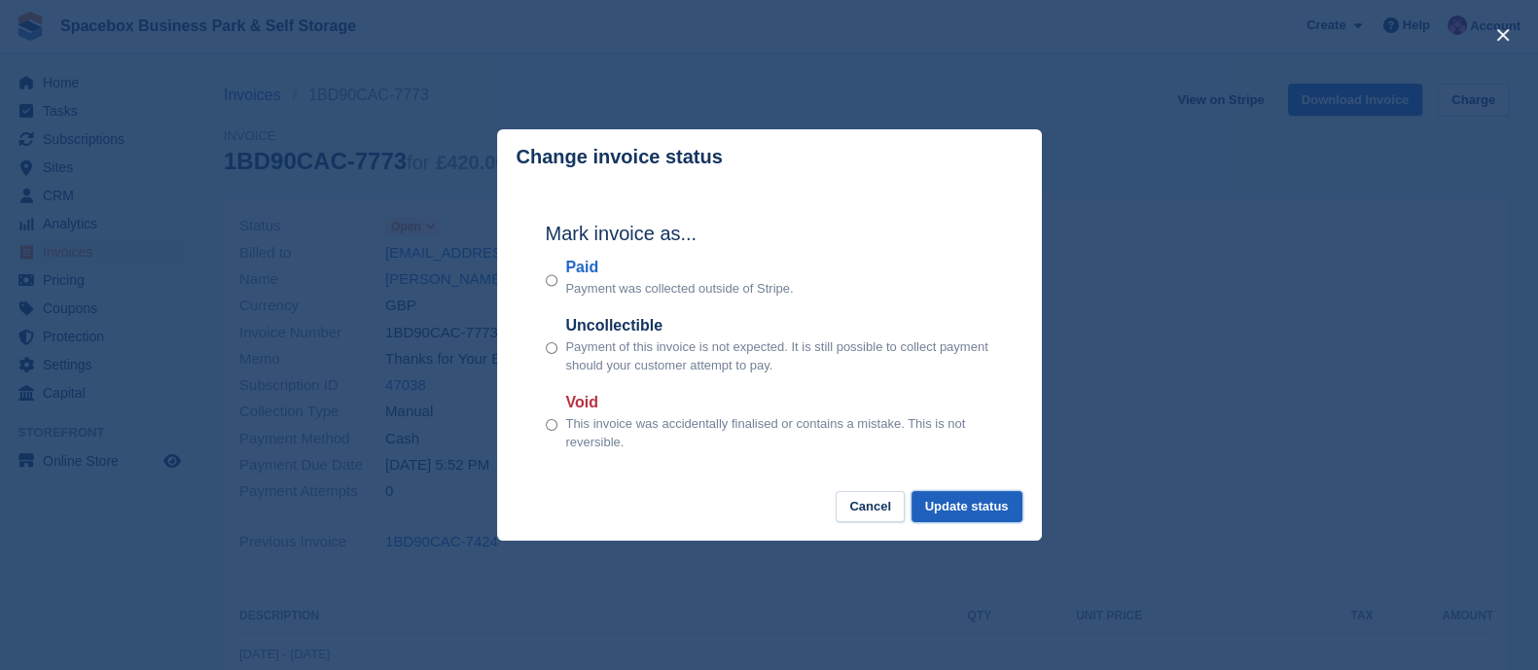
click at [944, 503] on button "Update status" at bounding box center [967, 507] width 111 height 32
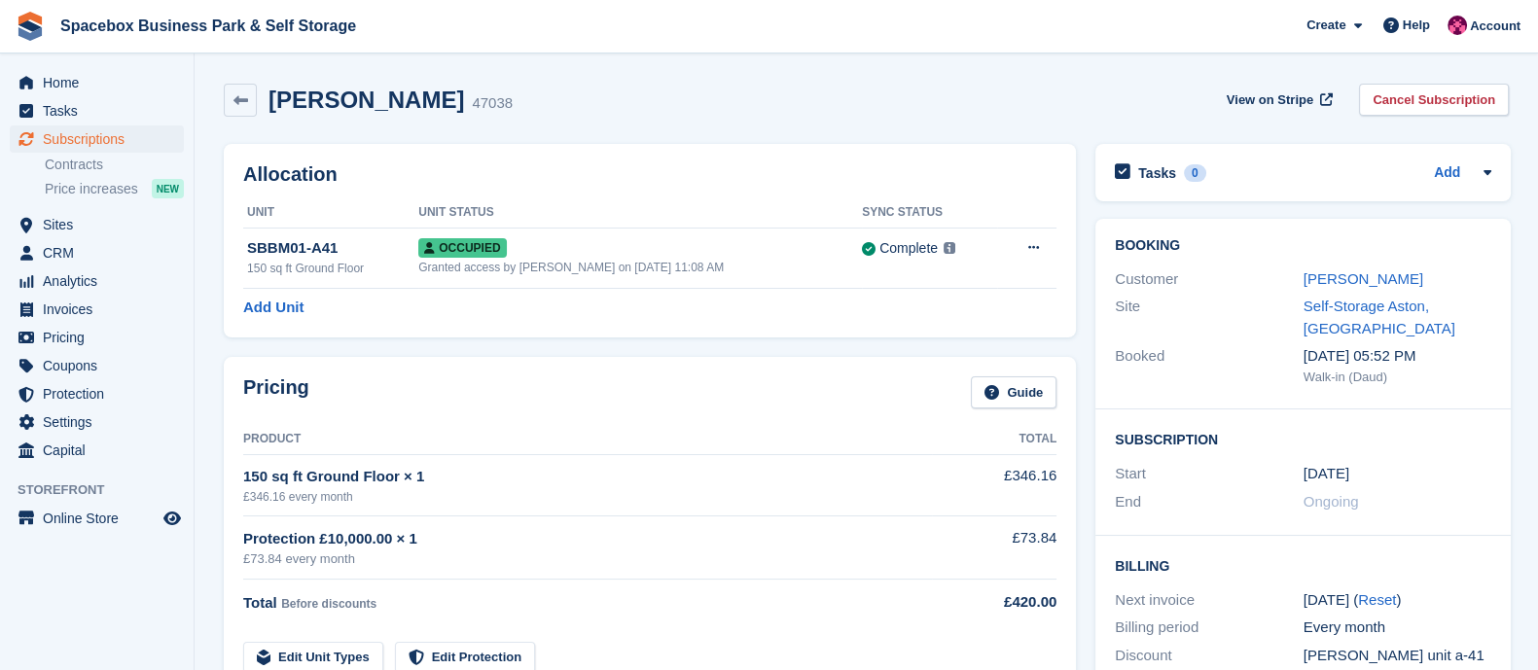
scroll to position [495, 0]
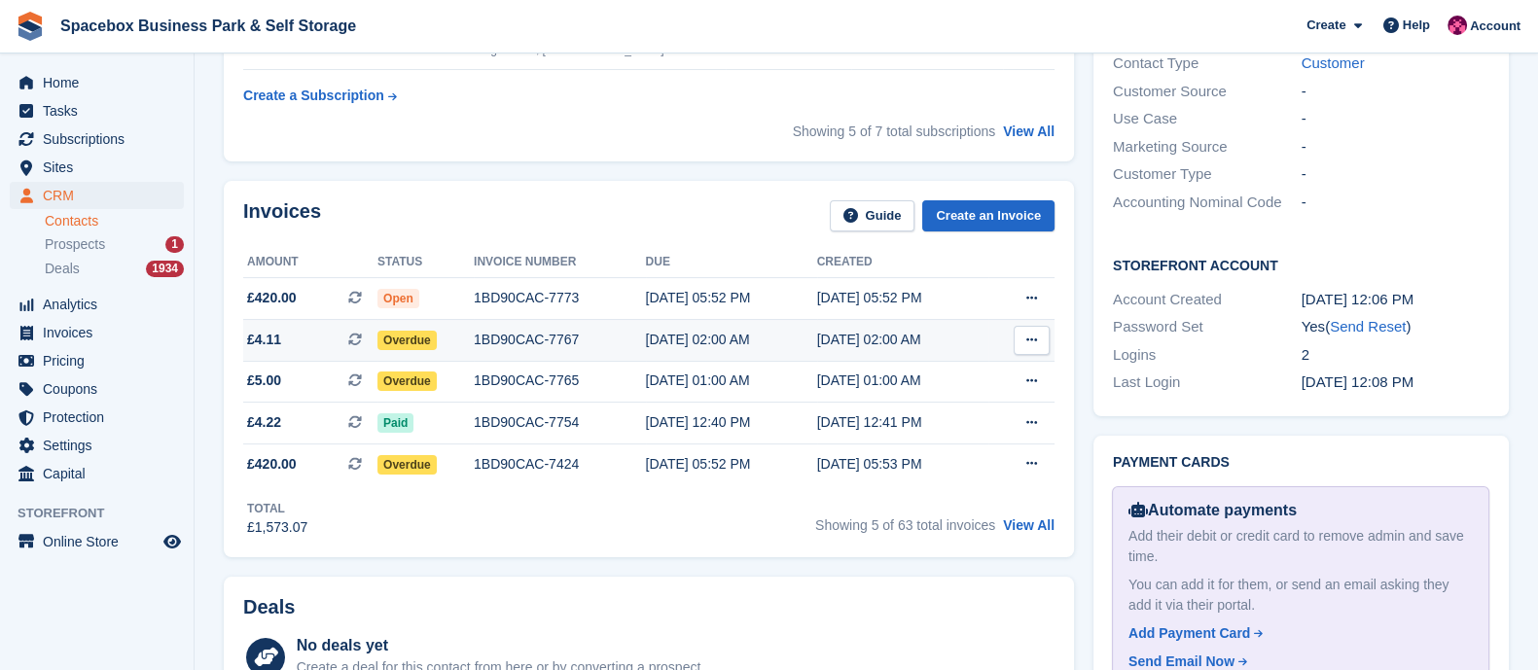
scroll to position [456, 0]
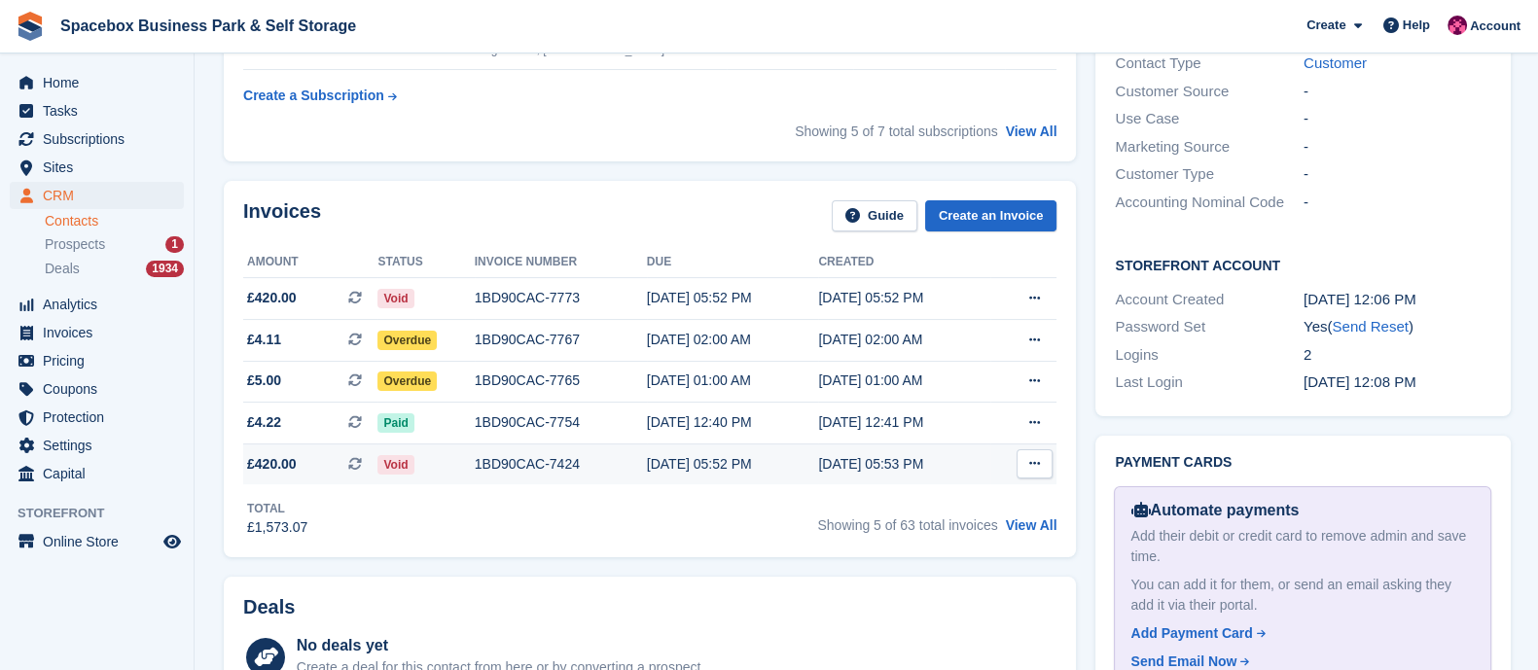
scroll to position [456, 0]
click at [511, 382] on div "1BD90CAC-7765" at bounding box center [561, 381] width 172 height 20
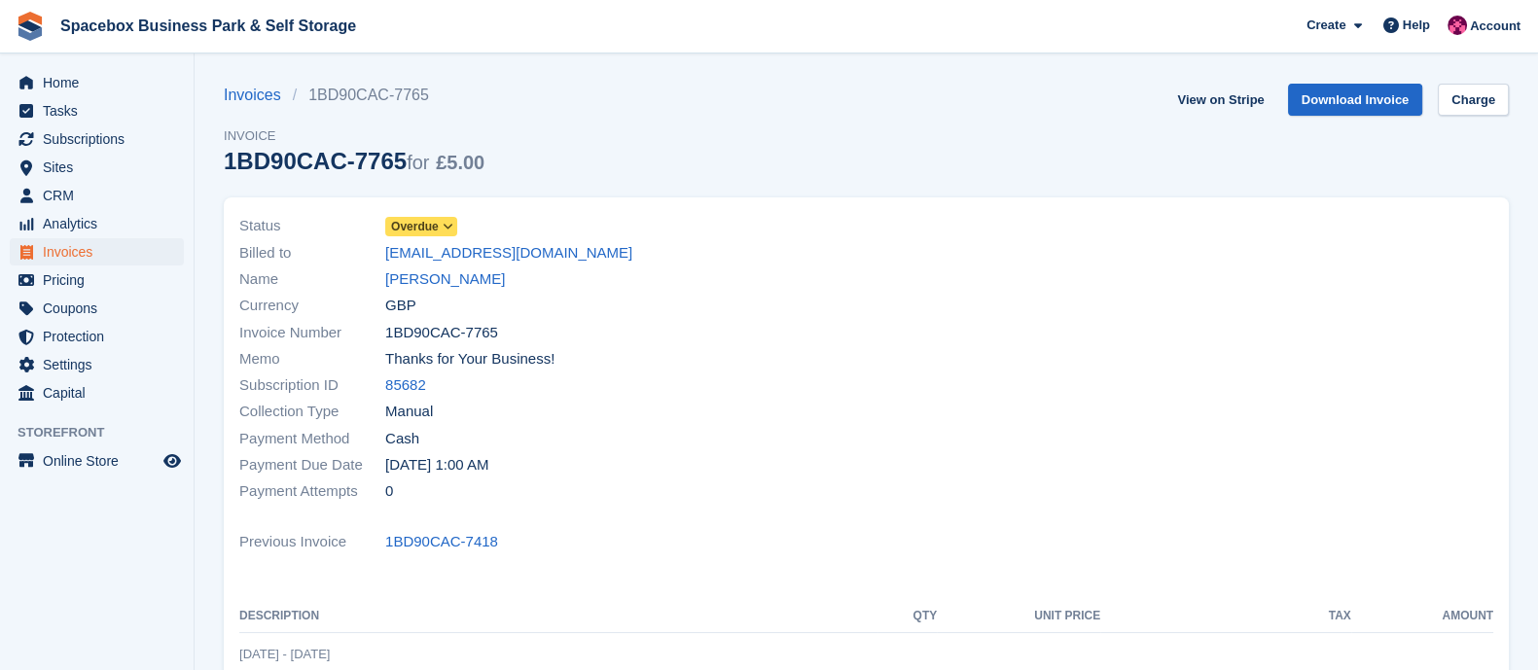
click at [441, 226] on span at bounding box center [449, 227] width 16 height 16
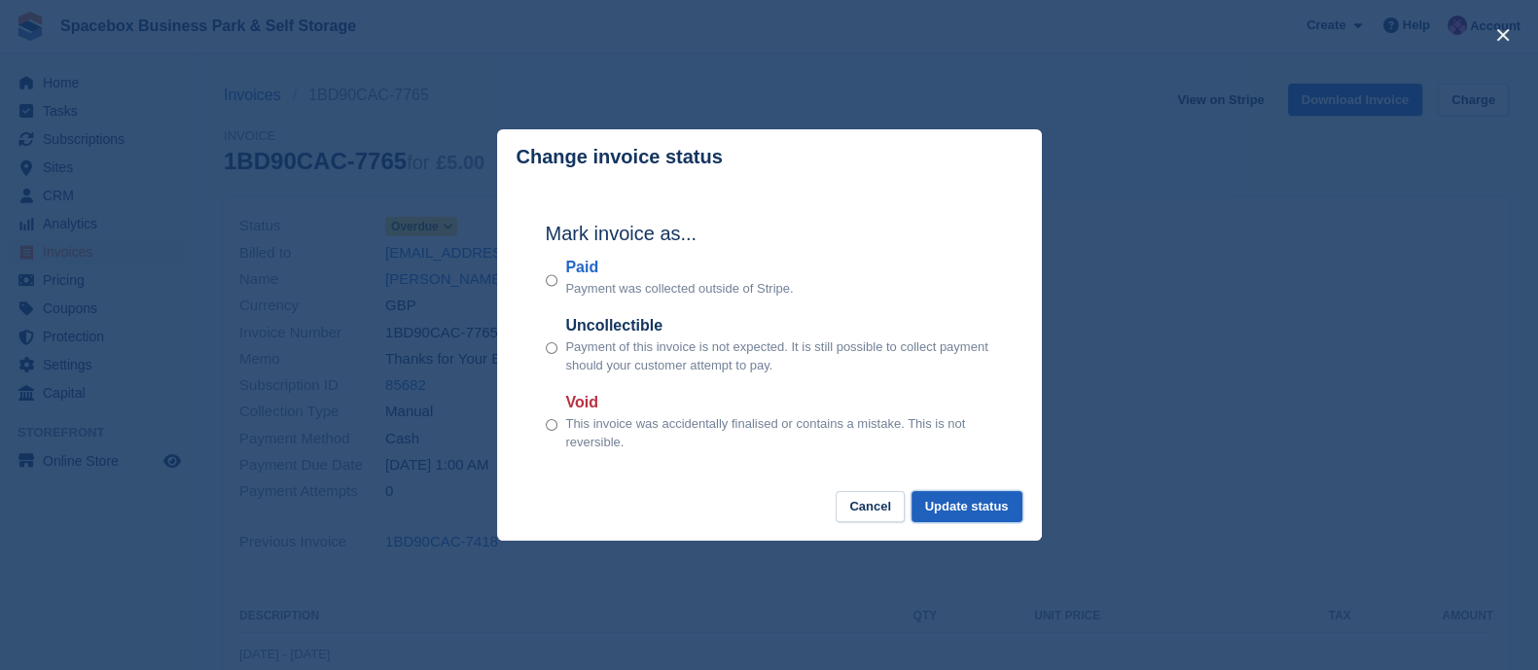
click at [934, 503] on button "Update status" at bounding box center [967, 507] width 111 height 32
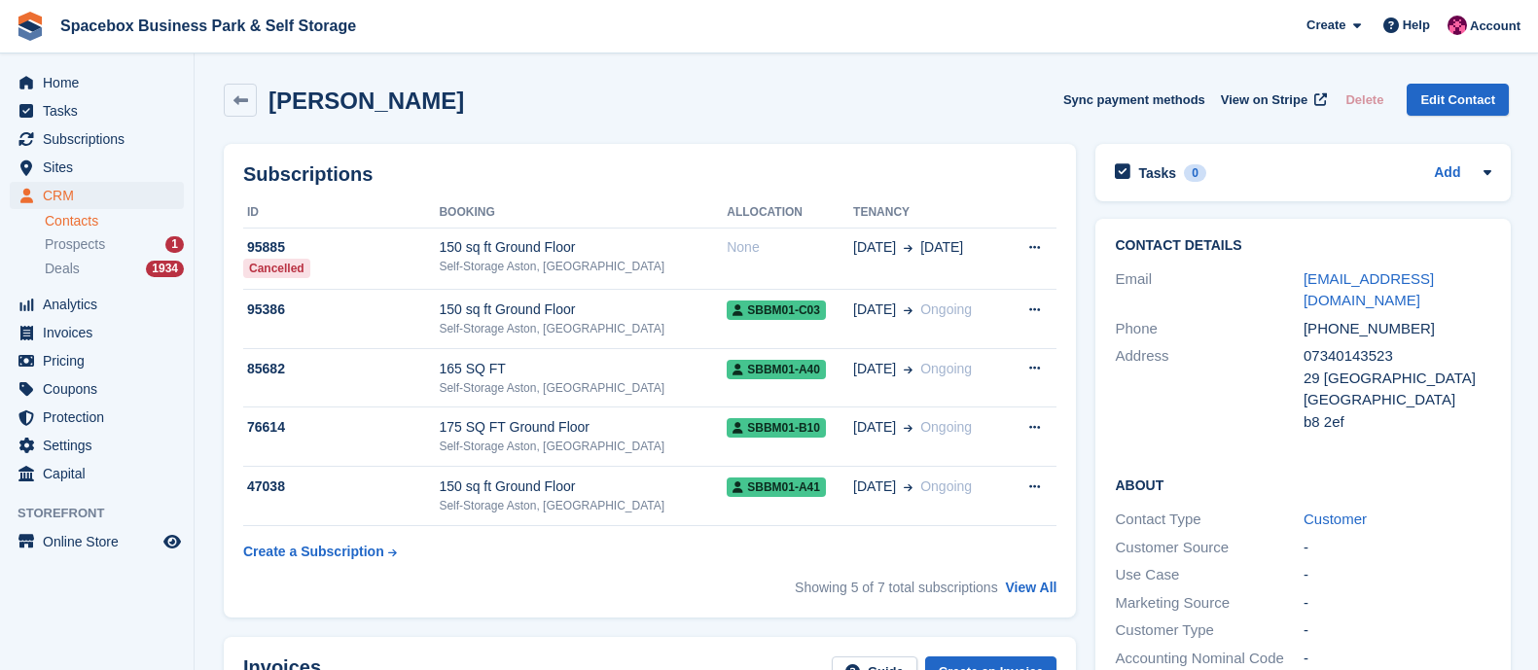
scroll to position [456, 0]
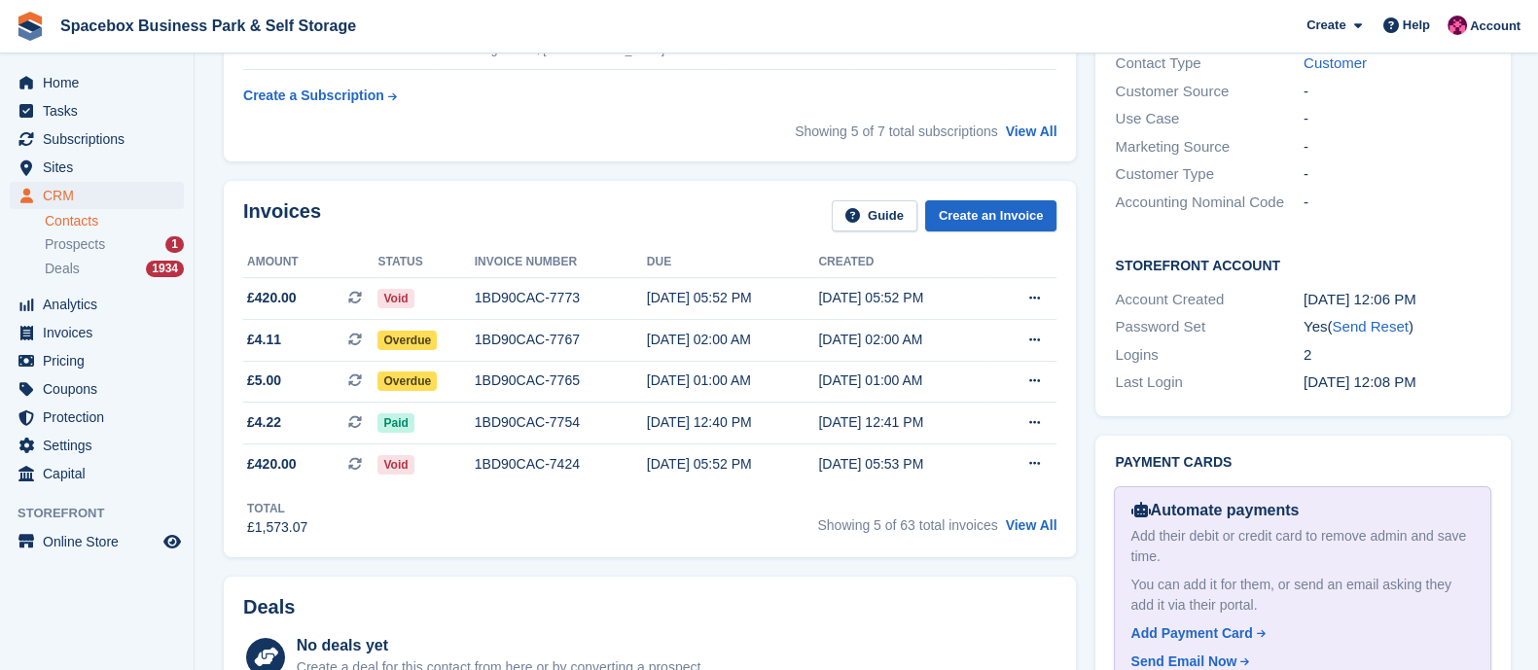
click at [478, 346] on div "1BD90CAC-7767" at bounding box center [561, 340] width 172 height 20
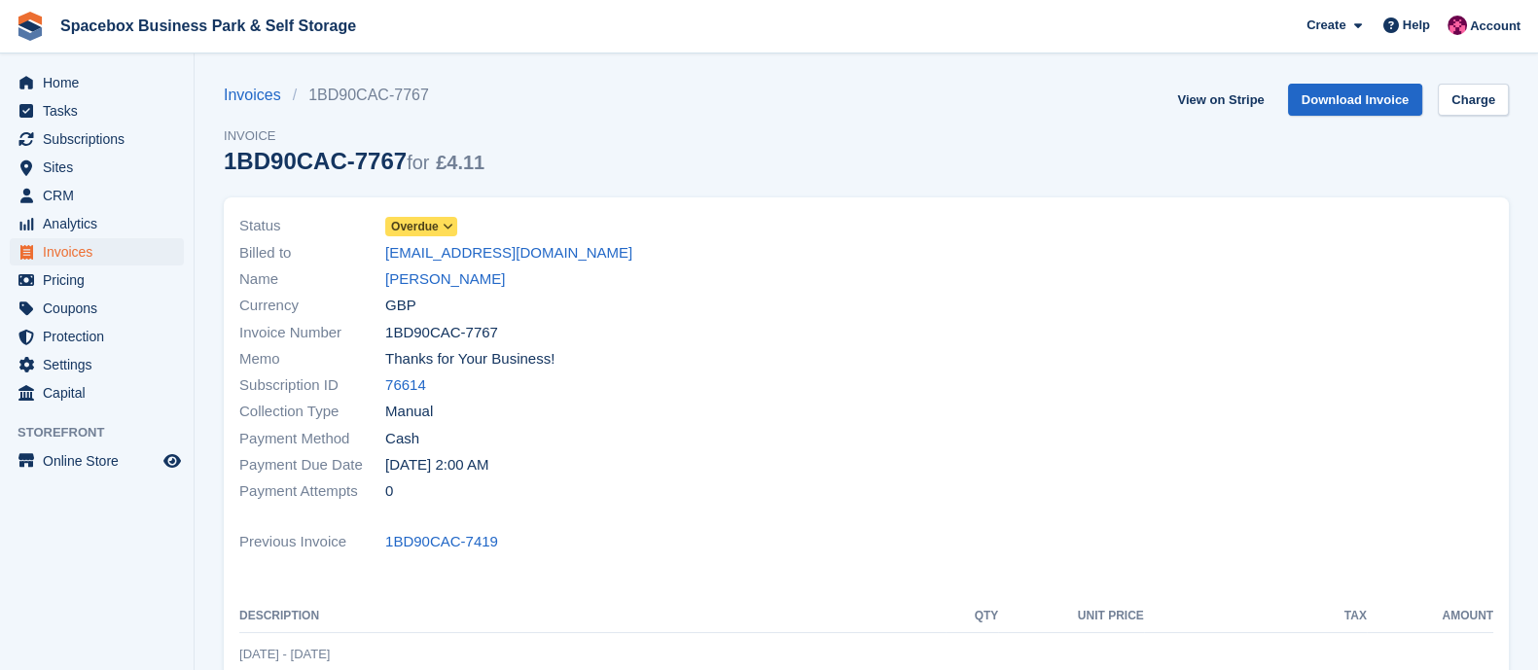
click at [448, 226] on icon at bounding box center [448, 227] width 11 height 12
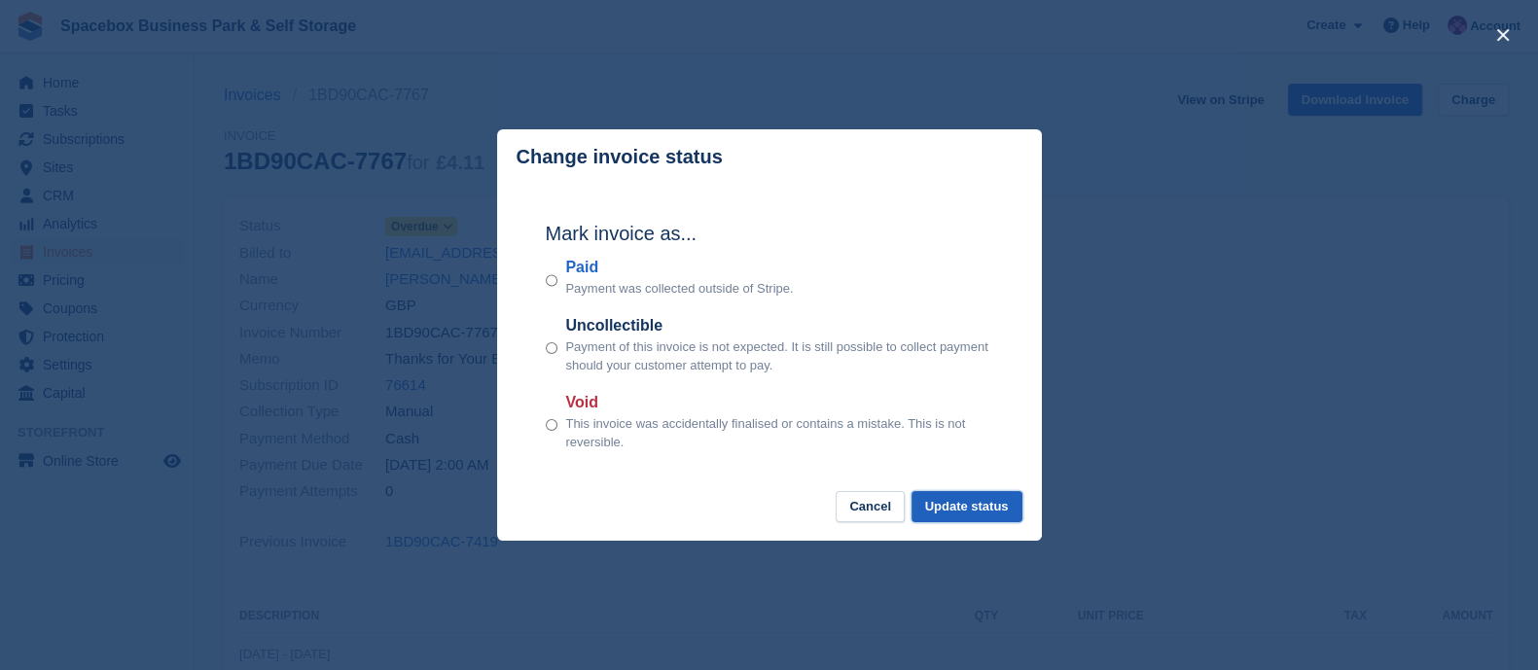
click at [948, 513] on button "Update status" at bounding box center [967, 507] width 111 height 32
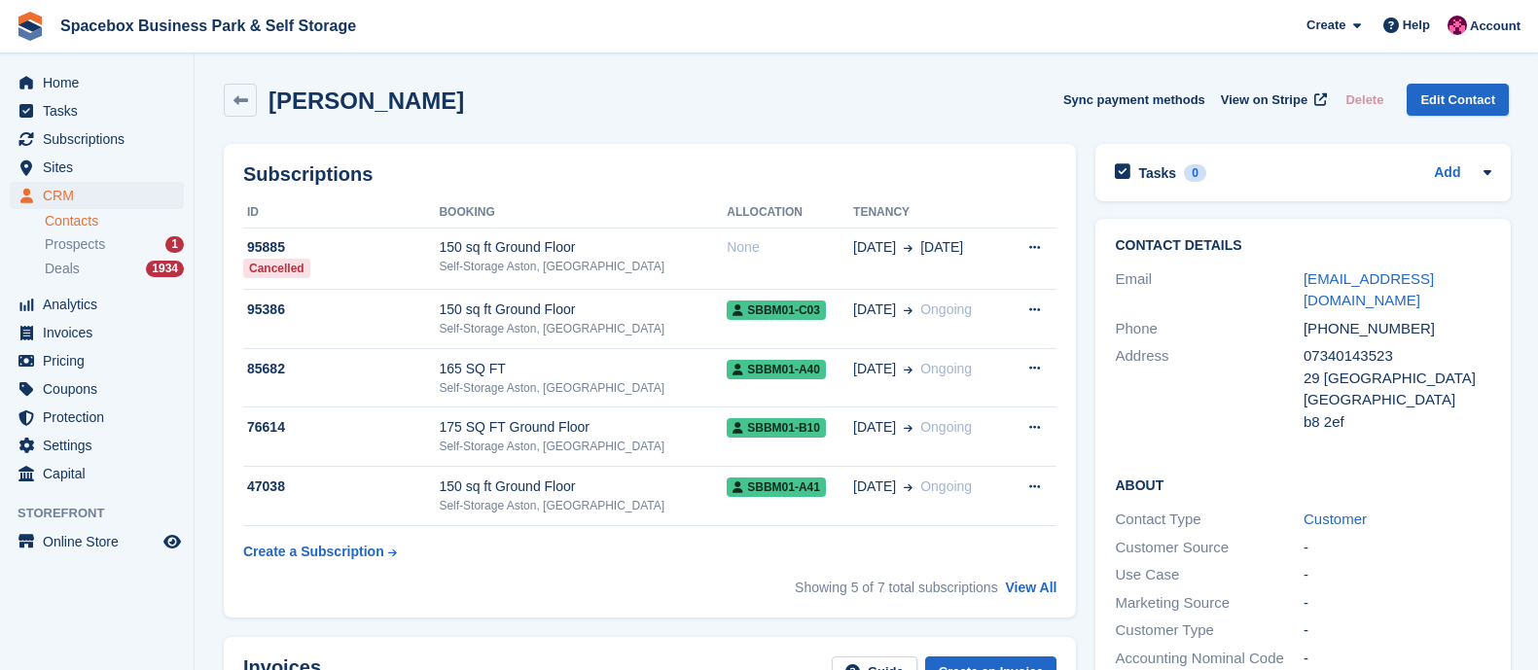
scroll to position [456, 0]
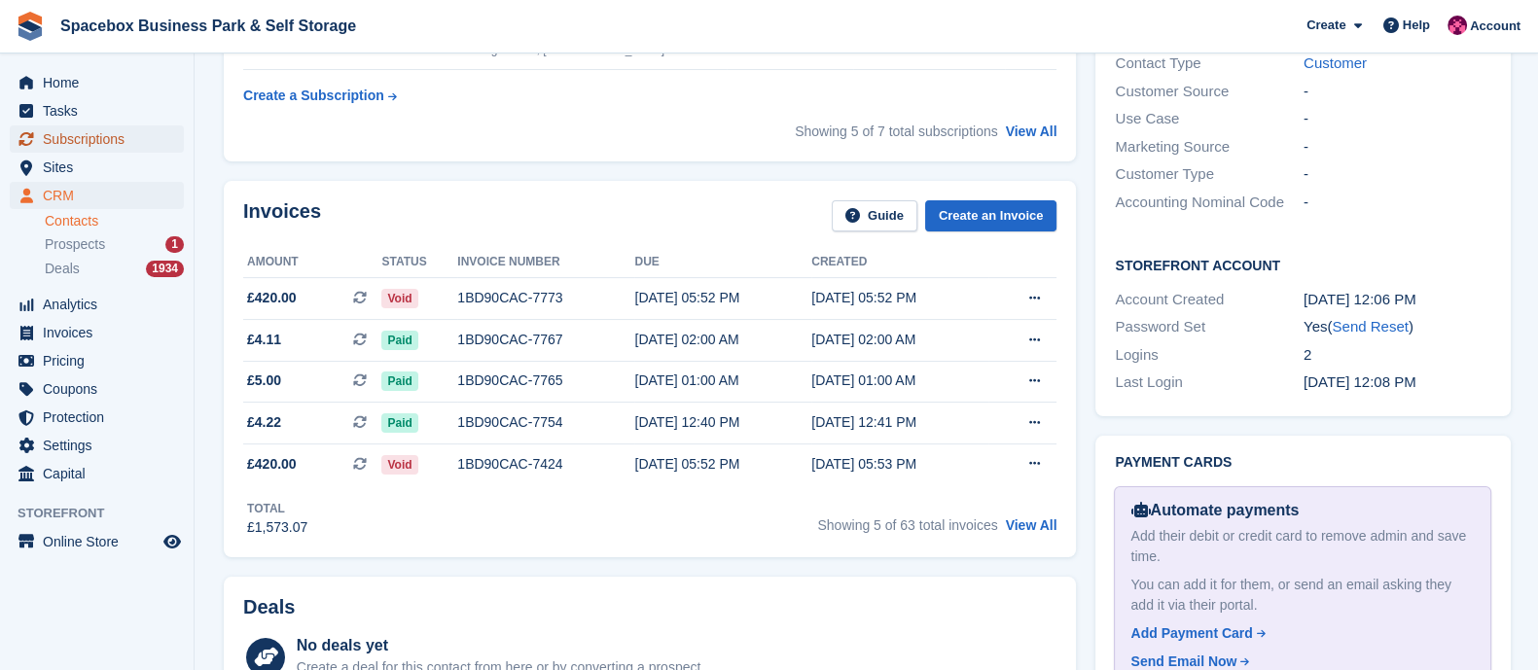
click at [97, 143] on span "Subscriptions" at bounding box center [101, 139] width 117 height 27
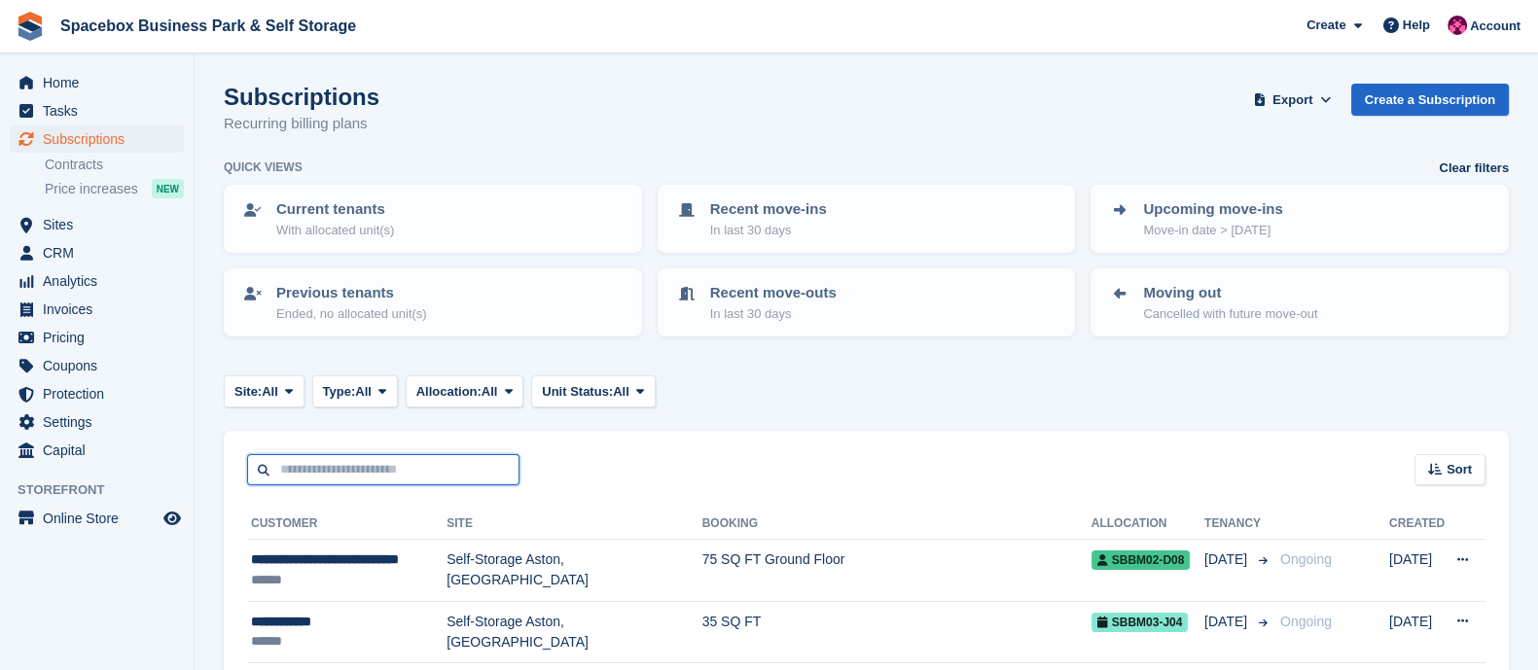
click at [409, 478] on input "text" at bounding box center [383, 470] width 272 height 32
type input "*******"
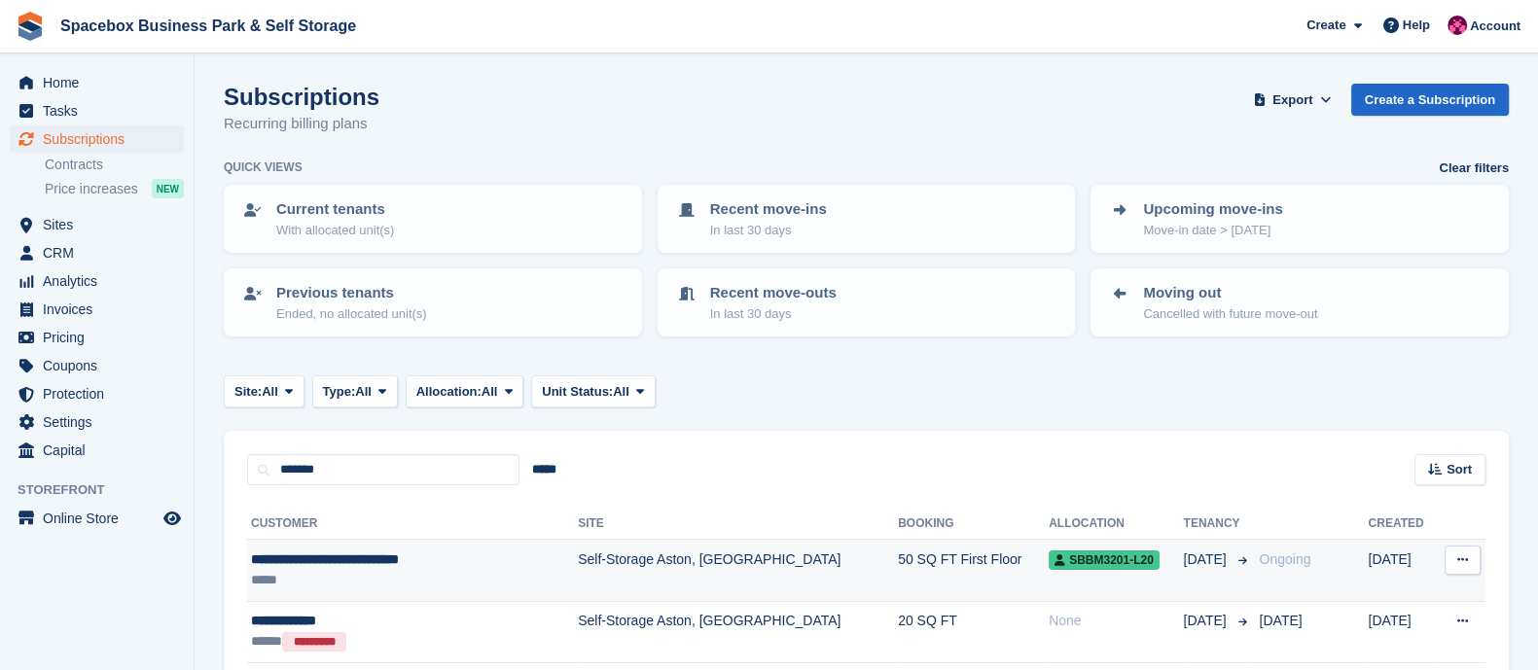
click at [582, 552] on td "Self-Storage Aston, [GEOGRAPHIC_DATA]" at bounding box center [738, 570] width 320 height 61
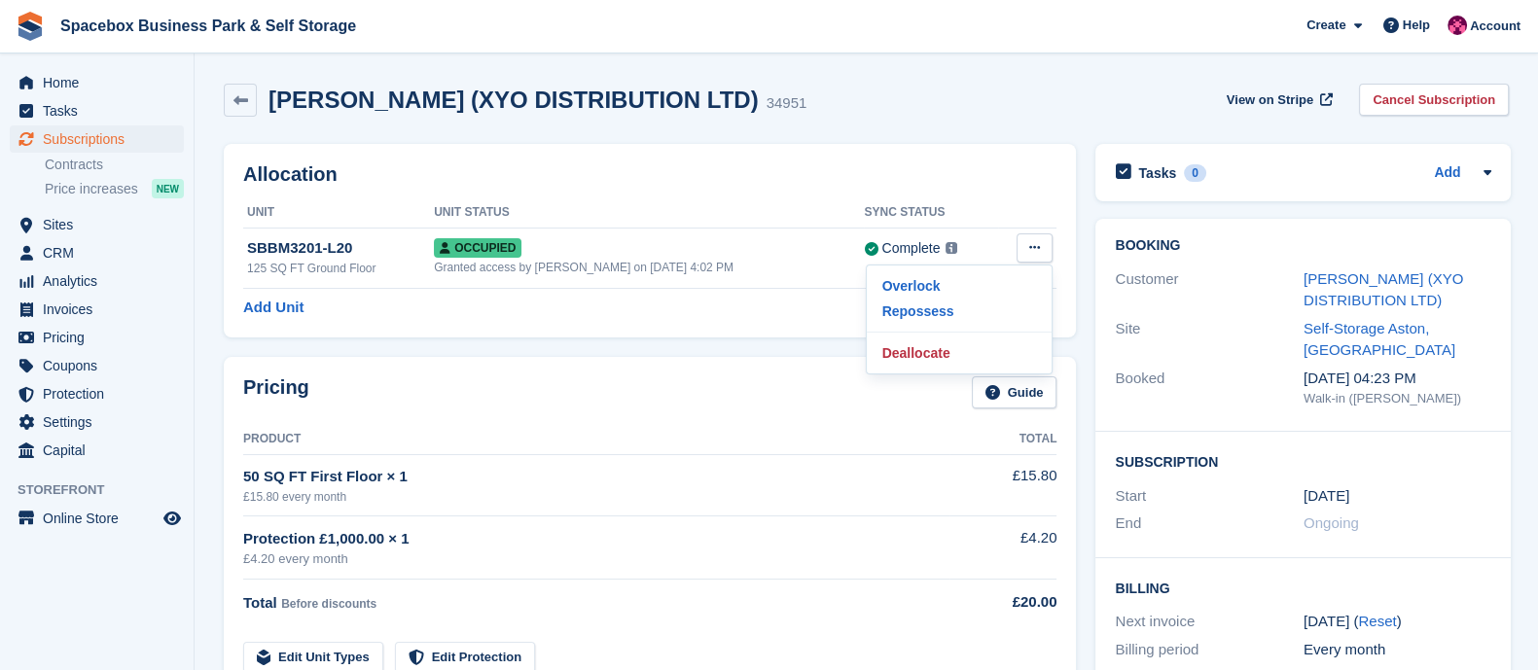
click at [929, 284] on p "Overlock" at bounding box center [959, 285] width 169 height 25
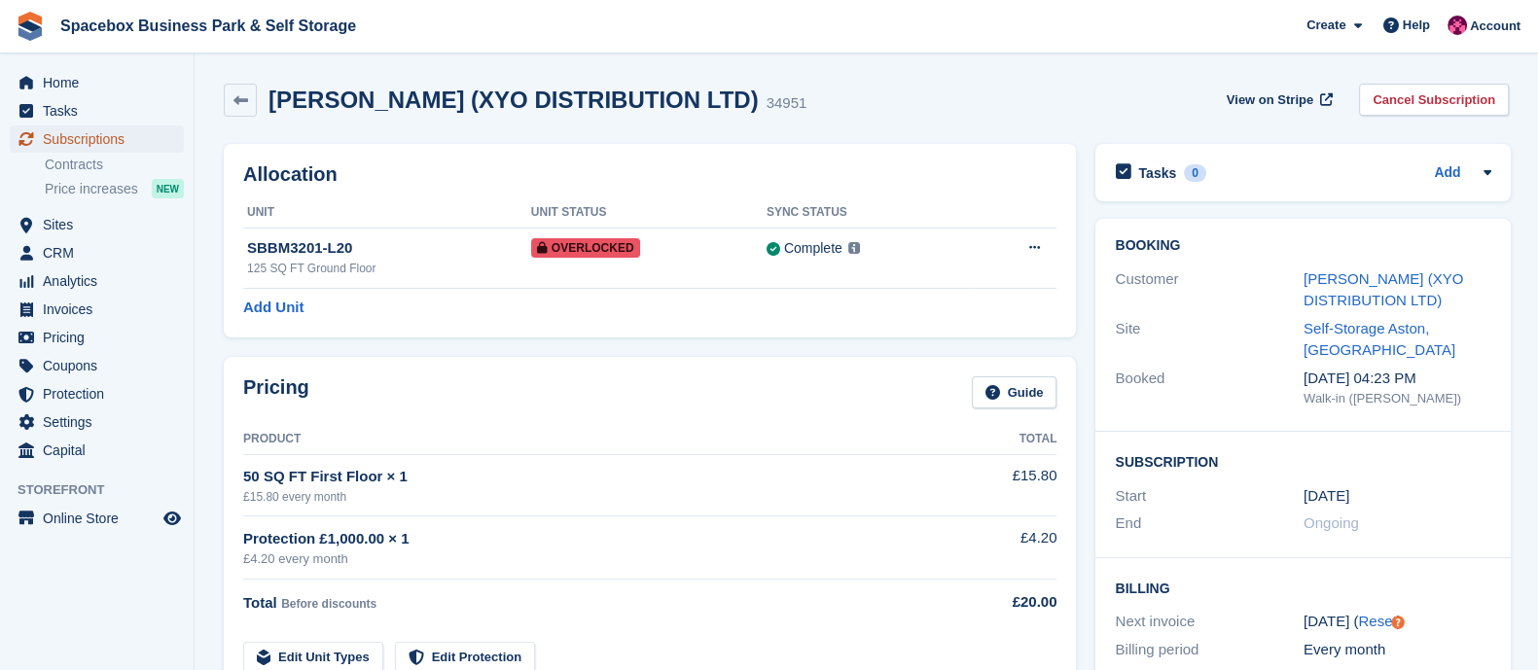
click at [59, 149] on span "Subscriptions" at bounding box center [101, 139] width 117 height 27
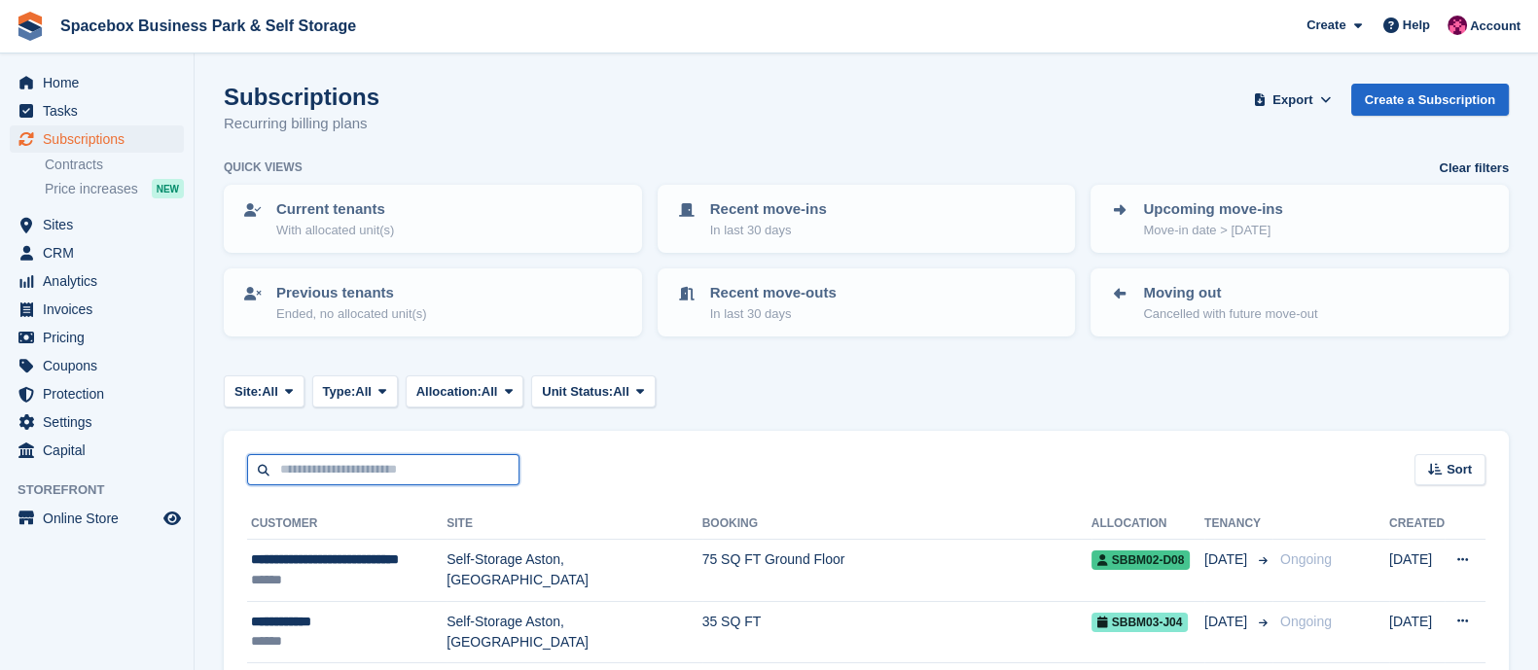
click at [434, 468] on input "text" at bounding box center [383, 470] width 272 height 32
type input "******"
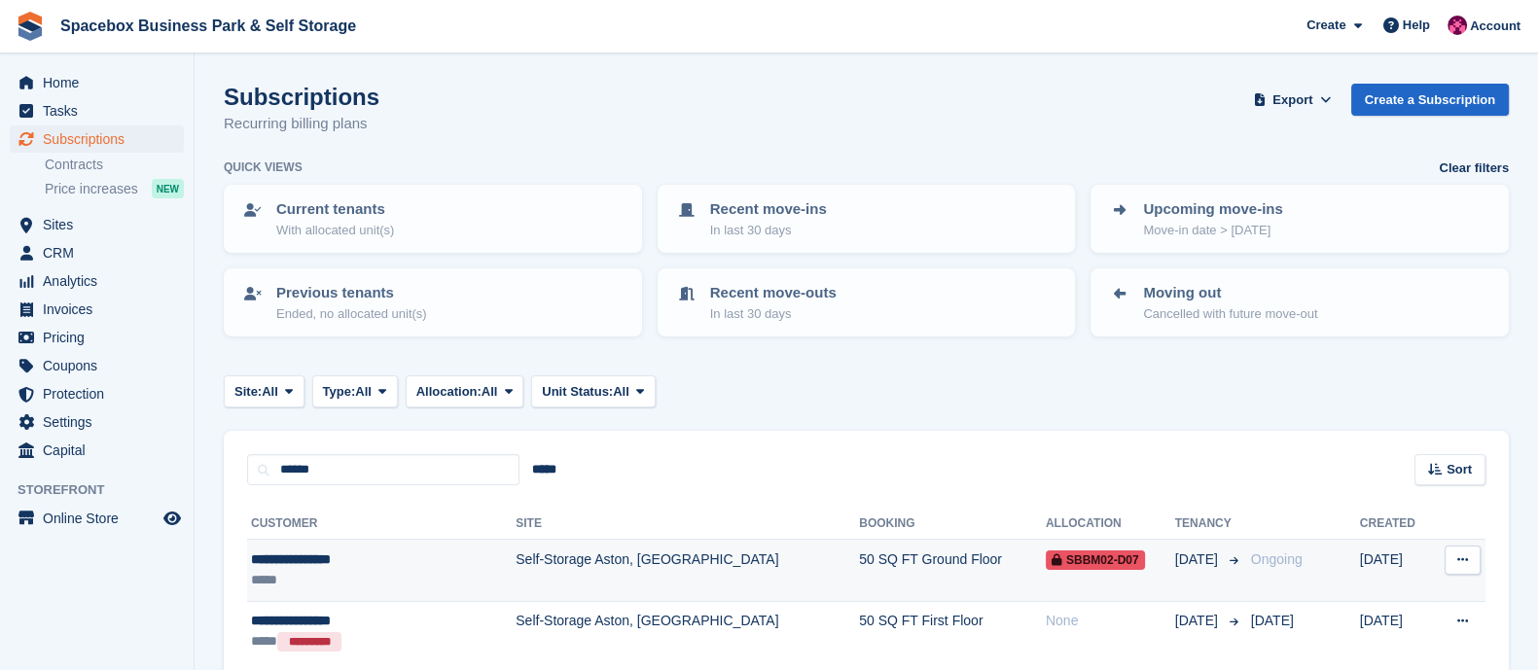
click at [516, 573] on td "Self-Storage Aston, [GEOGRAPHIC_DATA]" at bounding box center [687, 570] width 343 height 61
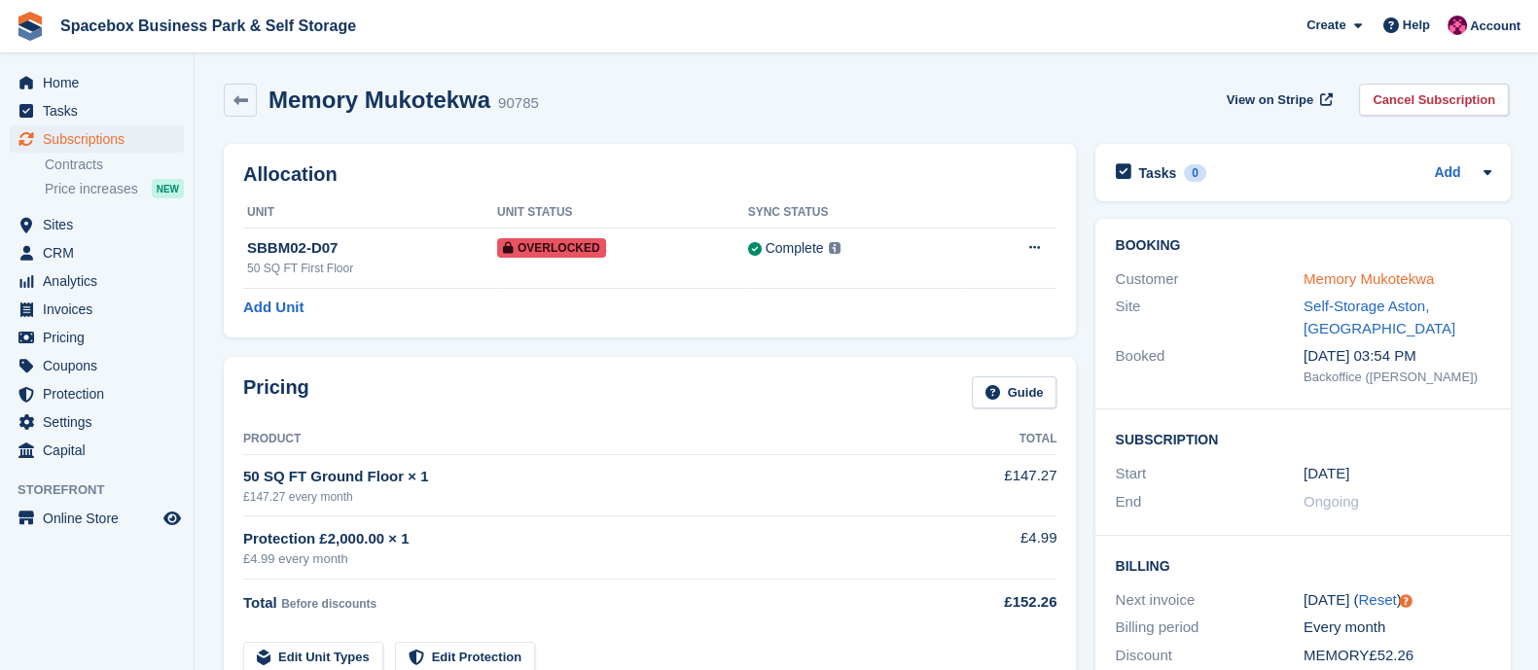
click at [1325, 270] on link "Memory Mukotekwa" at bounding box center [1369, 278] width 130 height 17
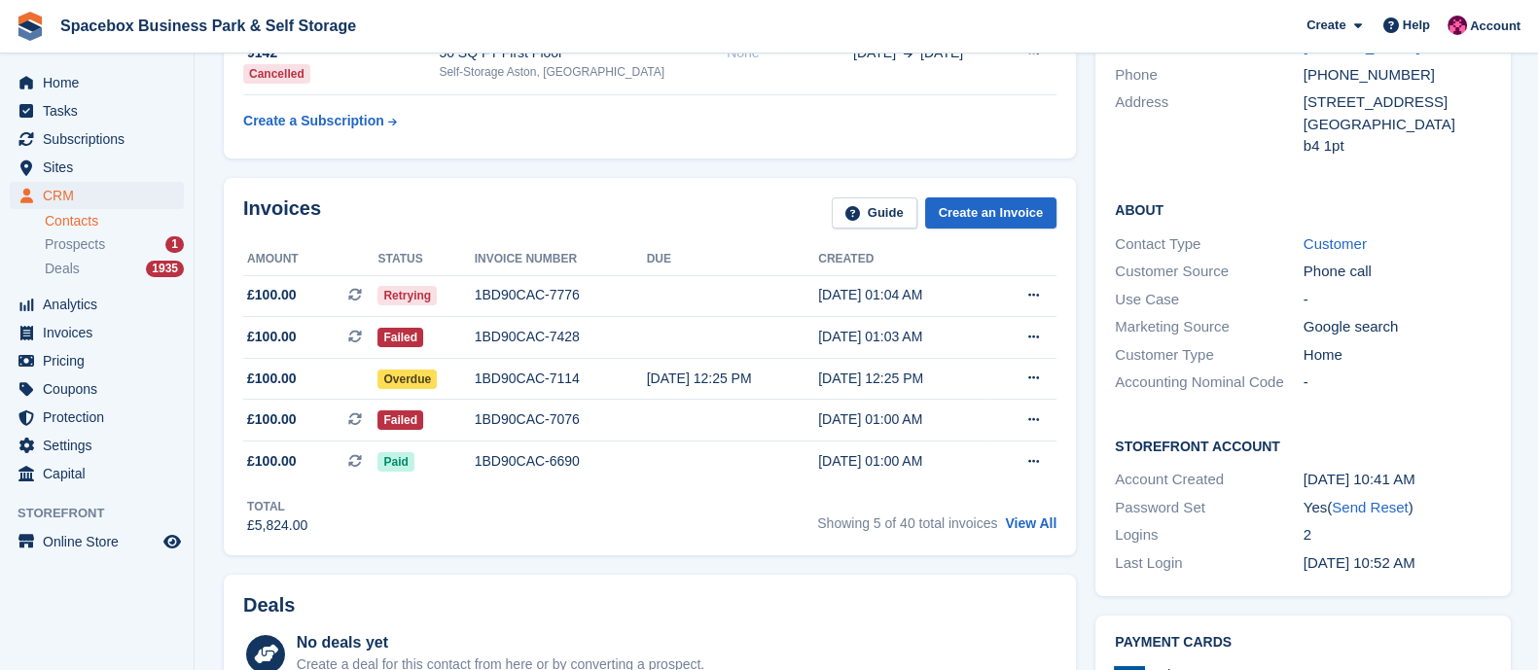
scroll to position [255, 0]
click at [541, 378] on div "1BD90CAC-7114" at bounding box center [561, 378] width 172 height 20
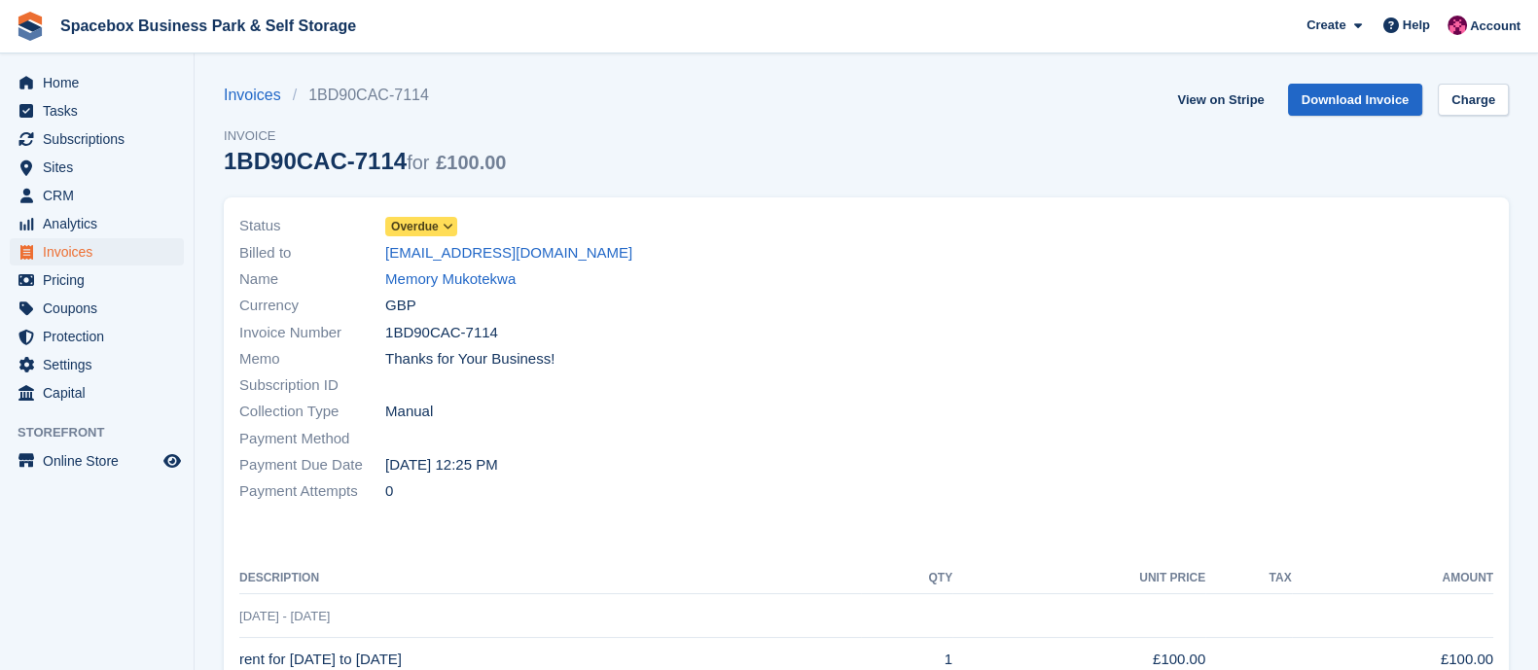
click at [438, 226] on span "Overdue" at bounding box center [421, 226] width 72 height 19
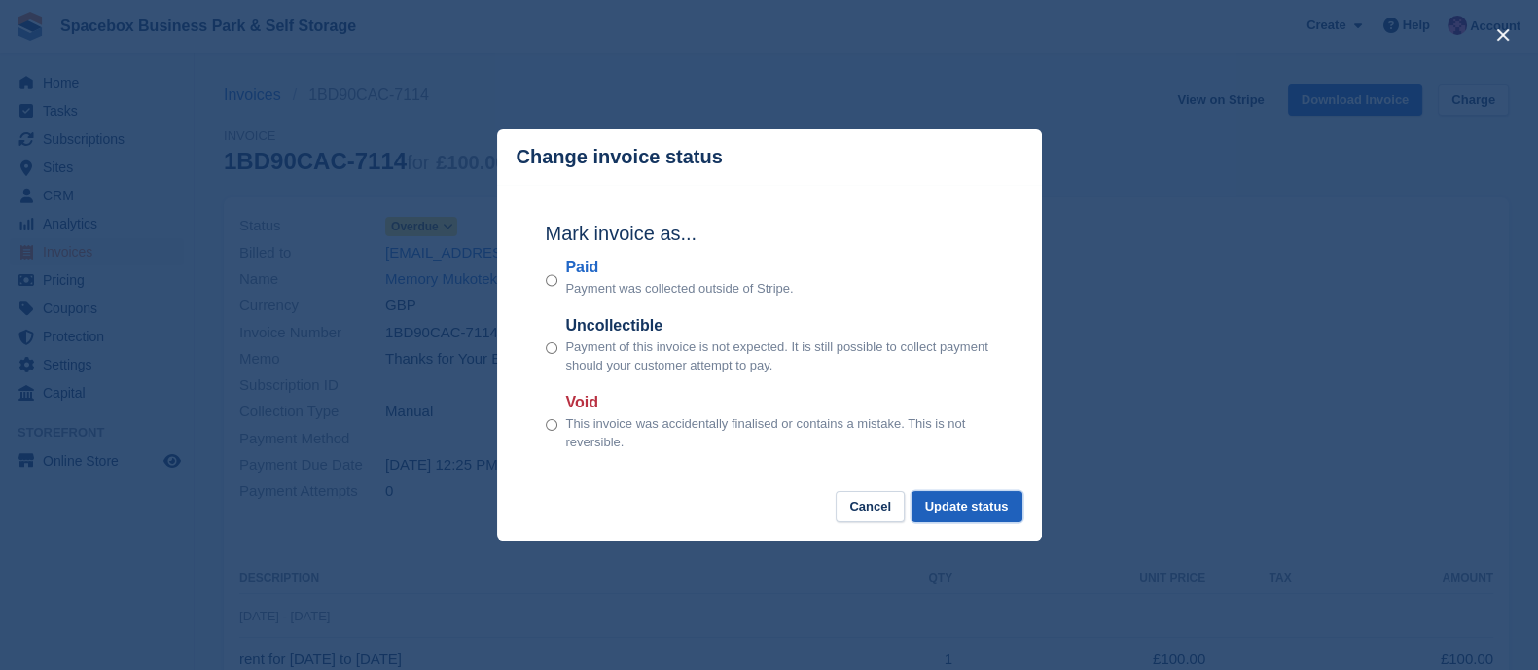
click at [946, 503] on button "Update status" at bounding box center [967, 507] width 111 height 32
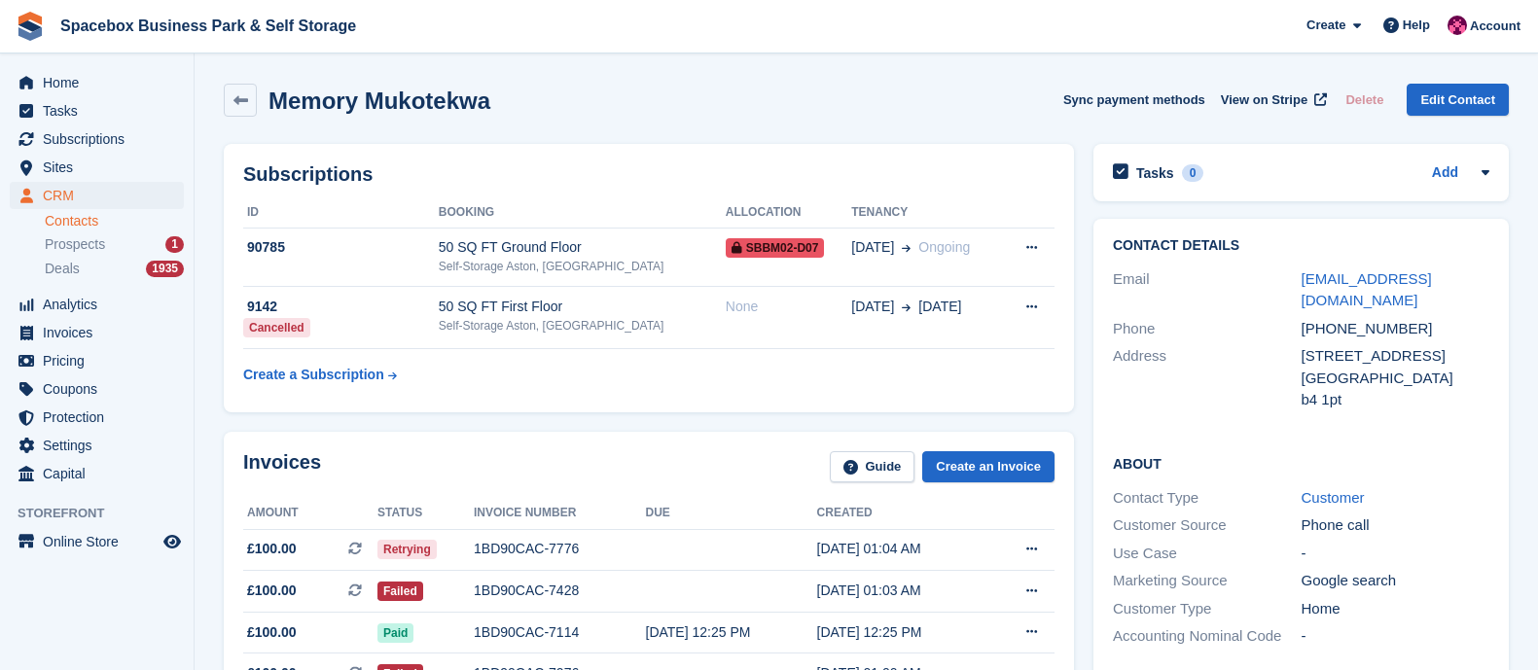
scroll to position [255, 0]
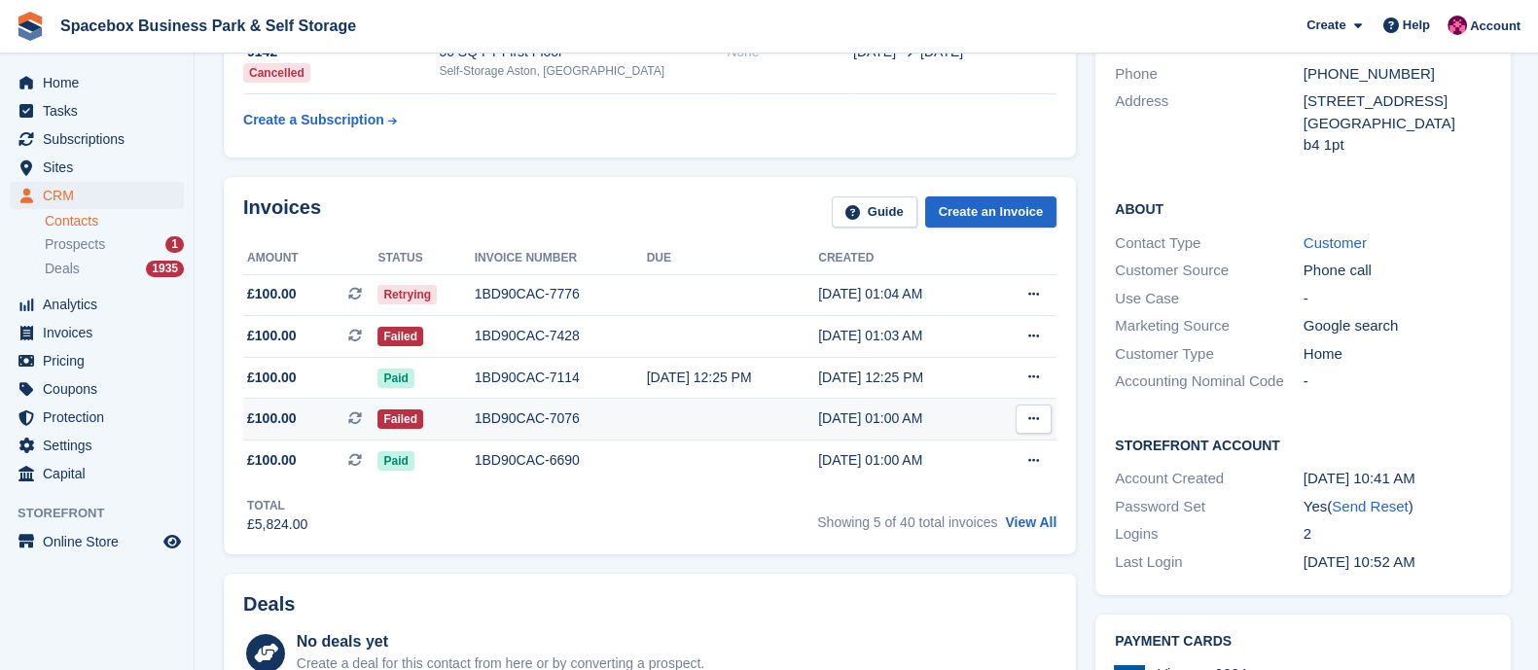
click at [530, 411] on div "1BD90CAC-7076" at bounding box center [561, 419] width 172 height 20
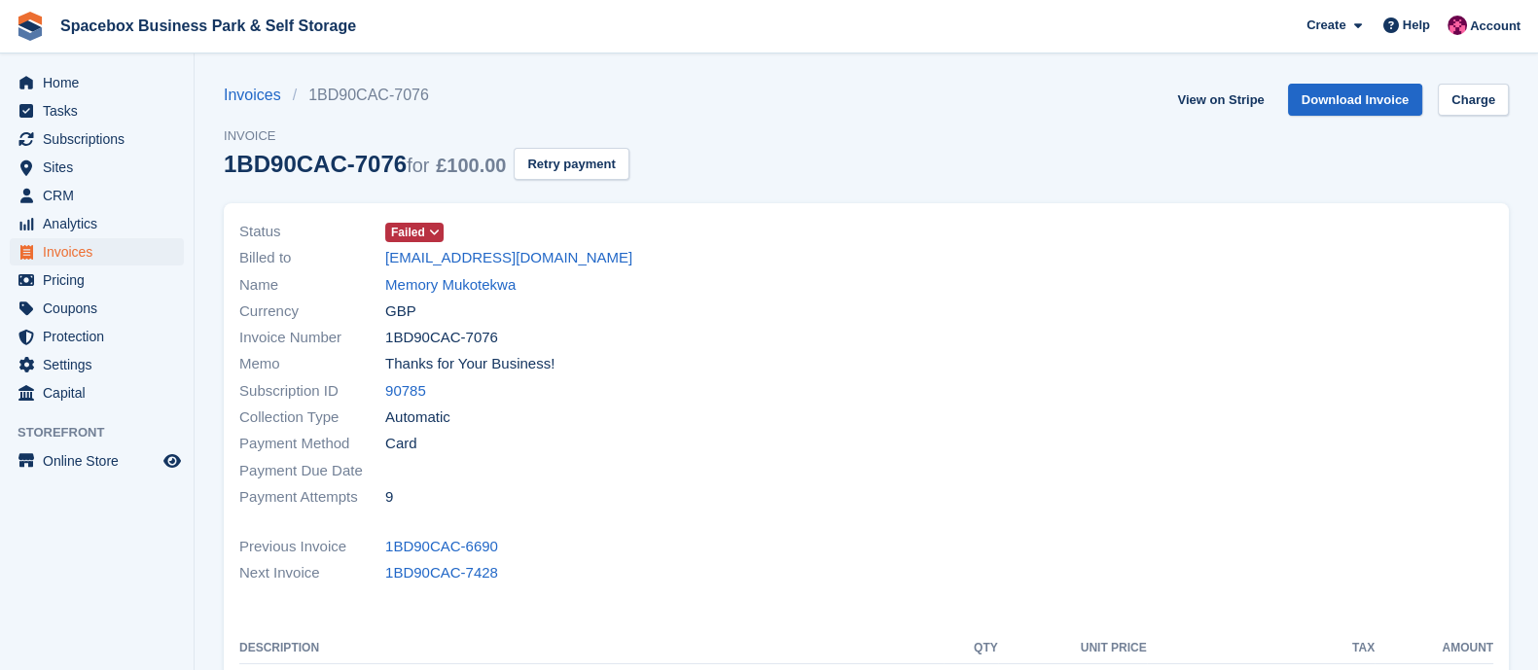
click at [434, 235] on icon at bounding box center [434, 233] width 11 height 12
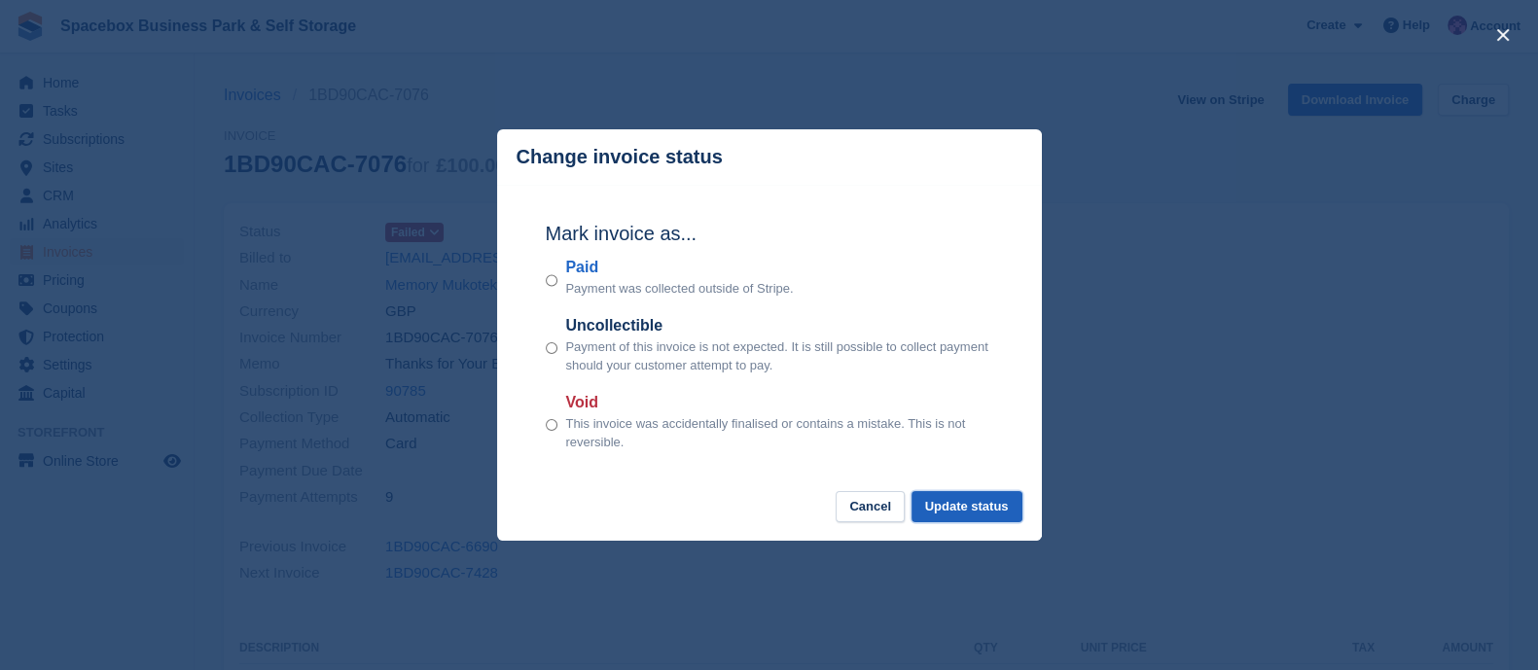
click at [968, 501] on button "Update status" at bounding box center [967, 507] width 111 height 32
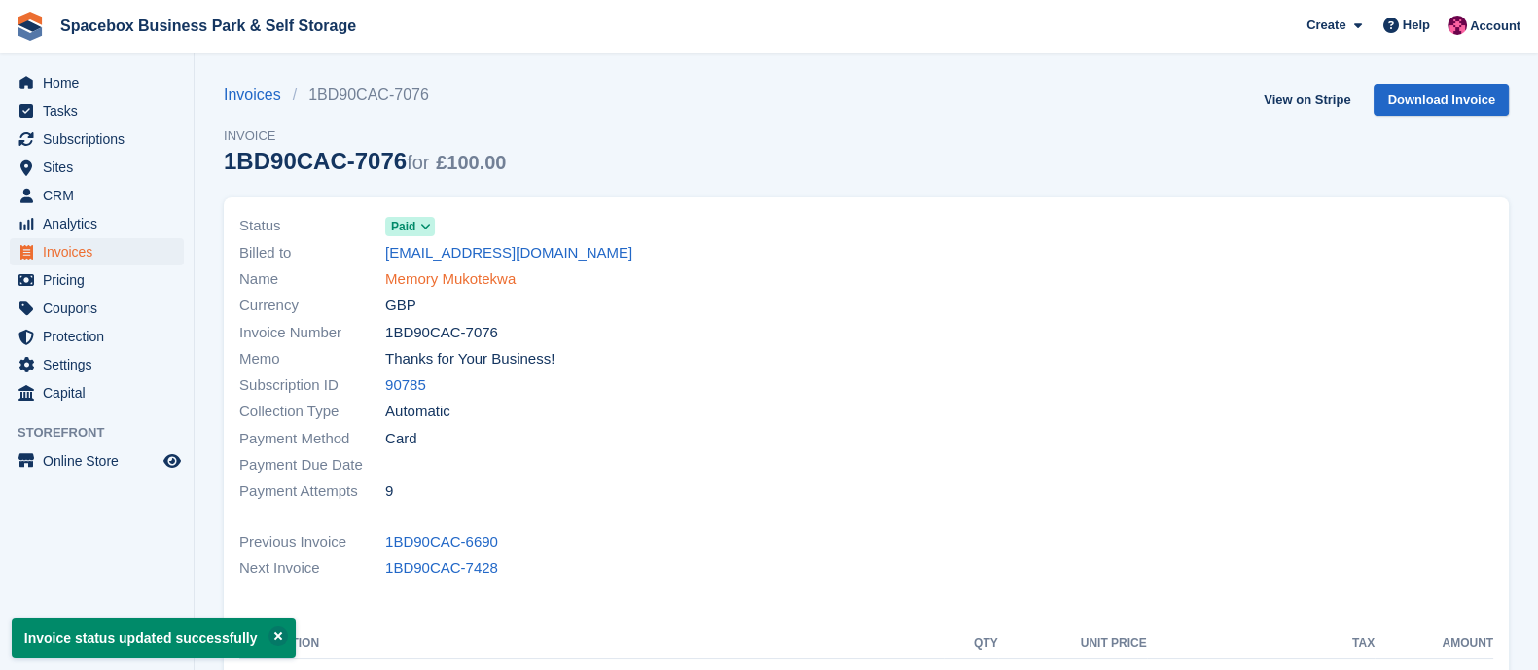
click at [484, 284] on link "Memory Mukotekwa" at bounding box center [450, 280] width 130 height 22
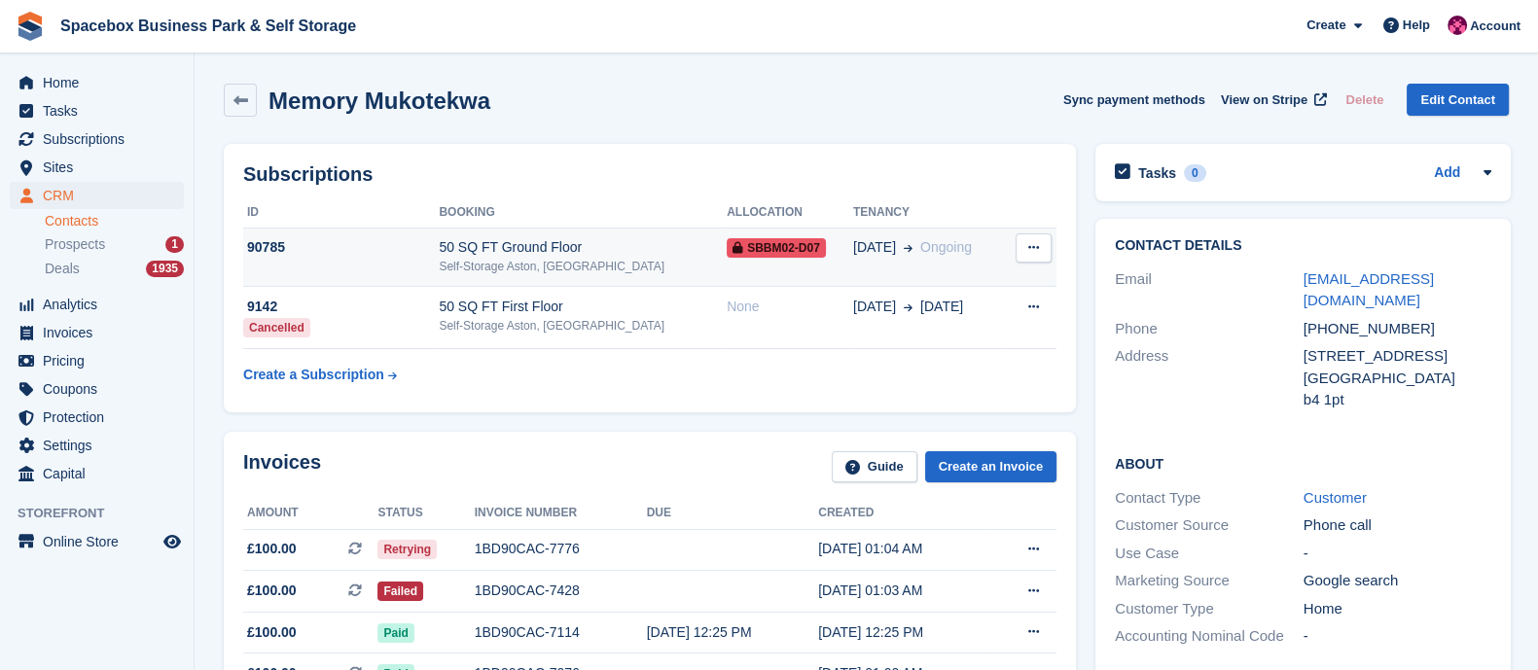
click at [560, 265] on div "Self-Storage Aston, [GEOGRAPHIC_DATA]" at bounding box center [583, 267] width 288 height 18
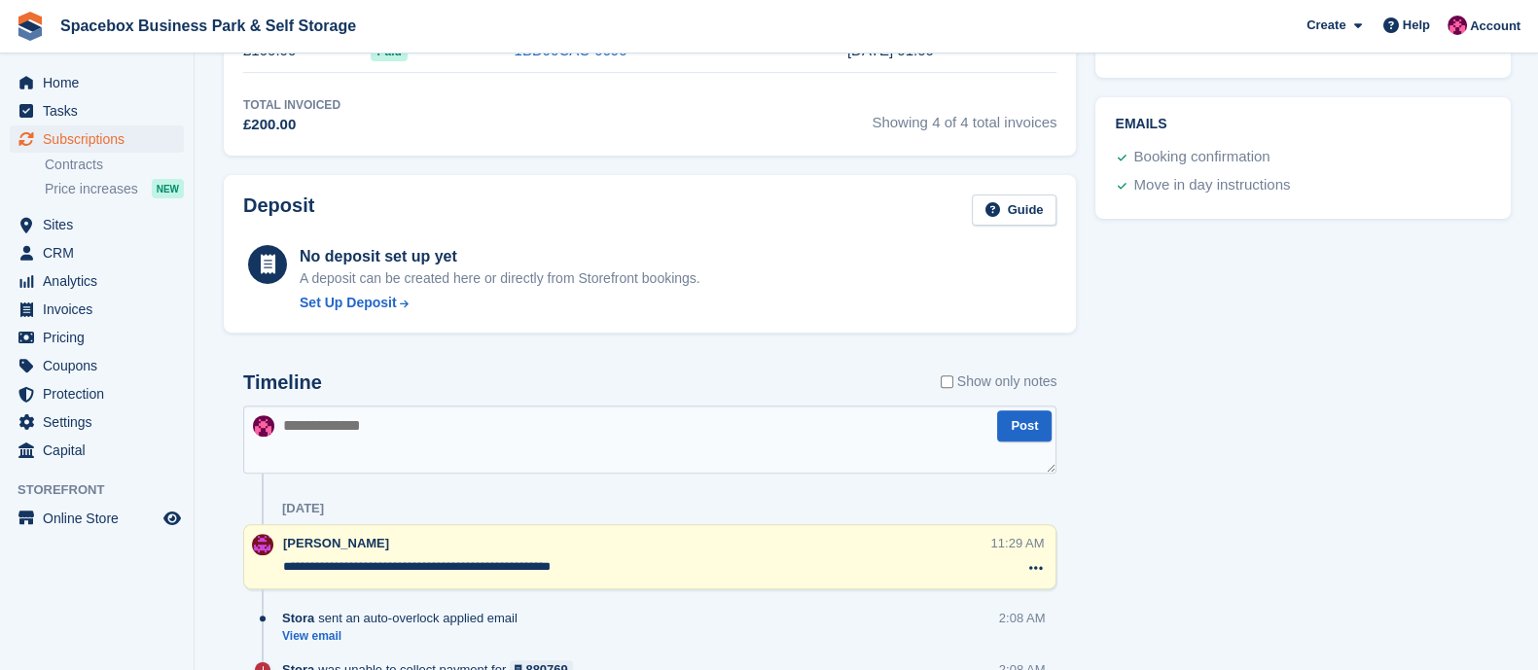
scroll to position [909, 0]
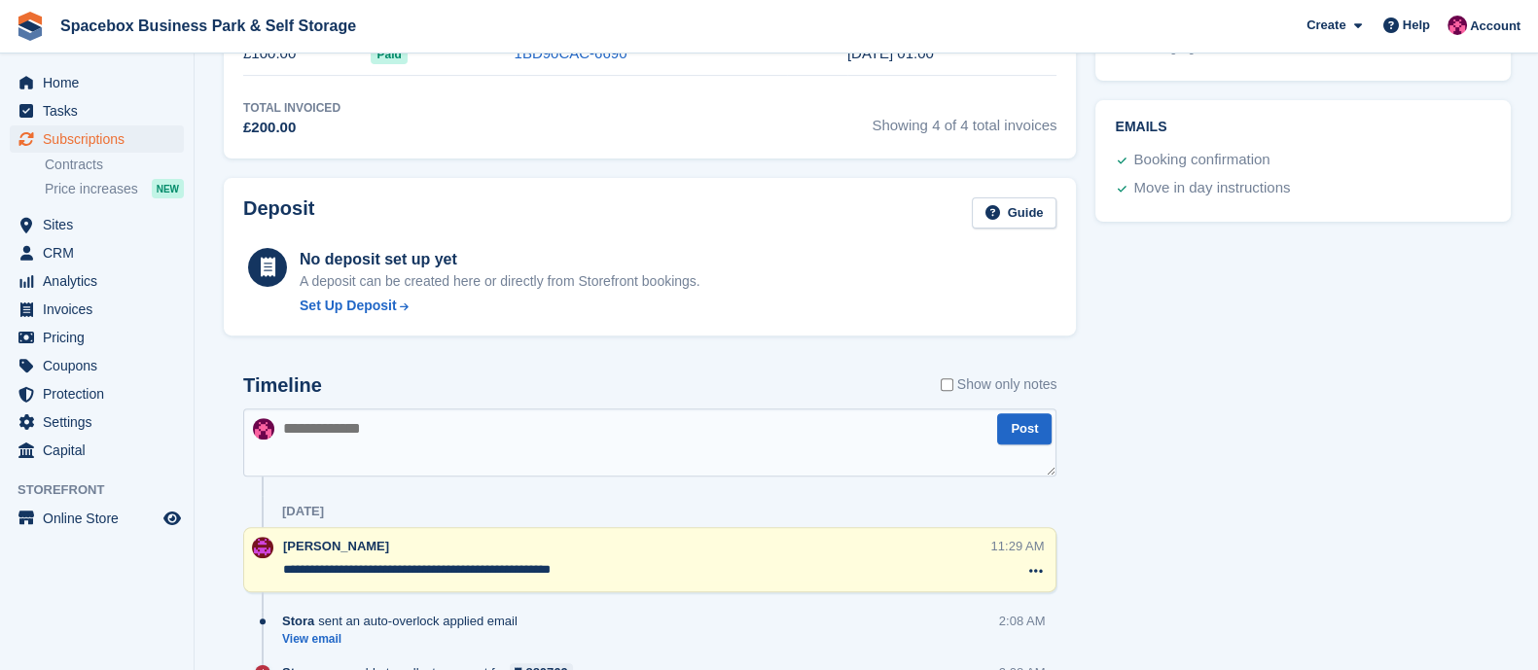
click at [433, 422] on textarea at bounding box center [649, 443] width 813 height 68
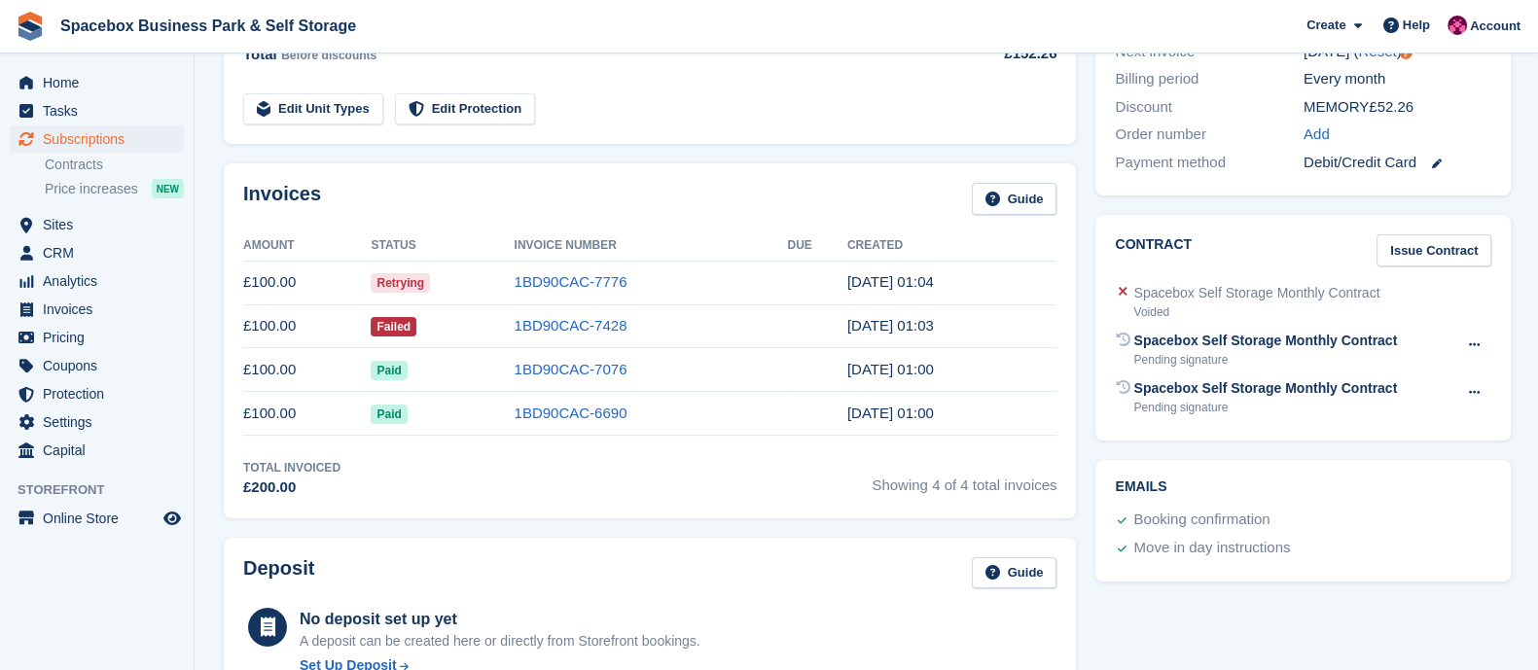
scroll to position [546, 0]
